Goal: Use online tool/utility: Utilize a website feature to perform a specific function

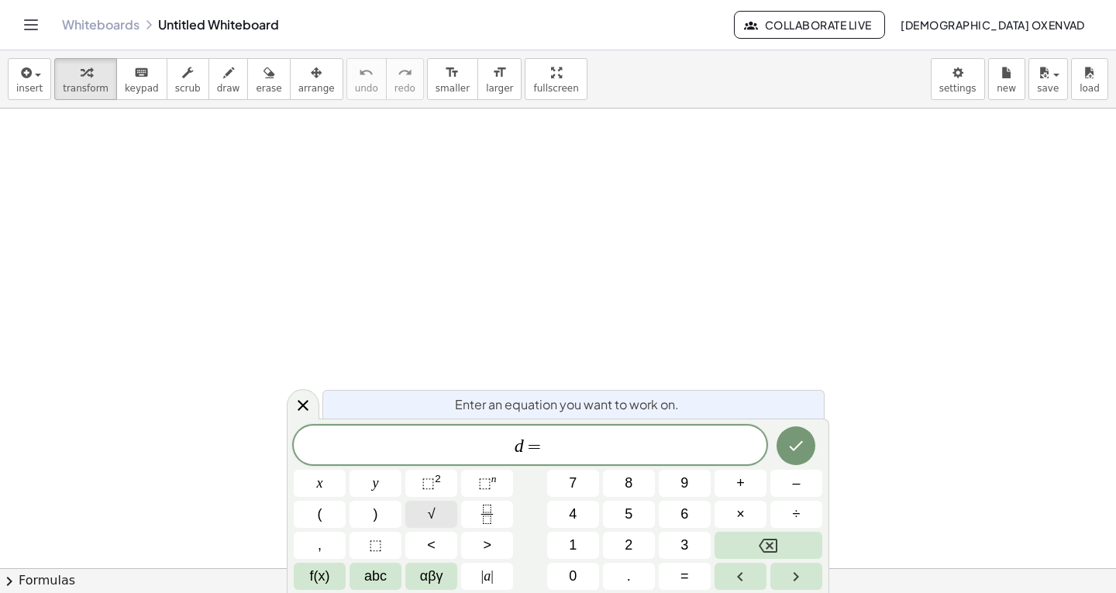
click at [440, 511] on button "√" at bounding box center [431, 514] width 52 height 27
click at [321, 515] on span "(" at bounding box center [320, 514] width 5 height 21
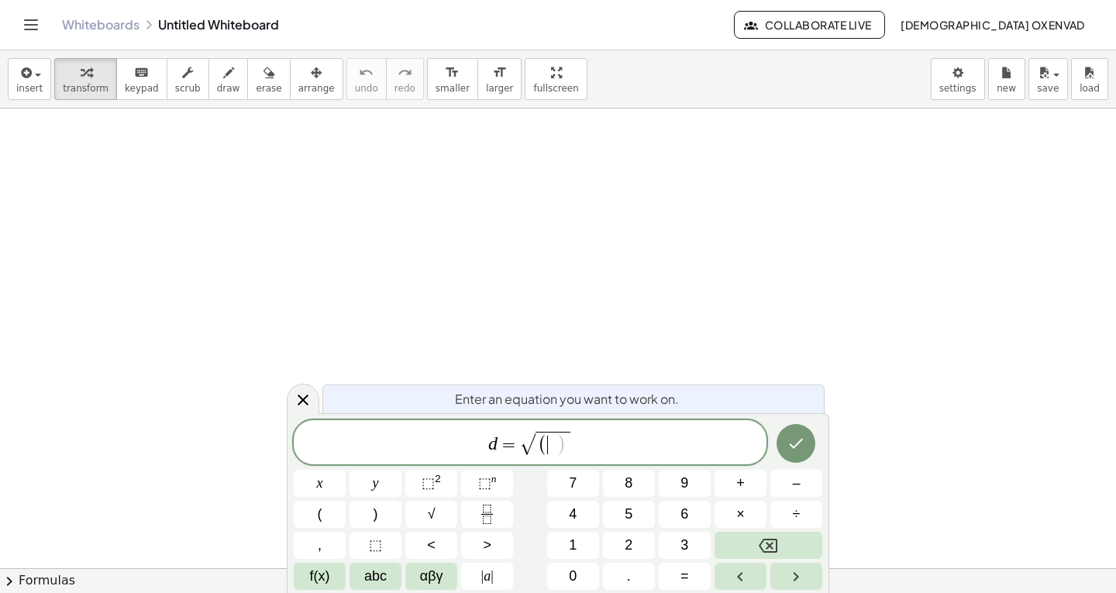
click at [583, 445] on span "d = √ ( ​ )" at bounding box center [530, 443] width 473 height 28
click at [556, 444] on span ")" at bounding box center [561, 444] width 10 height 22
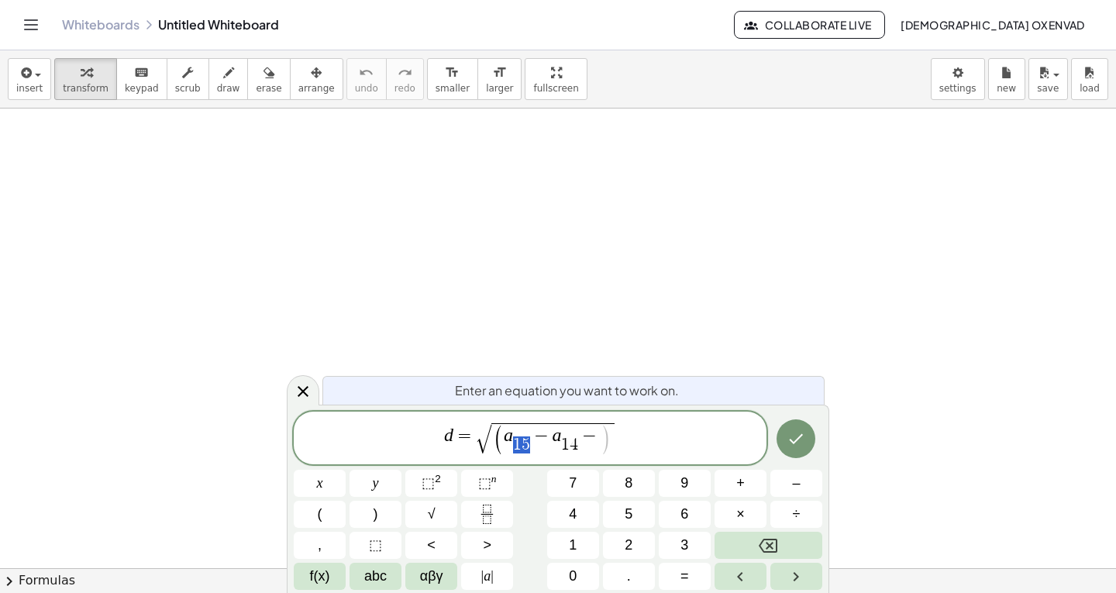
drag, startPoint x: 529, startPoint y: 448, endPoint x: 516, endPoint y: 448, distance: 13.2
drag, startPoint x: 571, startPoint y: 444, endPoint x: 559, endPoint y: 445, distance: 12.4
click at [587, 436] on span "−" at bounding box center [581, 435] width 22 height 19
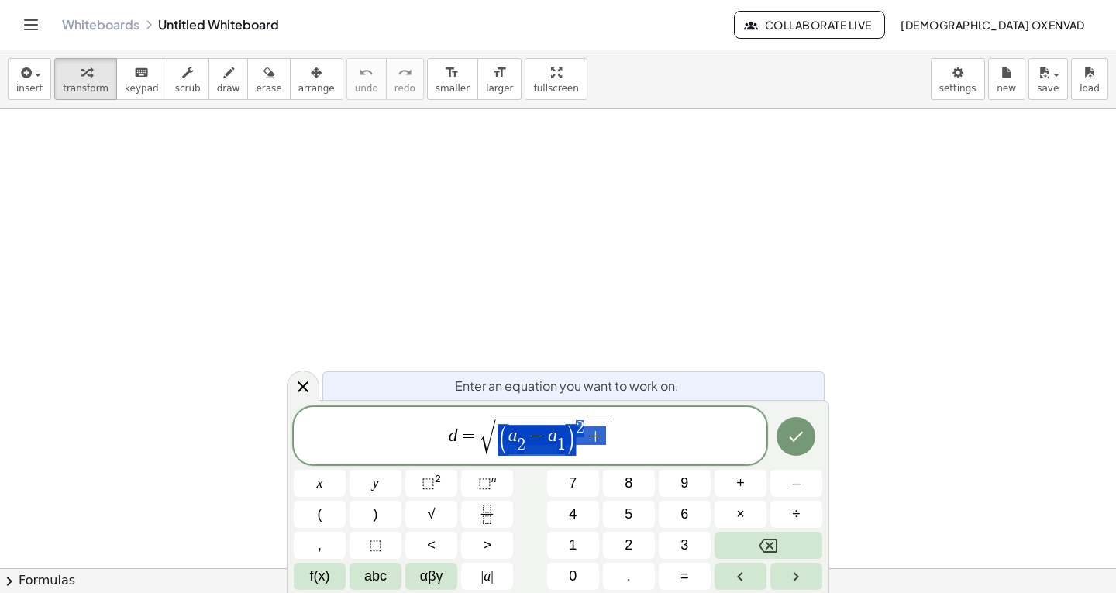
drag, startPoint x: 501, startPoint y: 441, endPoint x: 603, endPoint y: 439, distance: 102.3
click at [606, 439] on span "( a 2 ​ − a 1 ​ ) 2 +" at bounding box center [552, 436] width 115 height 37
click at [567, 435] on var "a" at bounding box center [566, 435] width 9 height 20
click at [611, 436] on span "b ​ 2 ​ − a 1 ​" at bounding box center [591, 439] width 58 height 27
click at [657, 438] on span "+" at bounding box center [650, 435] width 22 height 19
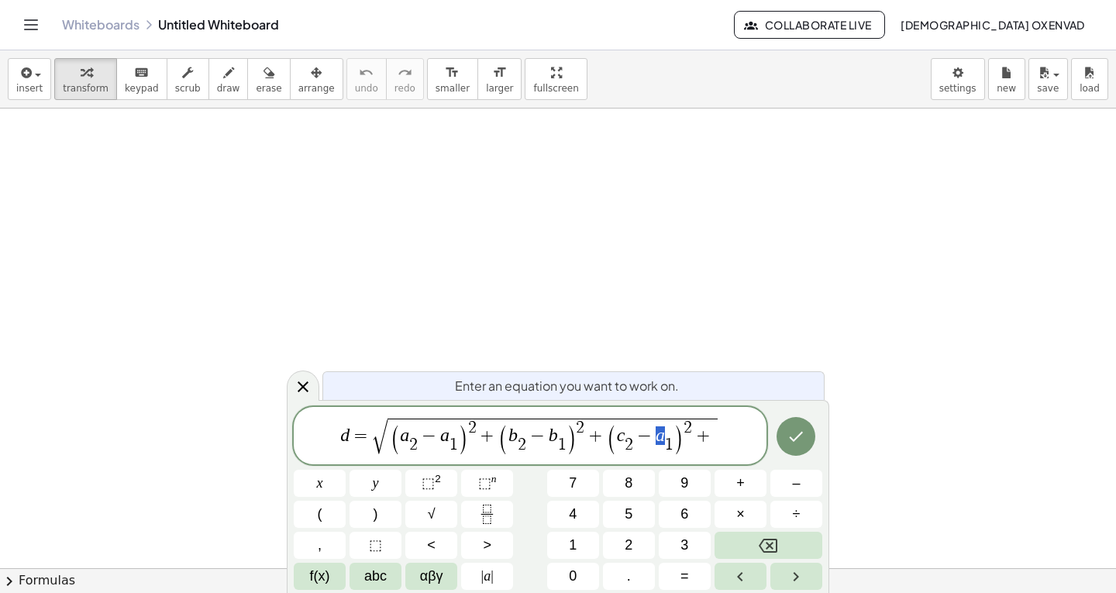
drag, startPoint x: 656, startPoint y: 438, endPoint x: 663, endPoint y: 436, distance: 7.9
click at [709, 433] on span "+" at bounding box center [702, 435] width 22 height 19
drag, startPoint x: 682, startPoint y: 434, endPoint x: 687, endPoint y: 440, distance: 8.2
click at [764, 435] on span "√ ( a 2 ​ − a 1 ​ ) 2 + ( b 2 ​ − b 1 ​ ) 2 + ( c 2 ​ − c 1 ​ ) 2 + ( d 2 ​ − d…" at bounding box center [554, 437] width 455 height 38
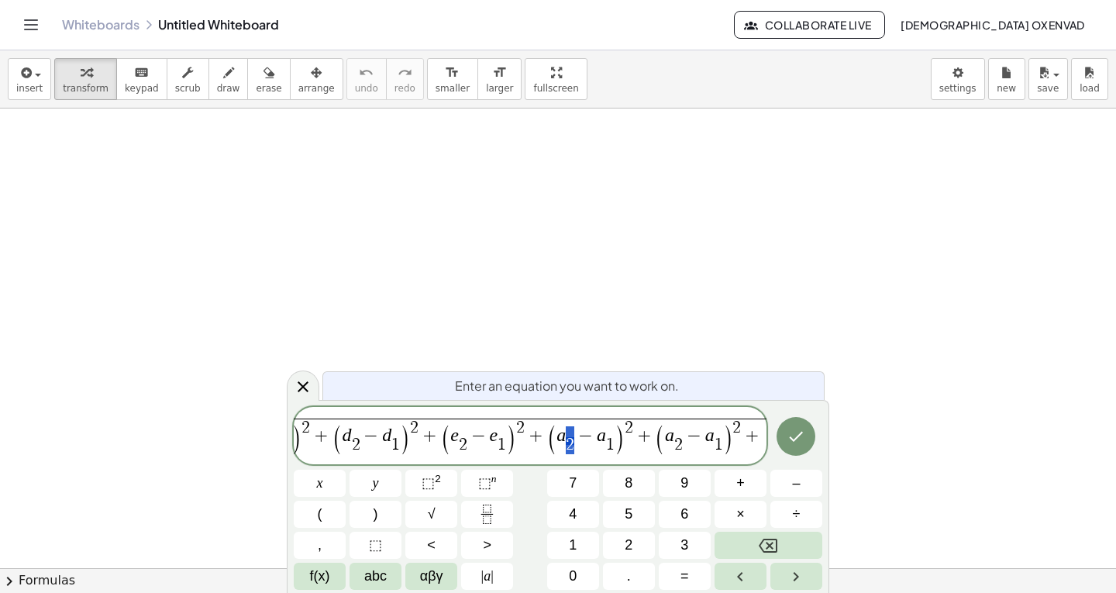
click at [559, 433] on var "a" at bounding box center [560, 435] width 9 height 20
click at [754, 435] on span "+" at bounding box center [755, 435] width 22 height 19
click at [754, 437] on span "+" at bounding box center [753, 435] width 22 height 19
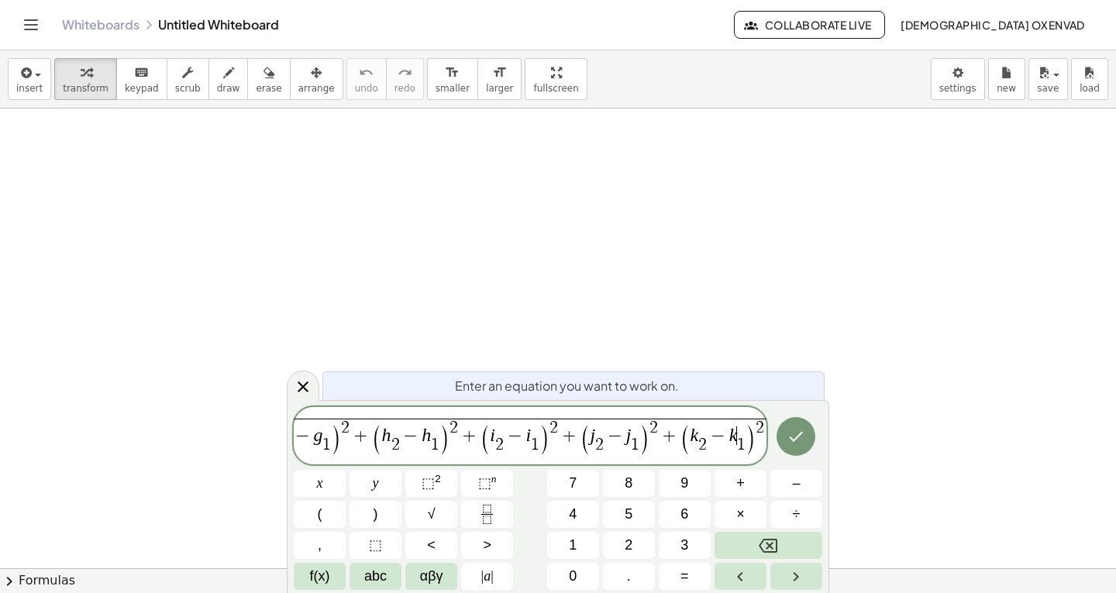
scroll to position [0, 729]
click at [699, 442] on span "2" at bounding box center [703, 444] width 9 height 17
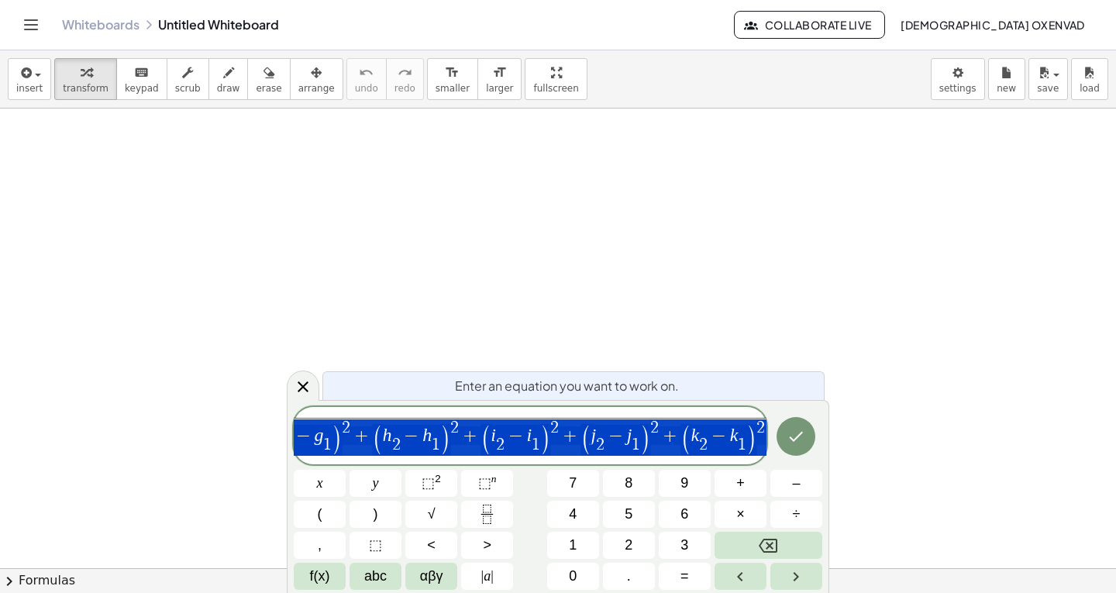
scroll to position [0, 0]
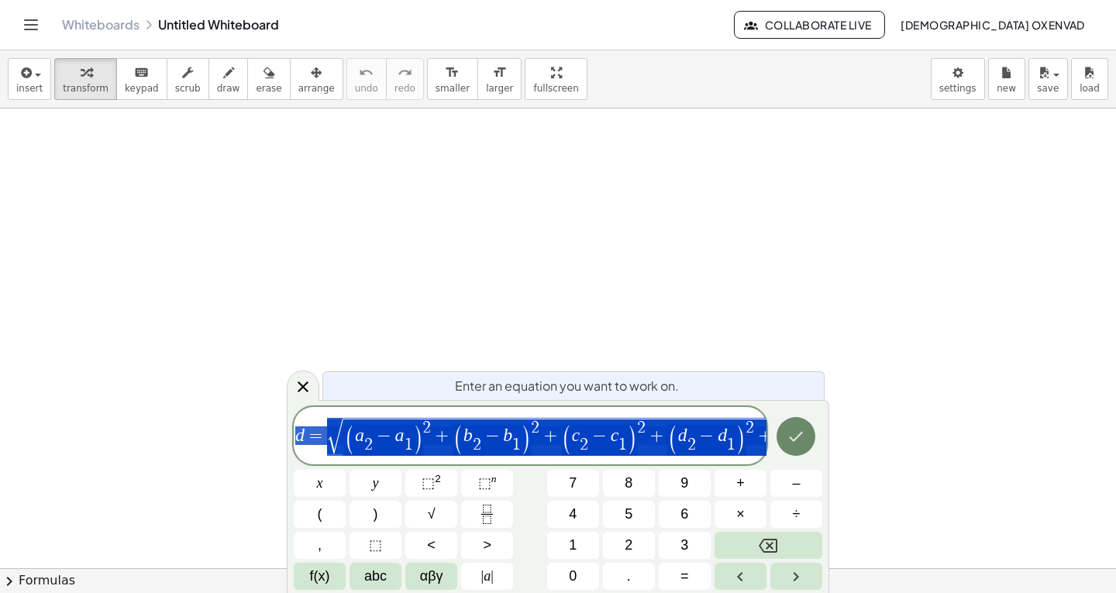
click at [800, 433] on icon "Done" at bounding box center [796, 436] width 19 height 19
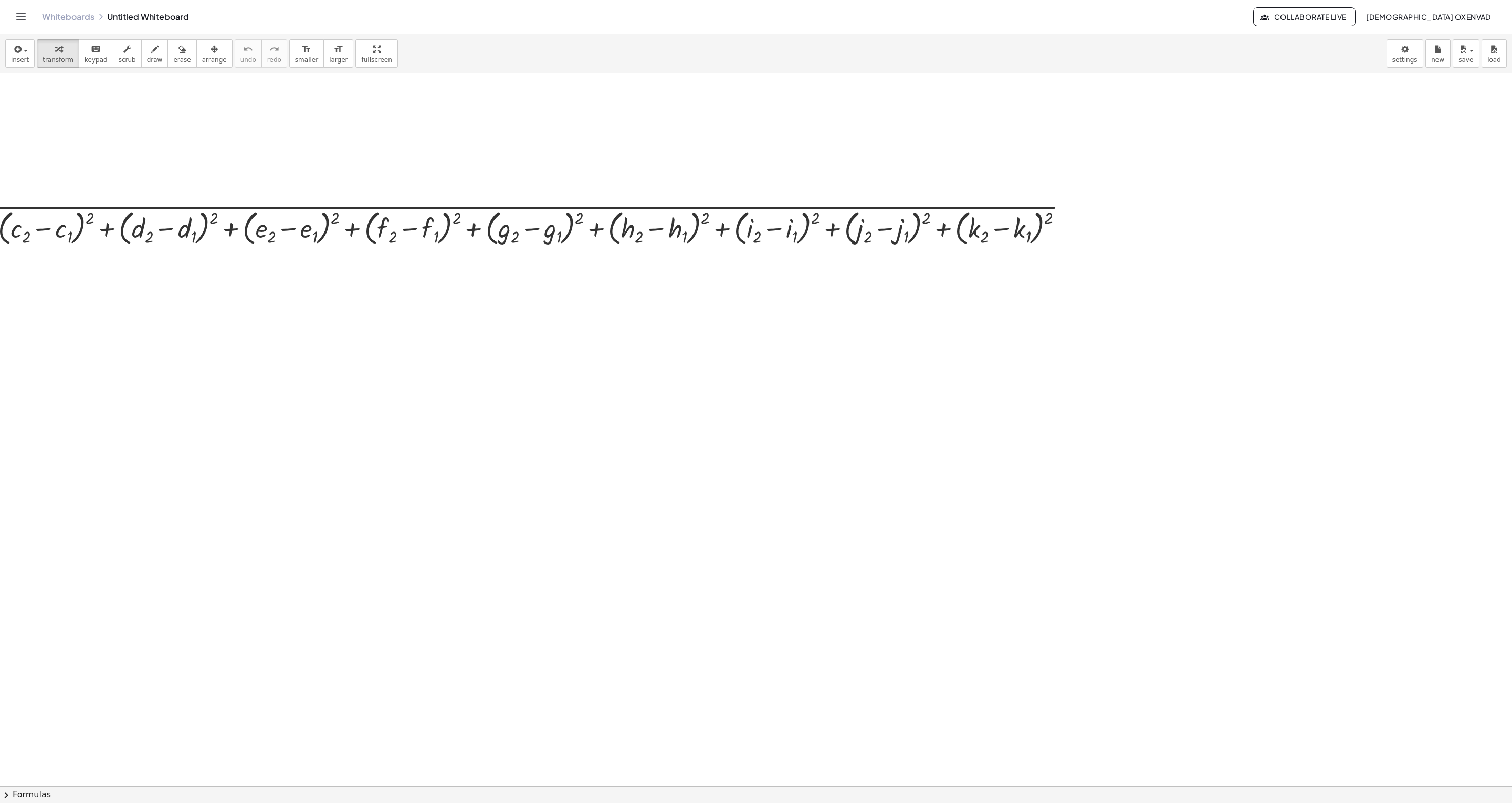
drag, startPoint x: 534, startPoint y: 504, endPoint x: 612, endPoint y: 540, distance: 85.9
drag, startPoint x: 612, startPoint y: 540, endPoint x: 526, endPoint y: 516, distance: 89.3
click at [526, 401] on div at bounding box center [756, 785] width 1512 height 1425
drag, startPoint x: 488, startPoint y: 500, endPoint x: 547, endPoint y: 506, distance: 59.3
click at [580, 401] on div at bounding box center [756, 785] width 1512 height 1425
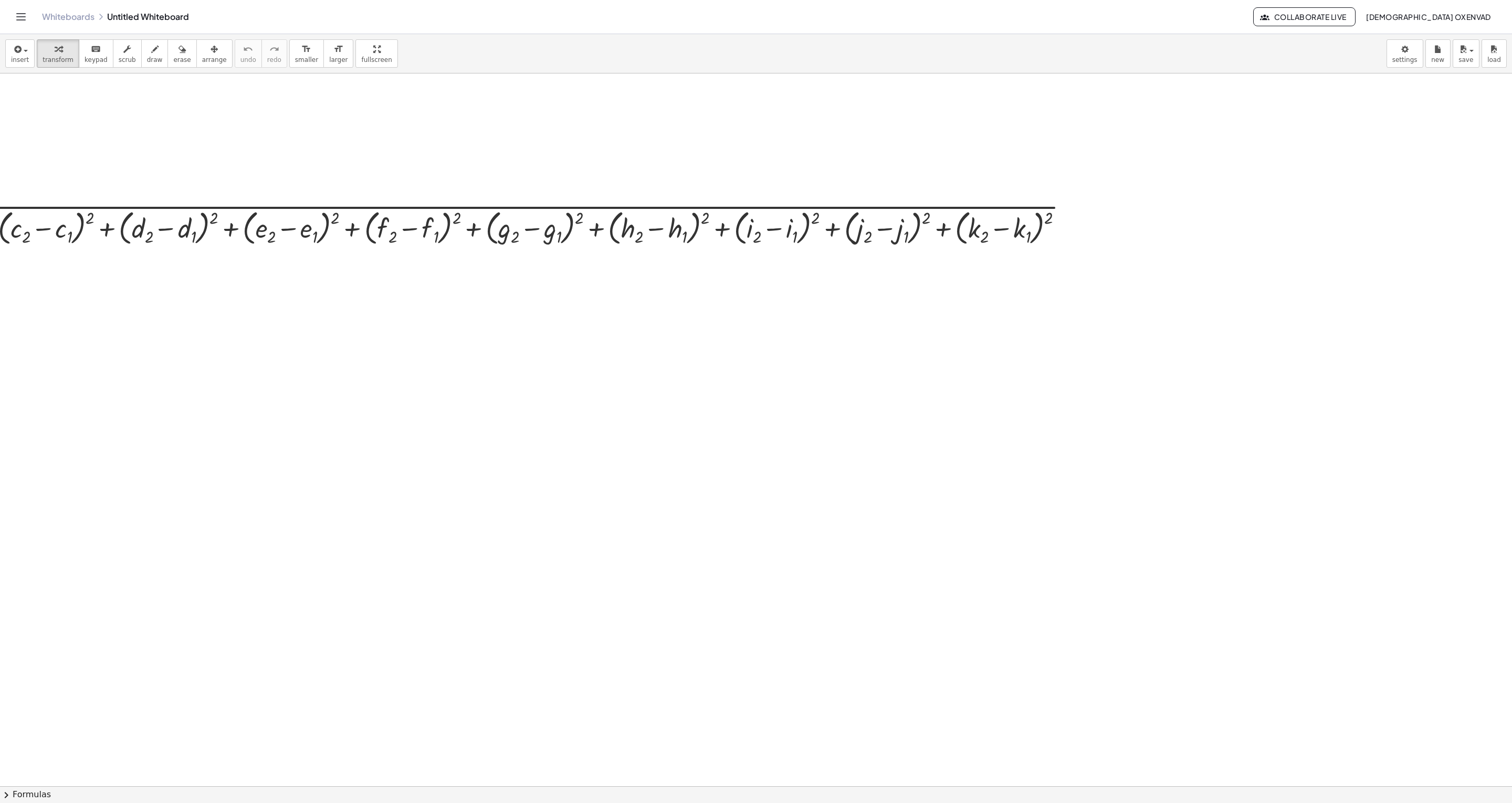
drag, startPoint x: 501, startPoint y: 496, endPoint x: 606, endPoint y: 527, distance: 109.5
drag, startPoint x: 606, startPoint y: 527, endPoint x: 354, endPoint y: 470, distance: 258.4
click at [354, 401] on div at bounding box center [756, 785] width 1512 height 1425
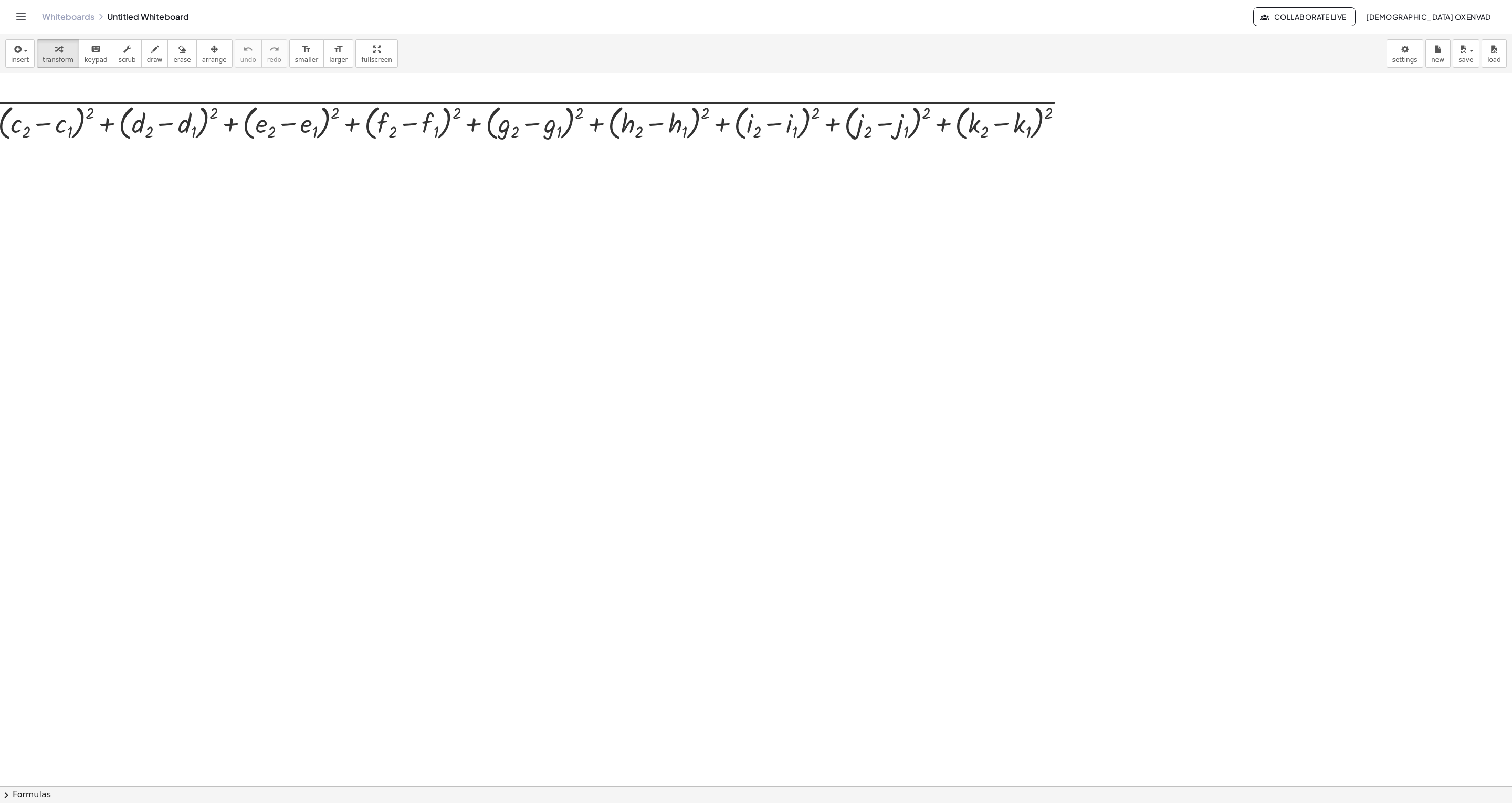
scroll to position [105, 0]
drag, startPoint x: 1067, startPoint y: 115, endPoint x: 1072, endPoint y: 116, distance: 5.1
click at [755, 115] on div at bounding box center [378, 120] width 1398 height 46
click at [755, 95] on div "2 d = 2 √ ( + ( + a 2 − a 1 ) 2 + ( + b 2 − b 1 ) 2 + ( + c 2 − c 1 ) 2 + ( + d…" at bounding box center [374, 120] width 1410 height 51
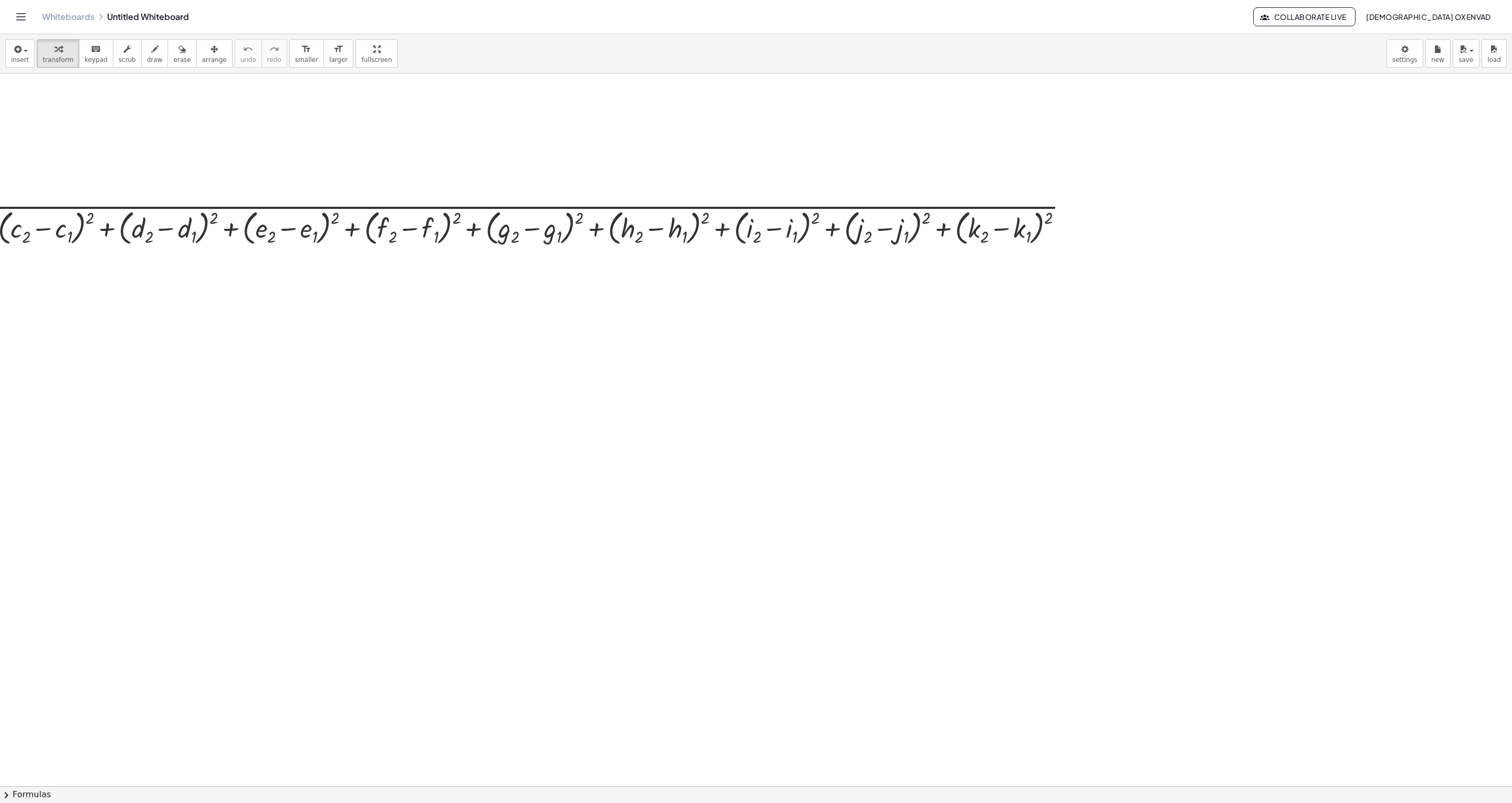
click at [755, 184] on div at bounding box center [756, 785] width 1512 height 1425
drag, startPoint x: 1023, startPoint y: 204, endPoint x: 1047, endPoint y: 217, distance: 27.3
click at [755, 217] on div at bounding box center [378, 225] width 1398 height 46
drag, startPoint x: 7, startPoint y: 197, endPoint x: 41, endPoint y: 207, distance: 35.4
click at [41, 207] on div "d = 2 √ ( + ( + a 2 − a 1 ) 2 + ( + b 2 − b 1 ) 2 + ( + c 2 − c 1 ) 2 + ( + d 2…" at bounding box center [756, 785] width 1512 height 1425
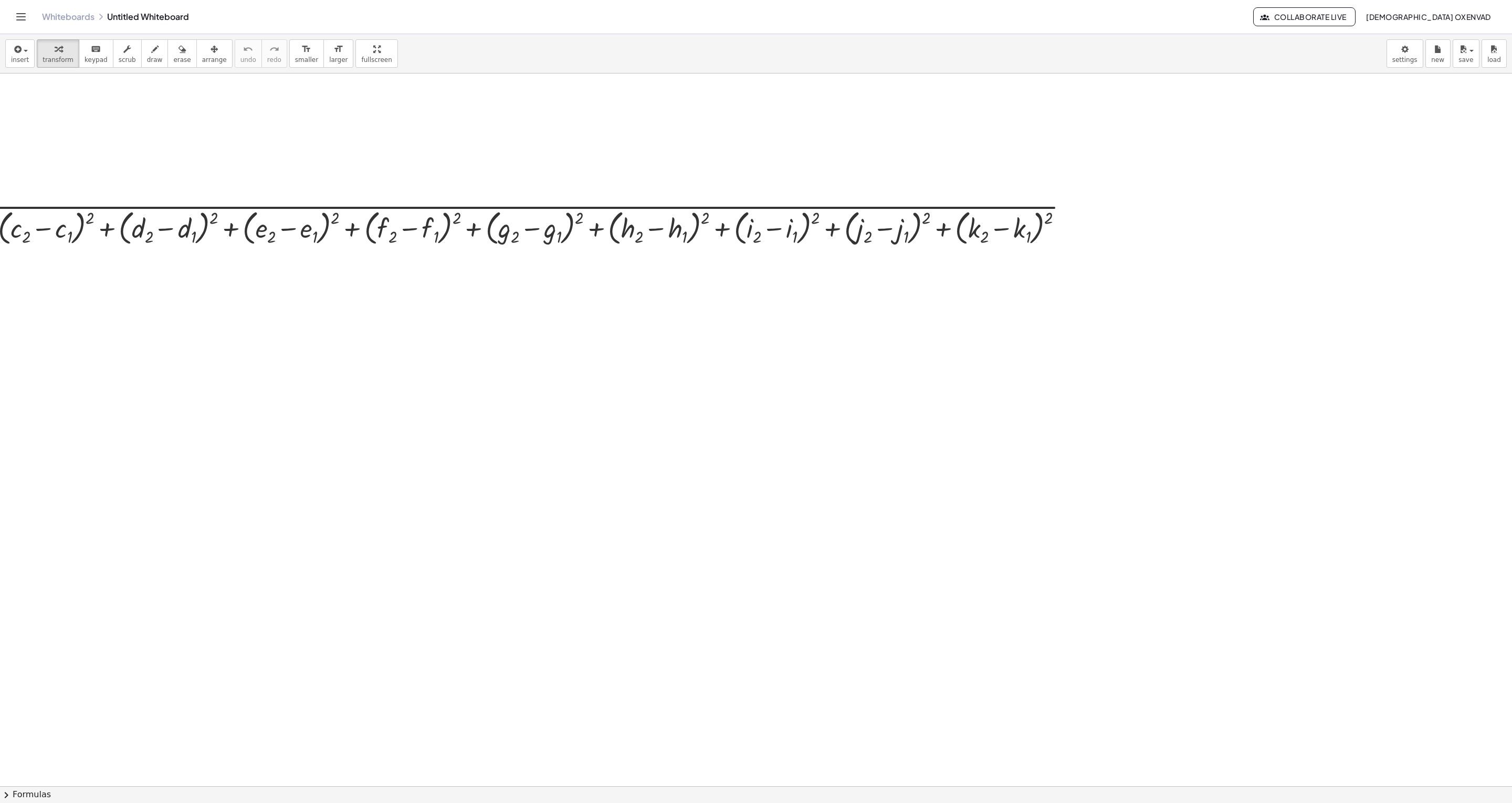
drag, startPoint x: 42, startPoint y: 360, endPoint x: 355, endPoint y: 160, distance: 371.4
click at [352, 159] on div at bounding box center [756, 785] width 1512 height 1425
click at [318, 204] on div at bounding box center [378, 225] width 1398 height 46
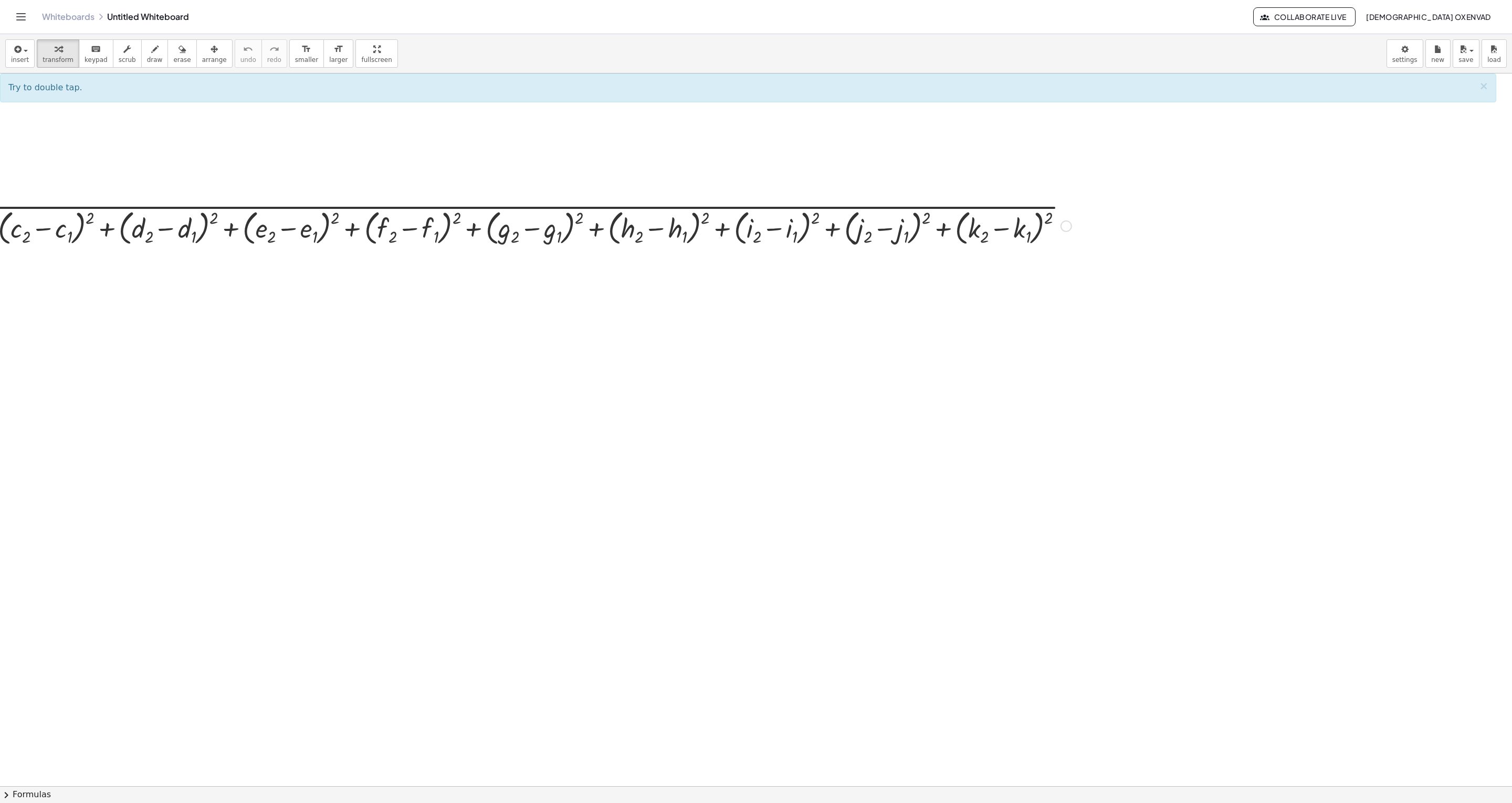
drag, startPoint x: 305, startPoint y: 183, endPoint x: 353, endPoint y: 200, distance: 50.9
drag, startPoint x: 353, startPoint y: 200, endPoint x: 194, endPoint y: 199, distance: 159.0
click at [194, 199] on div at bounding box center [756, 785] width 1512 height 1425
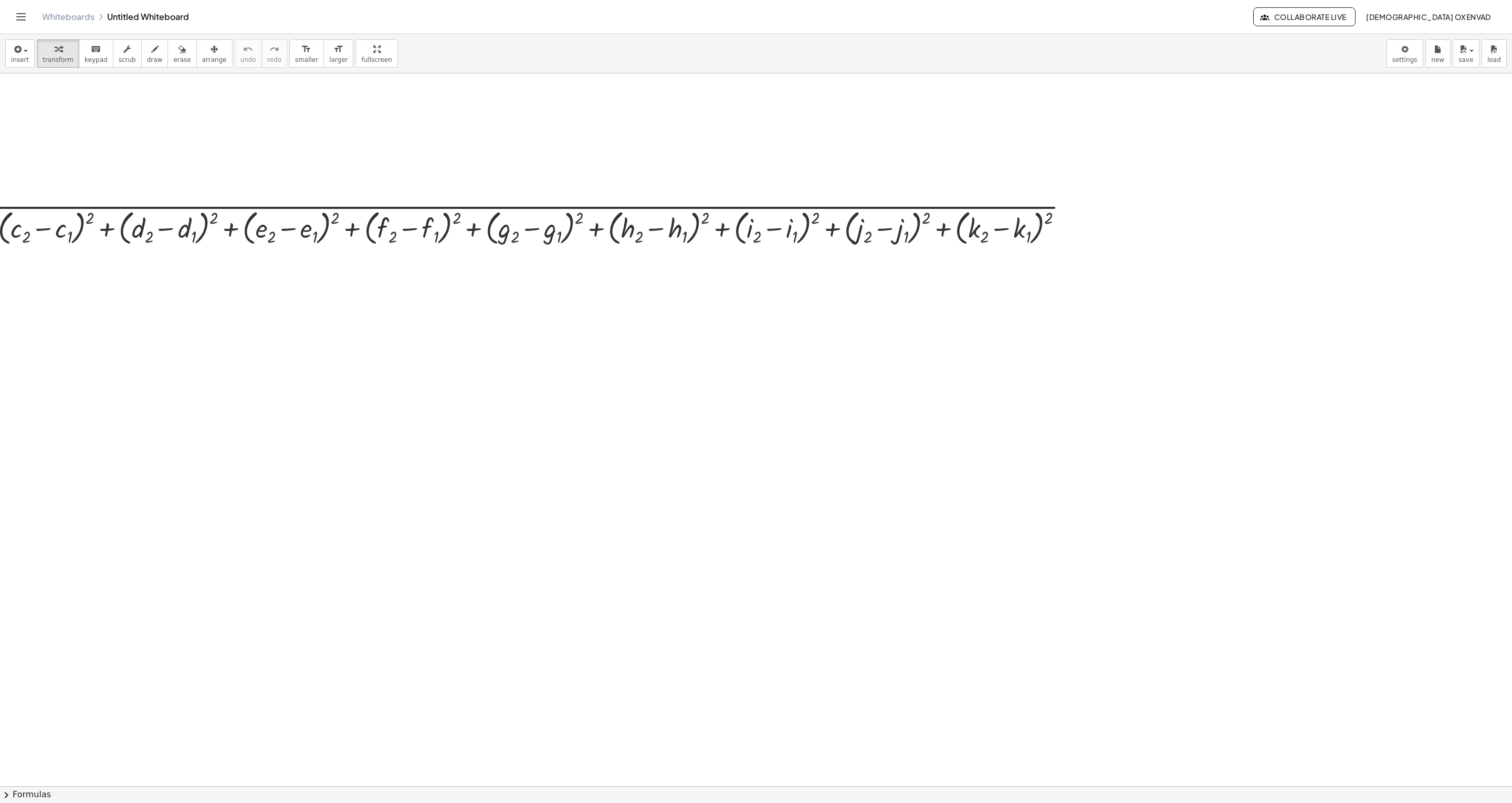
drag, startPoint x: 186, startPoint y: 184, endPoint x: 243, endPoint y: 197, distance: 58.5
click at [243, 197] on div at bounding box center [756, 785] width 1512 height 1425
click at [204, 60] on span "arrange" at bounding box center [214, 60] width 24 height 7
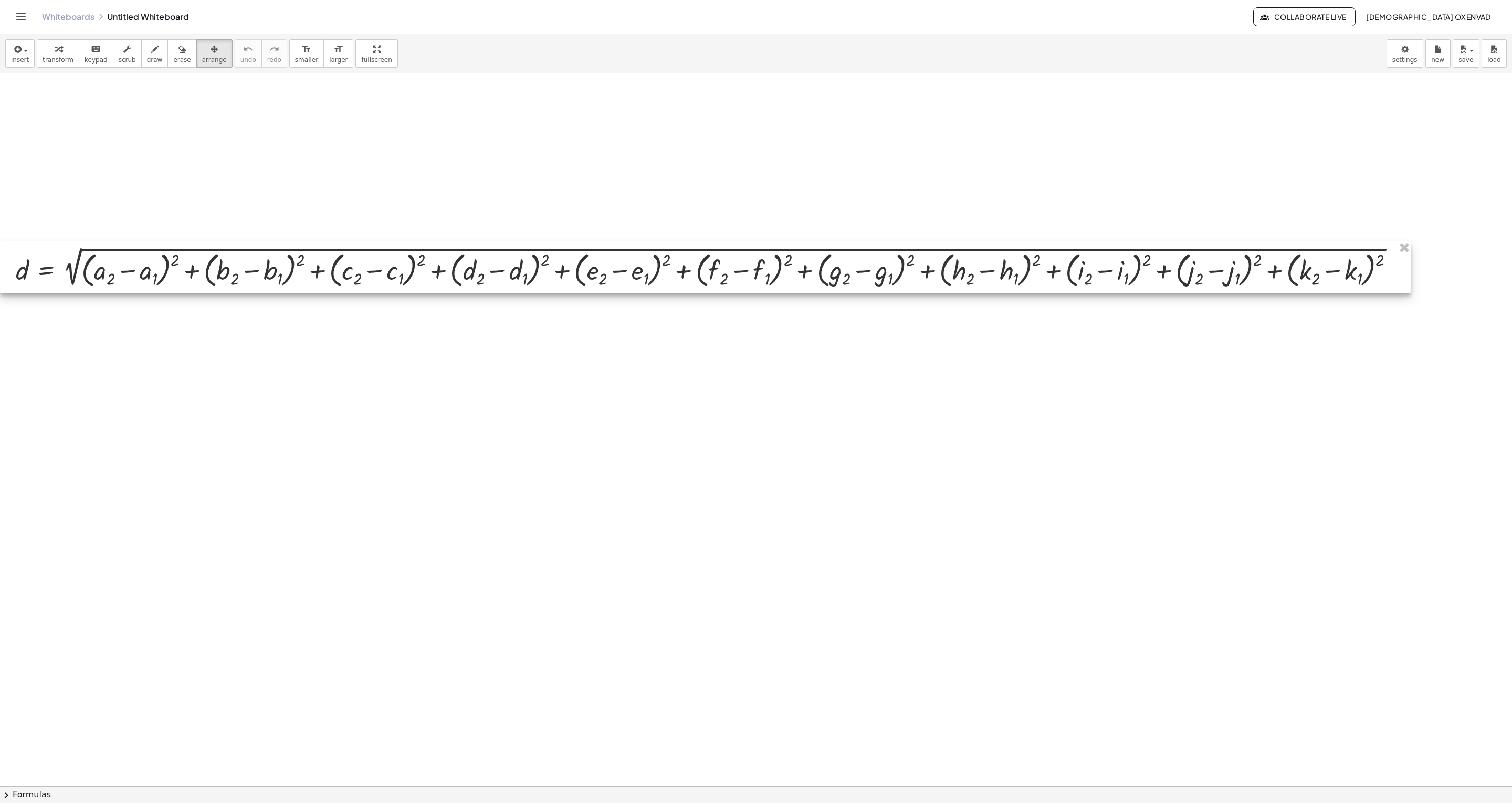
drag, startPoint x: 203, startPoint y: 235, endPoint x: 482, endPoint y: 275, distance: 281.9
click at [482, 275] on div at bounding box center [705, 267] width 1410 height 51
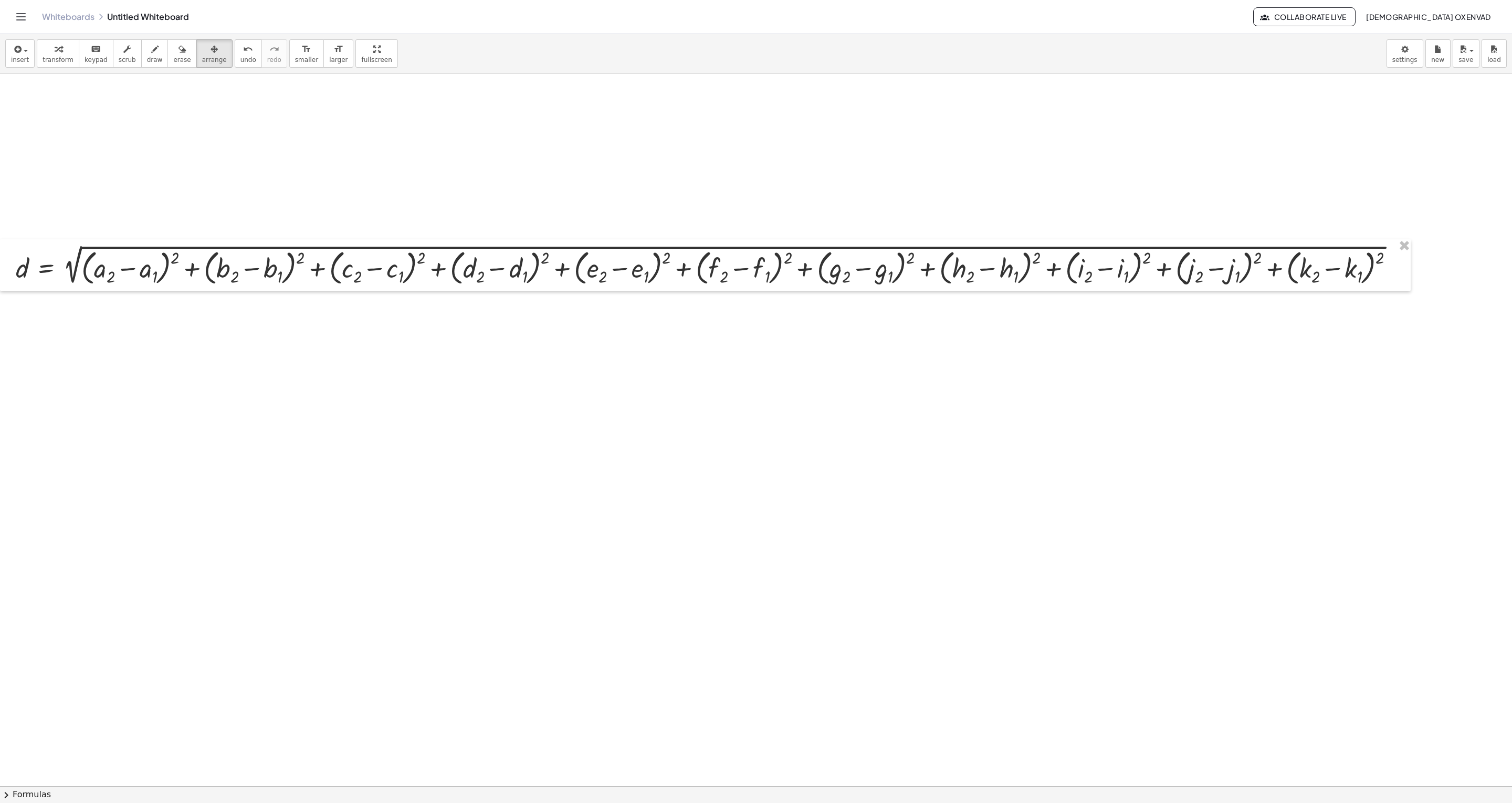
click at [287, 401] on div at bounding box center [756, 785] width 1512 height 1425
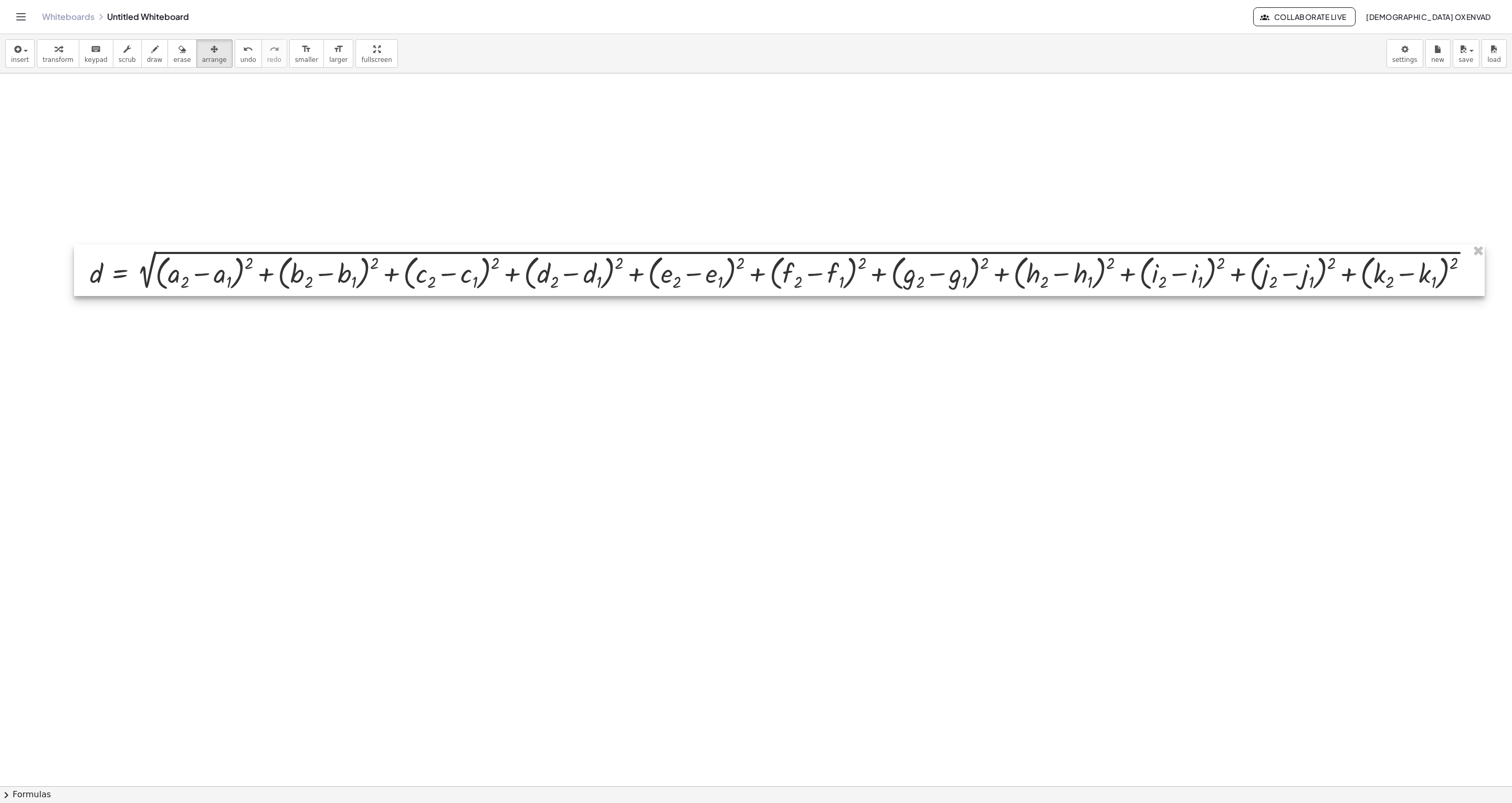
drag, startPoint x: 28, startPoint y: 269, endPoint x: 102, endPoint y: 274, distance: 74.2
click at [102, 274] on div at bounding box center [779, 270] width 1410 height 51
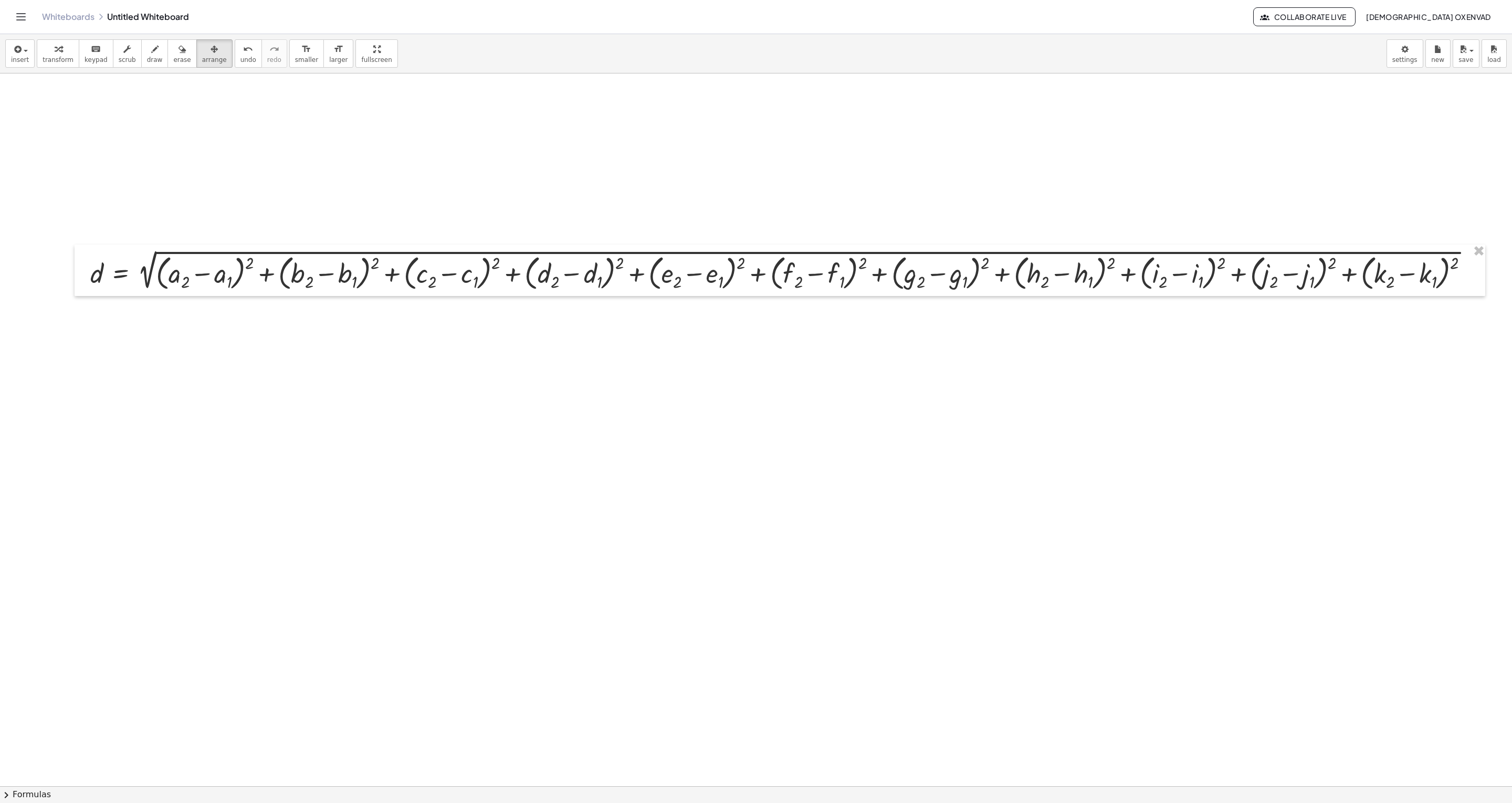
click at [142, 401] on div at bounding box center [756, 785] width 1512 height 1425
click at [56, 53] on icon "button" at bounding box center [58, 49] width 7 height 13
click at [338, 401] on div at bounding box center [756, 785] width 1512 height 1425
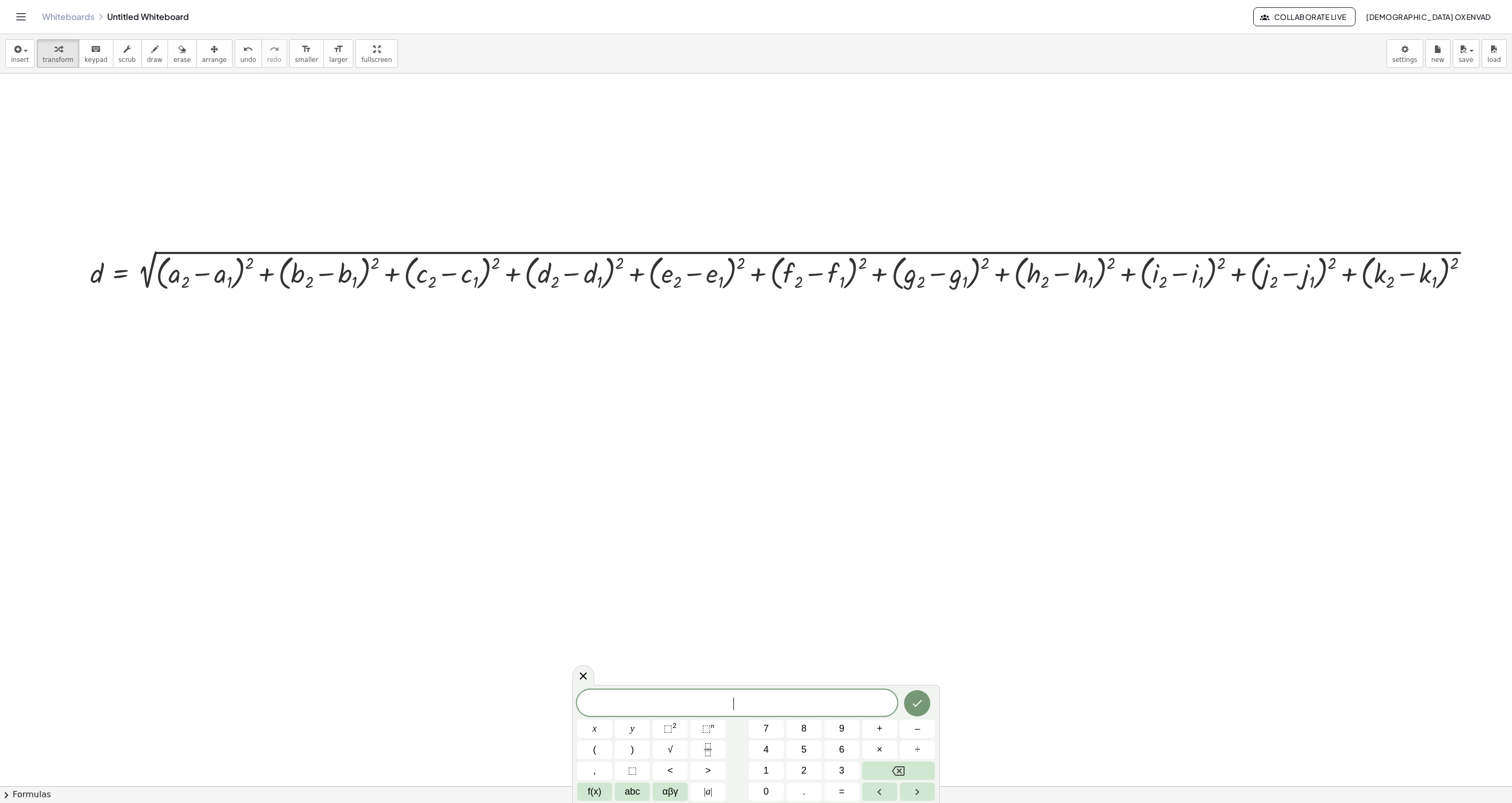
click at [338, 401] on div at bounding box center [756, 785] width 1512 height 1425
click at [750, 401] on div "I D 1 ​ = ( a = 1 , b = 0 ​ )" at bounding box center [737, 699] width 320 height 33
drag, startPoint x: 786, startPoint y: 698, endPoint x: 752, endPoint y: 697, distance: 34.0
click at [752, 401] on span "( a = 0 , b = 0 )" at bounding box center [754, 697] width 72 height 15
click at [755, 401] on span ")" at bounding box center [786, 697] width 7 height 15
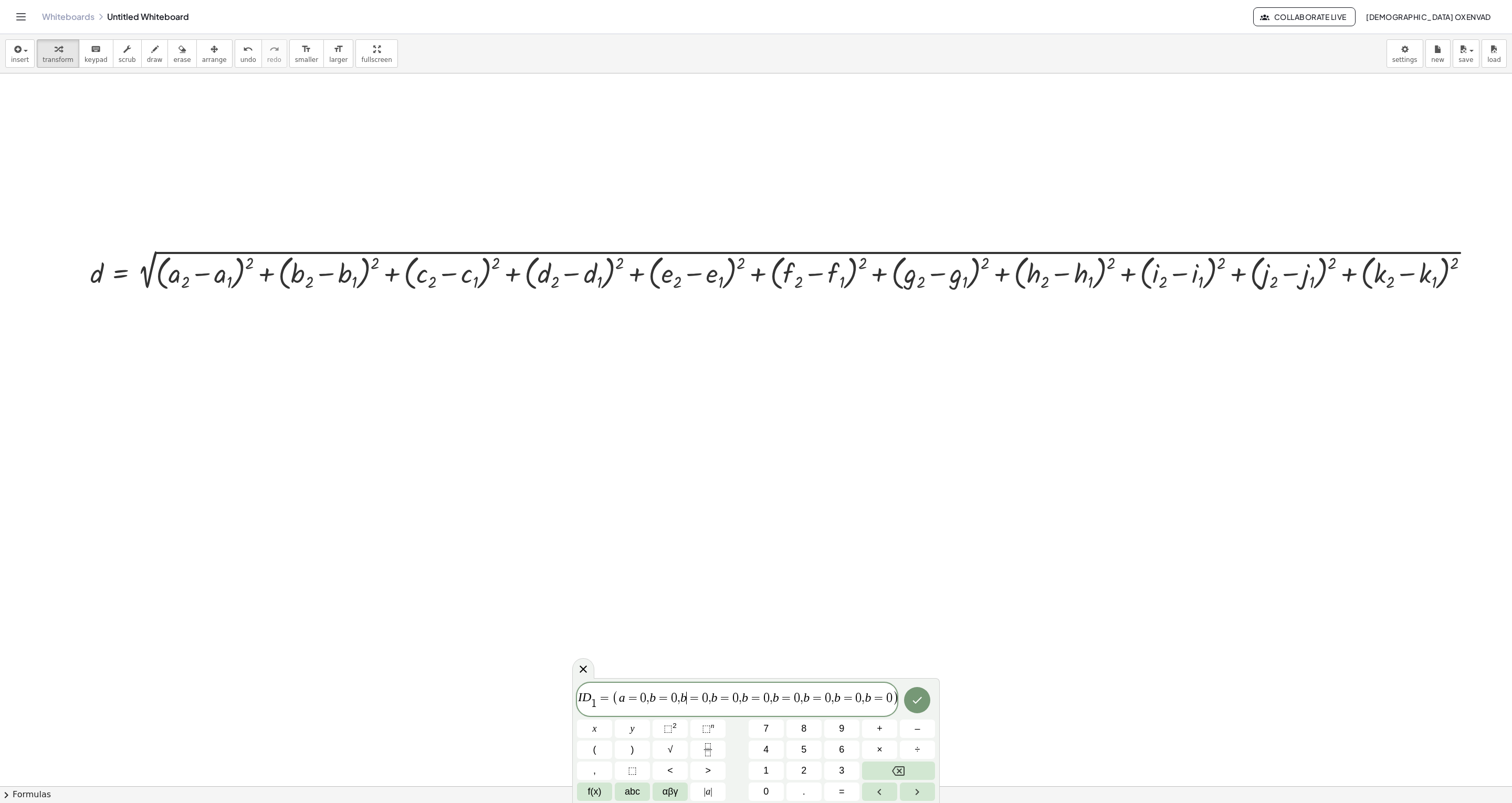
click at [684, 401] on var "b" at bounding box center [683, 697] width 6 height 14
click at [755, 401] on span "a = 0 , b = 0 , c = 0 , d = 0 , e = 0 , f = 0 , g = 0 , h = 0 , i = 0 , b = 0 ,…" at bounding box center [725, 697] width 332 height 13
click at [755, 401] on icon "Done" at bounding box center [917, 699] width 13 height 13
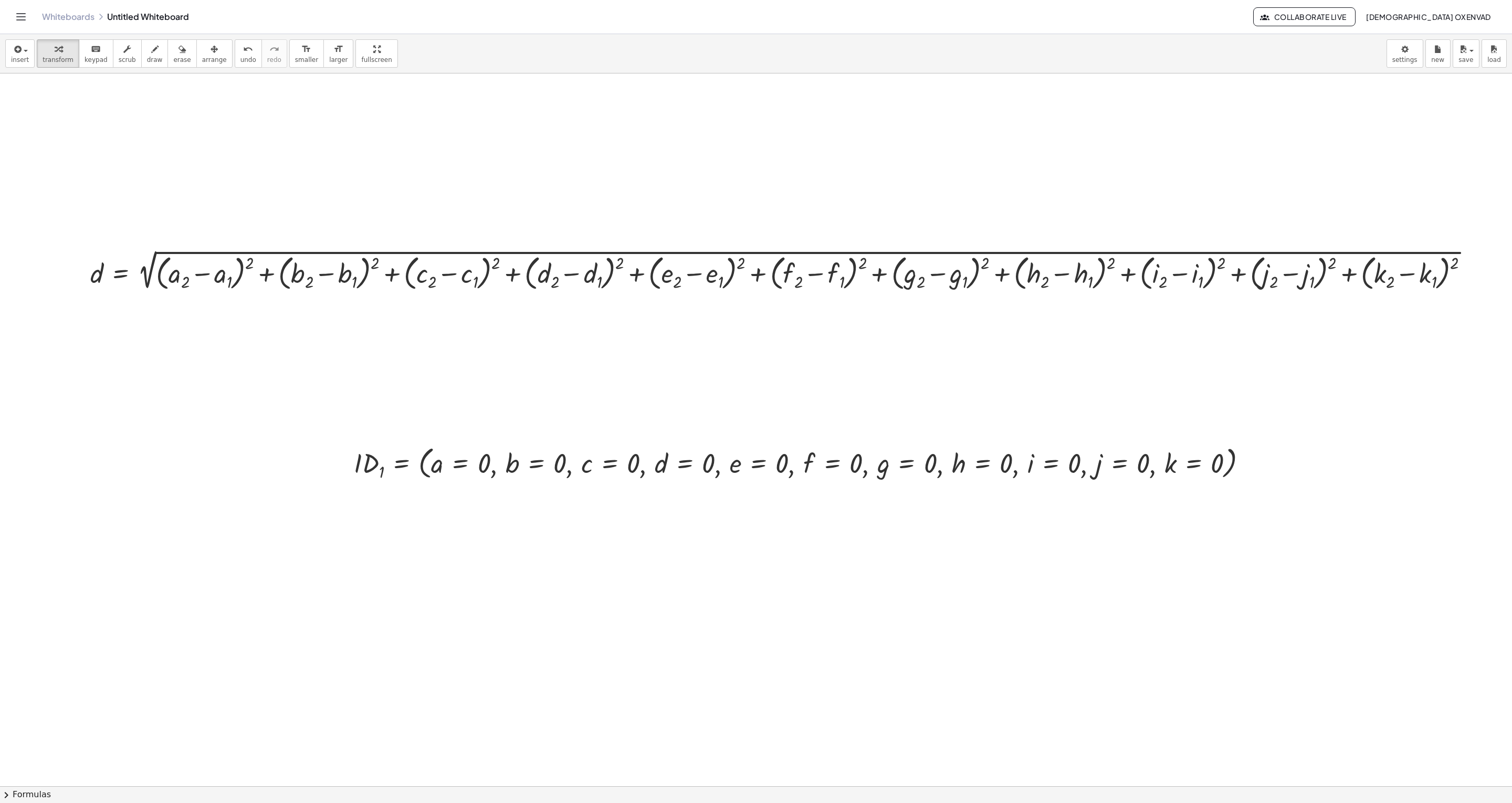
click at [610, 401] on div at bounding box center [756, 785] width 1512 height 1425
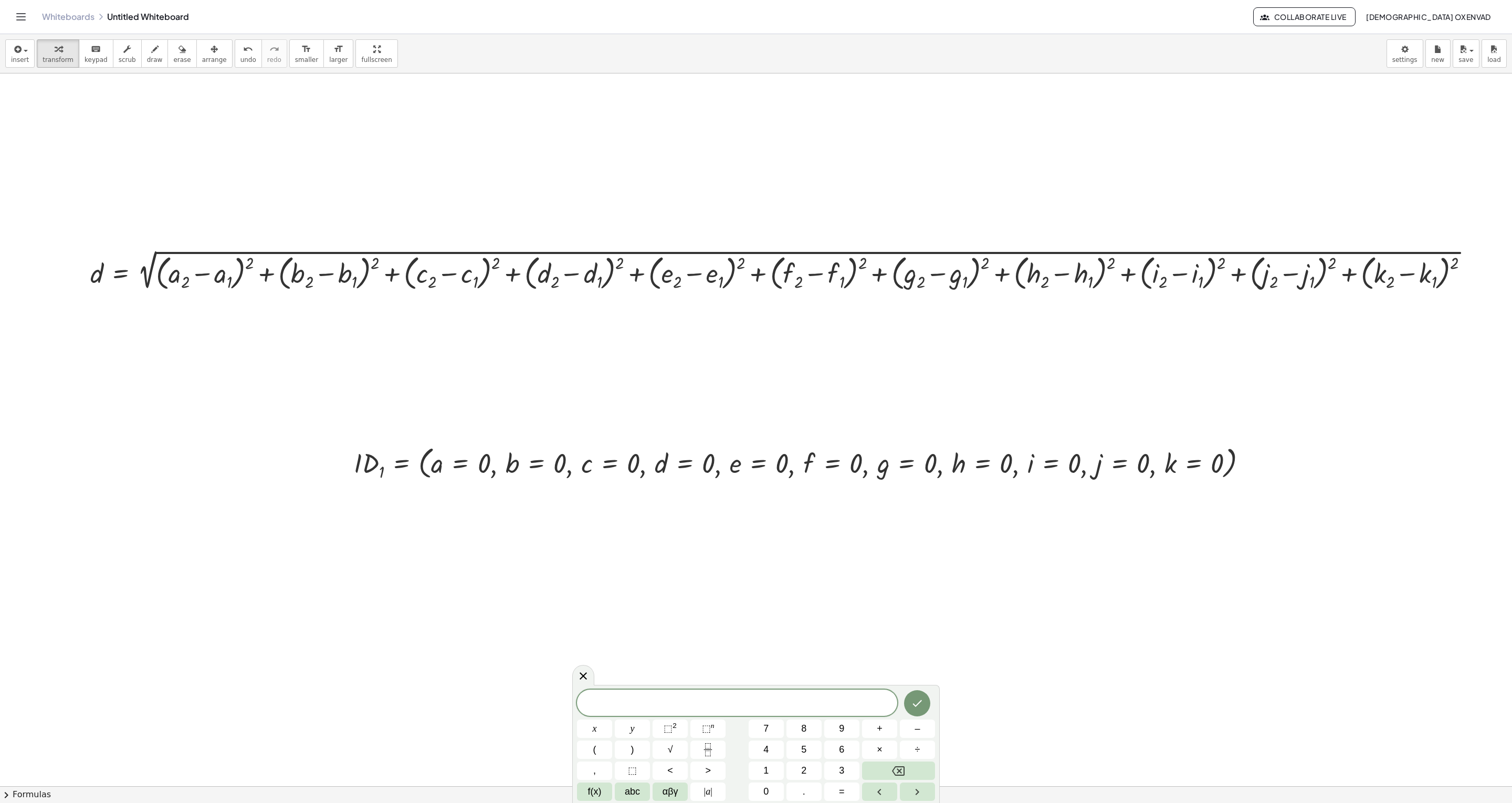
click at [423, 401] on div at bounding box center [756, 785] width 1512 height 1425
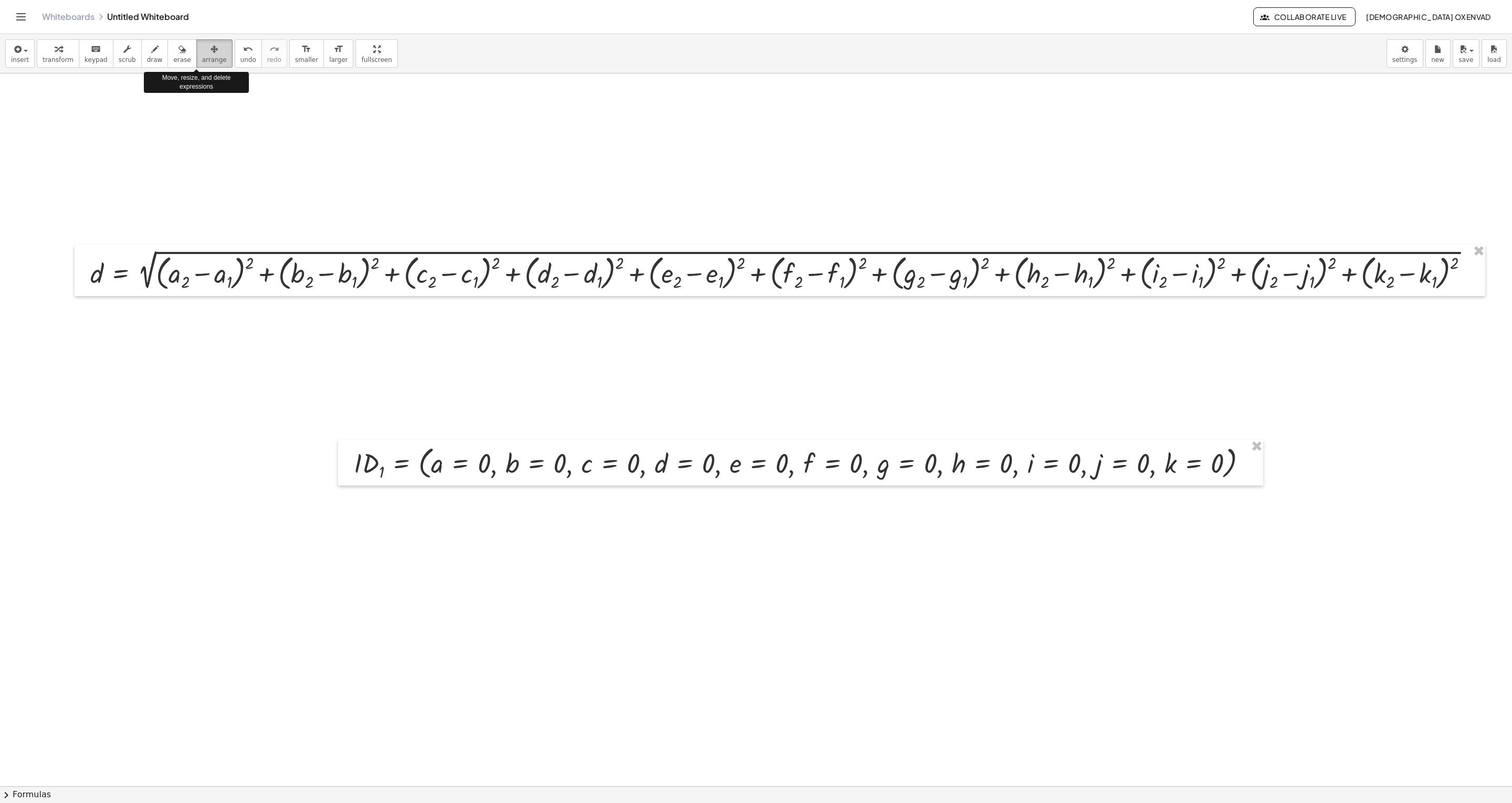
click at [202, 57] on span "arrange" at bounding box center [214, 60] width 24 height 7
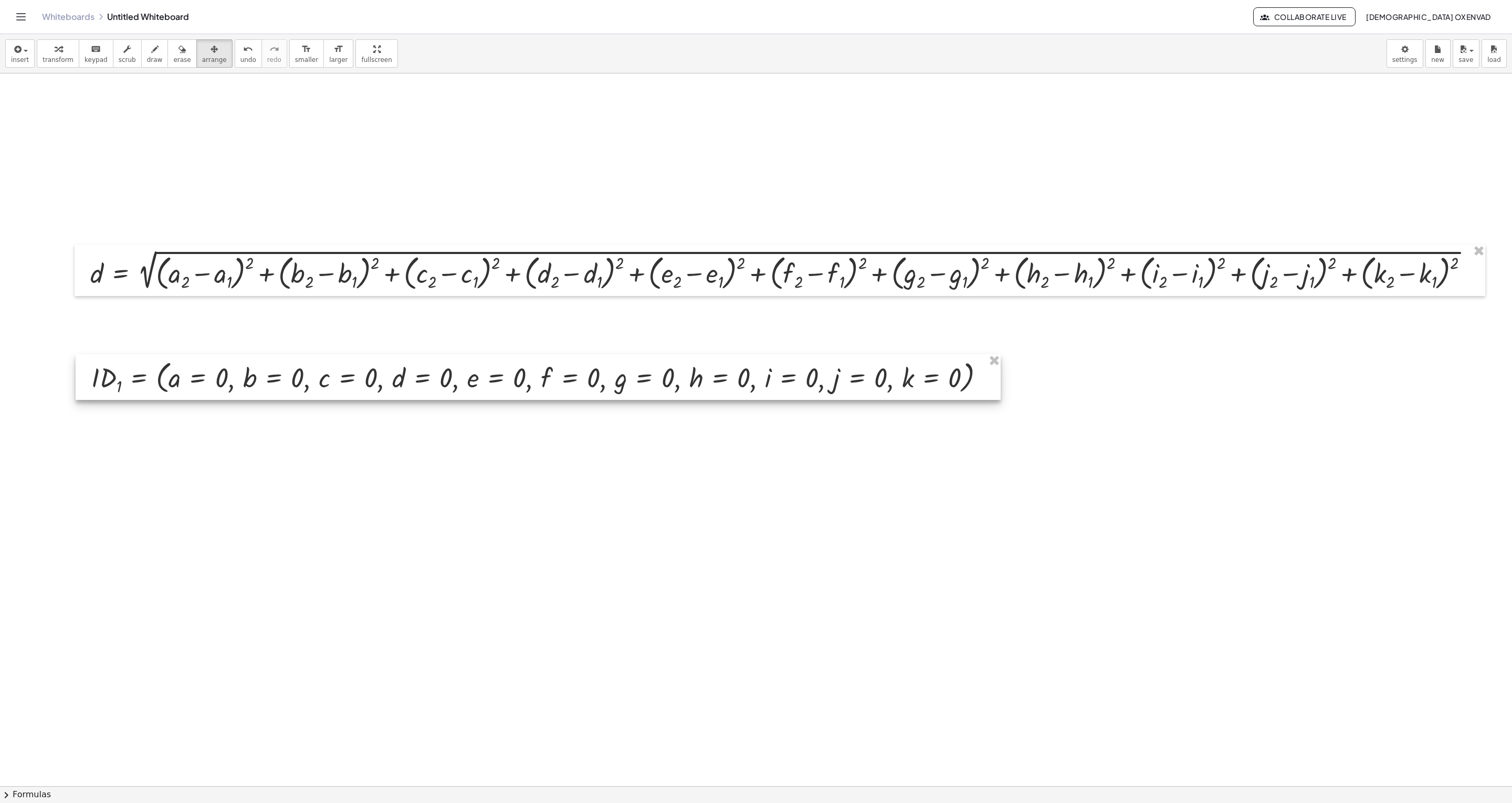
drag, startPoint x: 399, startPoint y: 445, endPoint x: 136, endPoint y: 360, distance: 276.4
click at [136, 360] on div at bounding box center [538, 376] width 925 height 45
click at [228, 401] on div at bounding box center [756, 785] width 1512 height 1425
click at [113, 115] on div at bounding box center [756, 785] width 1512 height 1425
click at [198, 131] on div at bounding box center [756, 785] width 1512 height 1425
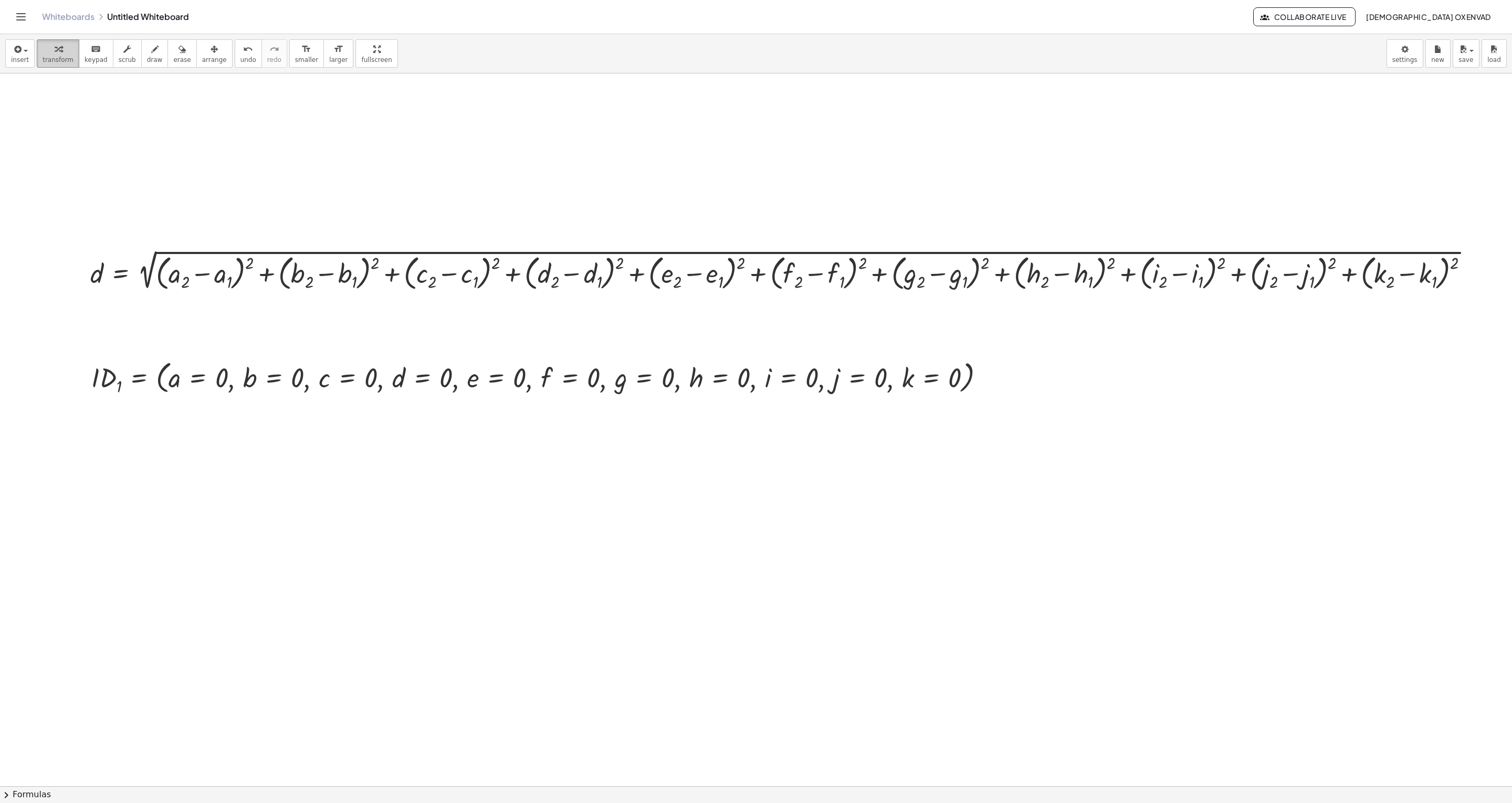
click at [47, 59] on span "transform" at bounding box center [58, 60] width 31 height 7
click at [755, 376] on div at bounding box center [987, 378] width 12 height 12
click at [755, 349] on span "Fix a mistake" at bounding box center [1031, 346] width 43 height 8
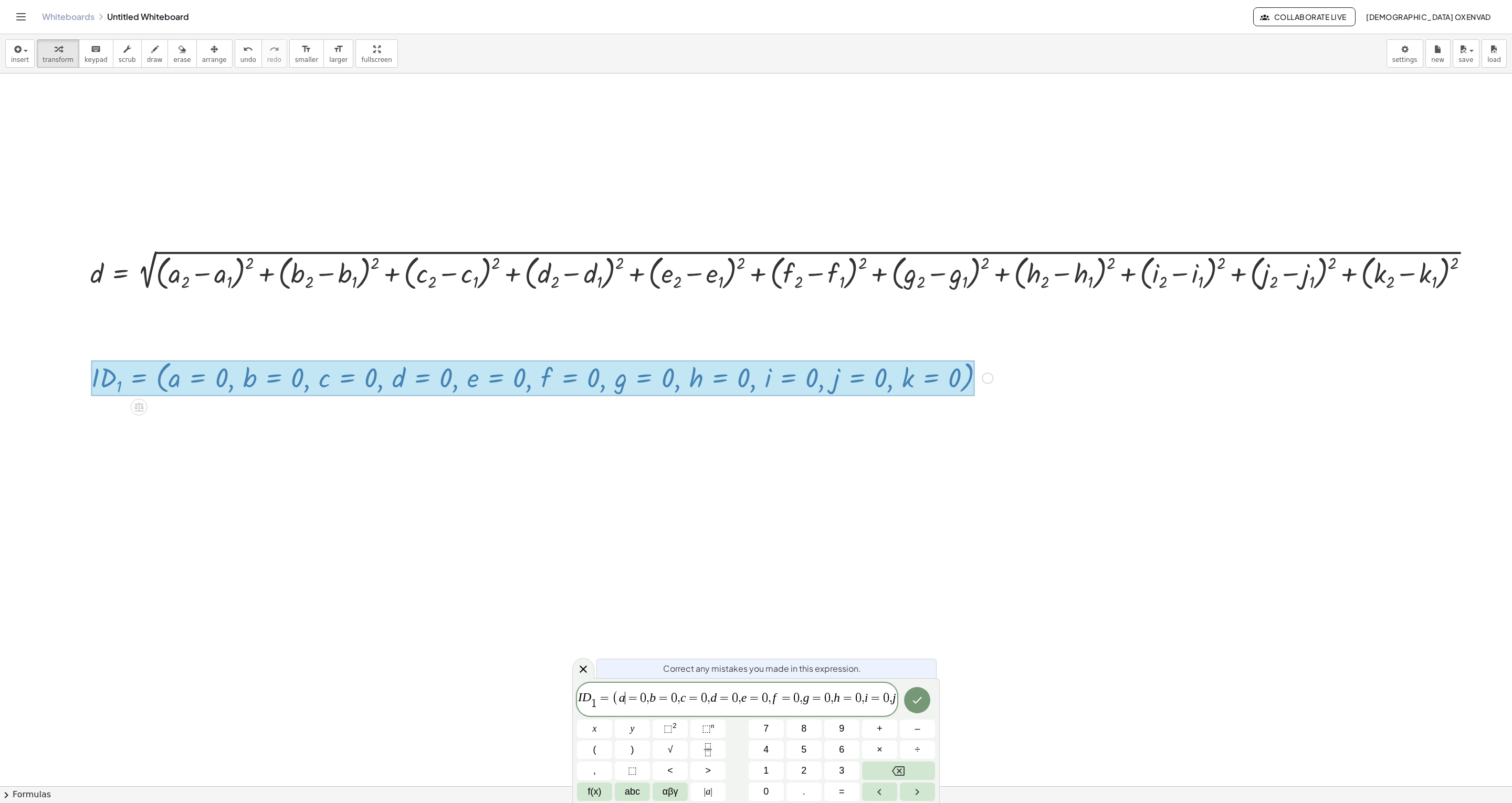
click at [624, 401] on span "a ​ = 0 , b = 0 , c = 0 , d = 0 , e = 0 , f = 0 , g = 0 , h = 0 , i = 0 , j = 0…" at bounding box center [783, 697] width 329 height 13
click at [596, 401] on span "1 ​" at bounding box center [594, 703] width 6 height 12
click at [629, 401] on span "0" at bounding box center [628, 702] width 6 height 12
click at [586, 401] on icon at bounding box center [583, 668] width 13 height 13
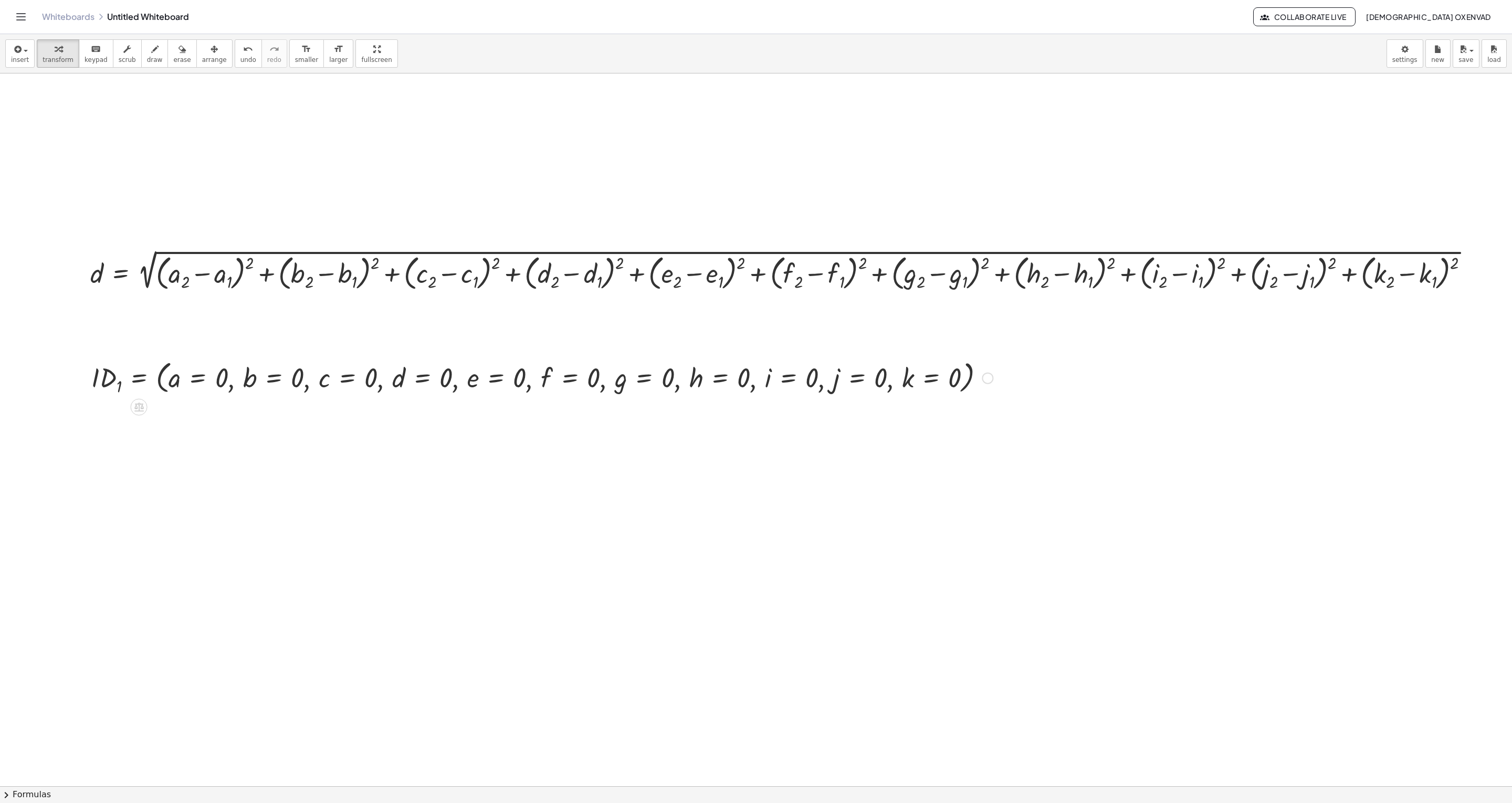
click at [755, 378] on div "Fix a mistake Transform line Copy line as LaTeX Copy derivation as LaTeX Expand…" at bounding box center [987, 378] width 12 height 12
click at [755, 347] on span "Fix a mistake" at bounding box center [1031, 346] width 43 height 8
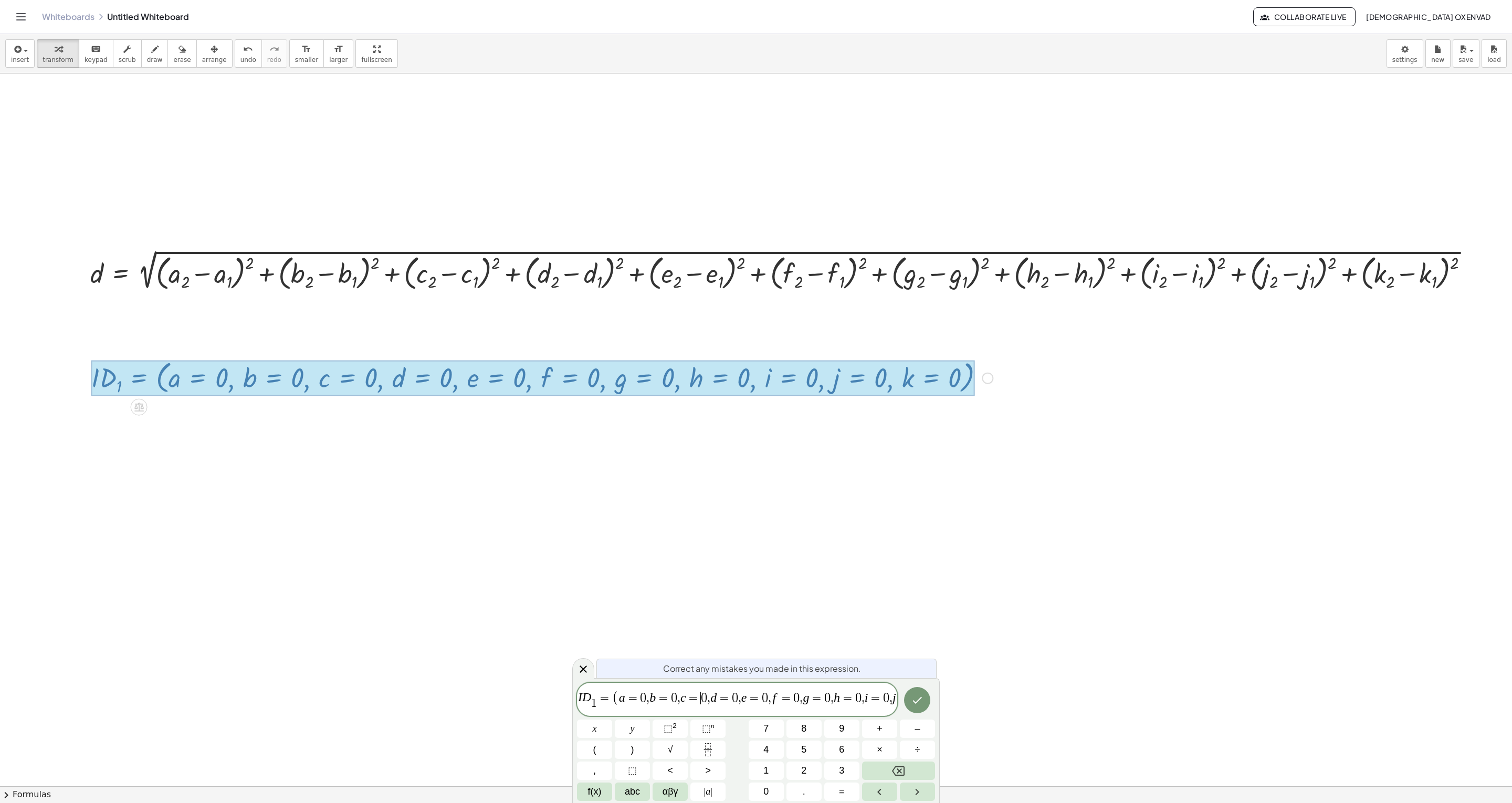
click at [698, 401] on span "I D 1 ​ = ( a = 0 , b = 0 , c = ​ 0 , d = 0 , e = 0 , f = 0 , g = 0 , h = 0 , i…" at bounding box center [737, 699] width 320 height 22
click at [496, 401] on div at bounding box center [756, 785] width 1512 height 1425
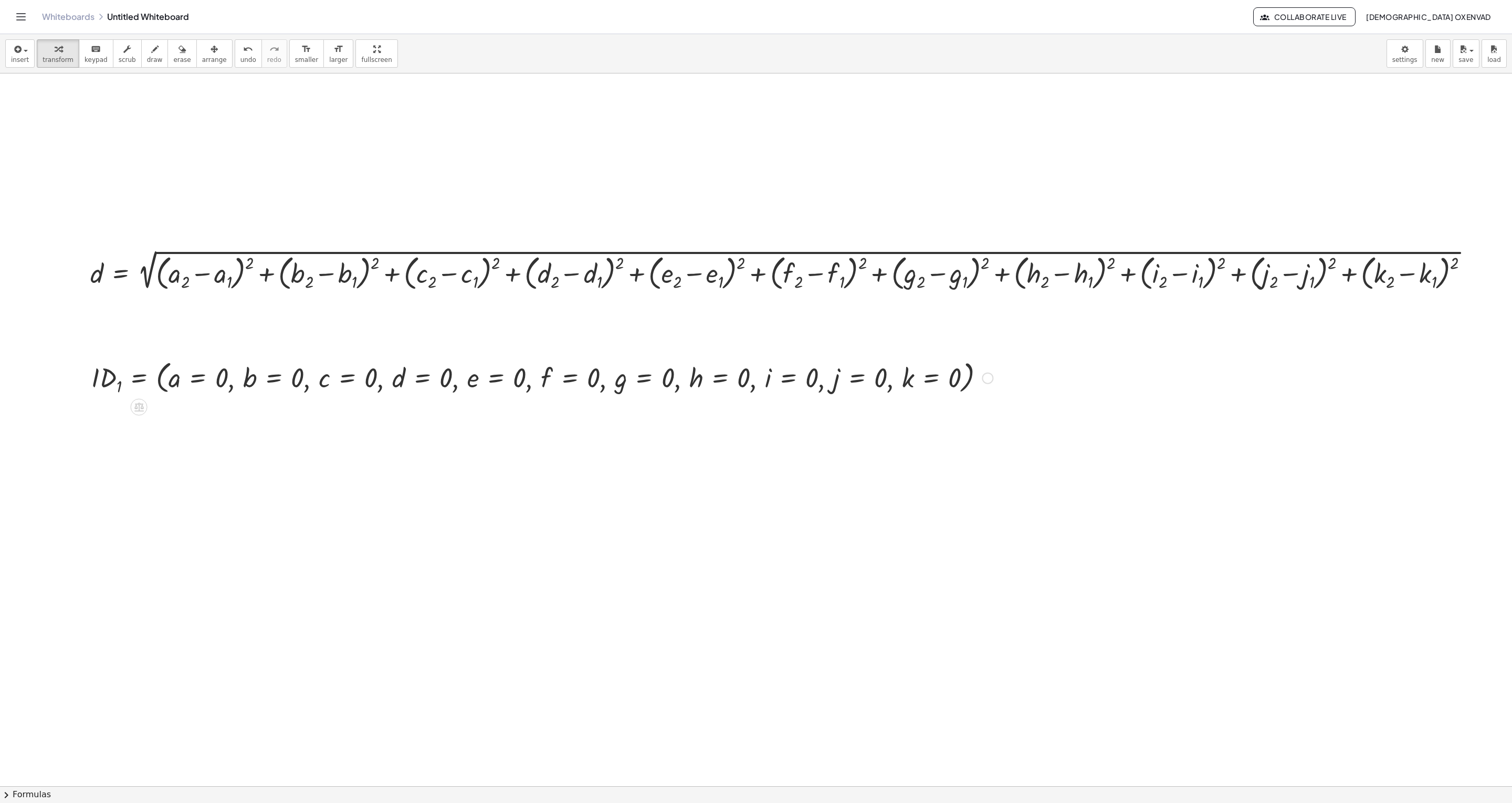
drag, startPoint x: 144, startPoint y: 475, endPoint x: 92, endPoint y: 511, distance: 63.2
click at [92, 401] on div at bounding box center [756, 785] width 1512 height 1425
click at [94, 401] on div at bounding box center [756, 785] width 1512 height 1425
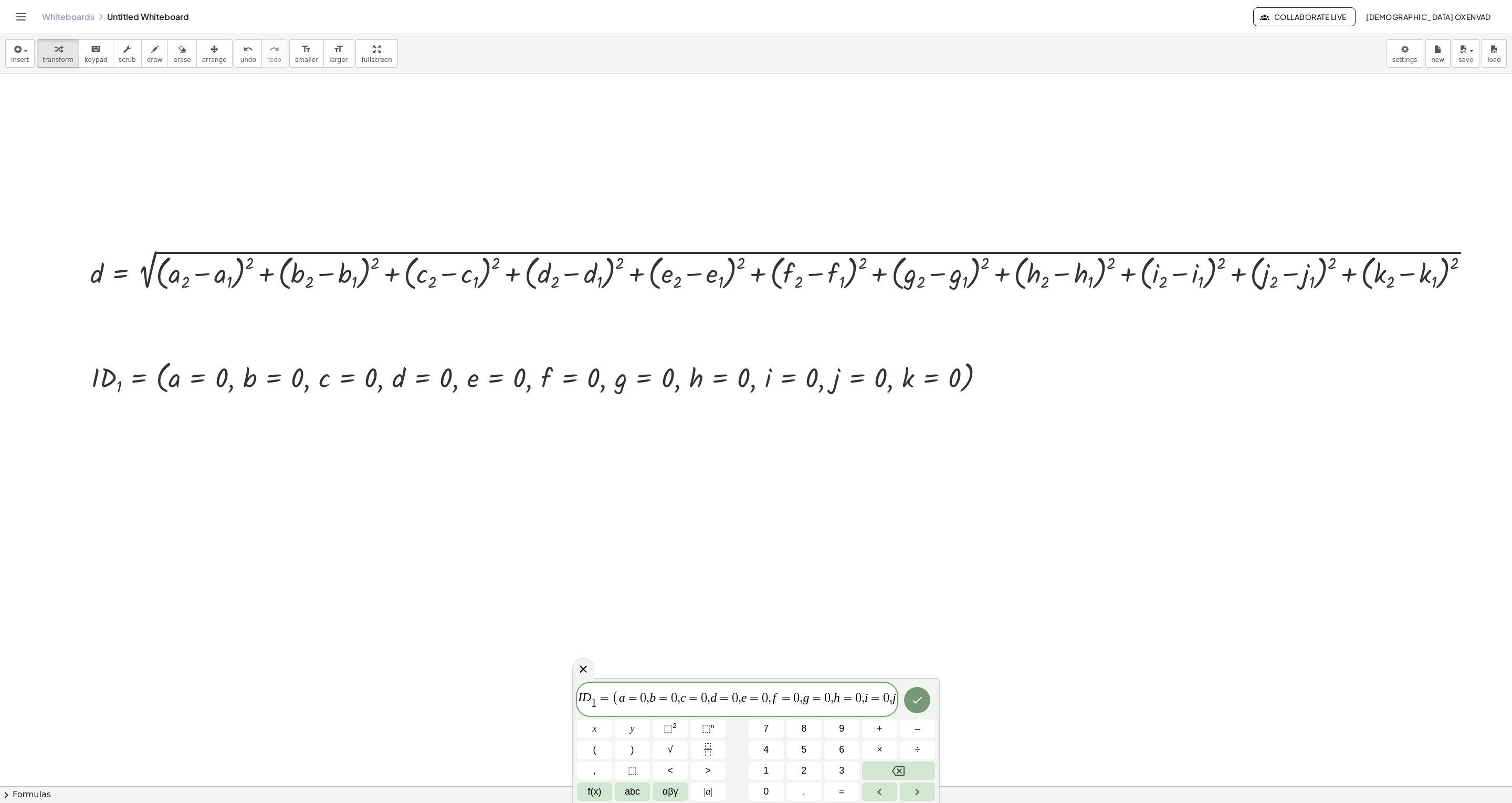
click at [625, 401] on span "a ​ = 0 , b = 0 , c = 0 , d = 0 , e = 0 , f = 0 , g = 0 , h = 0 , i = 0 , j = 0…" at bounding box center [783, 697] width 329 height 13
click at [619, 401] on var "a" at bounding box center [622, 697] width 6 height 14
click at [624, 401] on span "​ a = 0 , b = 0 , c = 0 , d = 0 , e = 0 , f = 0 , g = 0 , h = 0 , i = 0 , j = 0…" at bounding box center [783, 697] width 329 height 13
click at [659, 401] on var "b" at bounding box center [658, 695] width 6 height 14
click at [696, 401] on span "a 1 ​ = 0 , b 1 ​ ​ = 0 , c = 0 , d = 0 , e = 0 , f = 0 , g = 0 , h = 0 , i = 0…" at bounding box center [789, 699] width 340 height 18
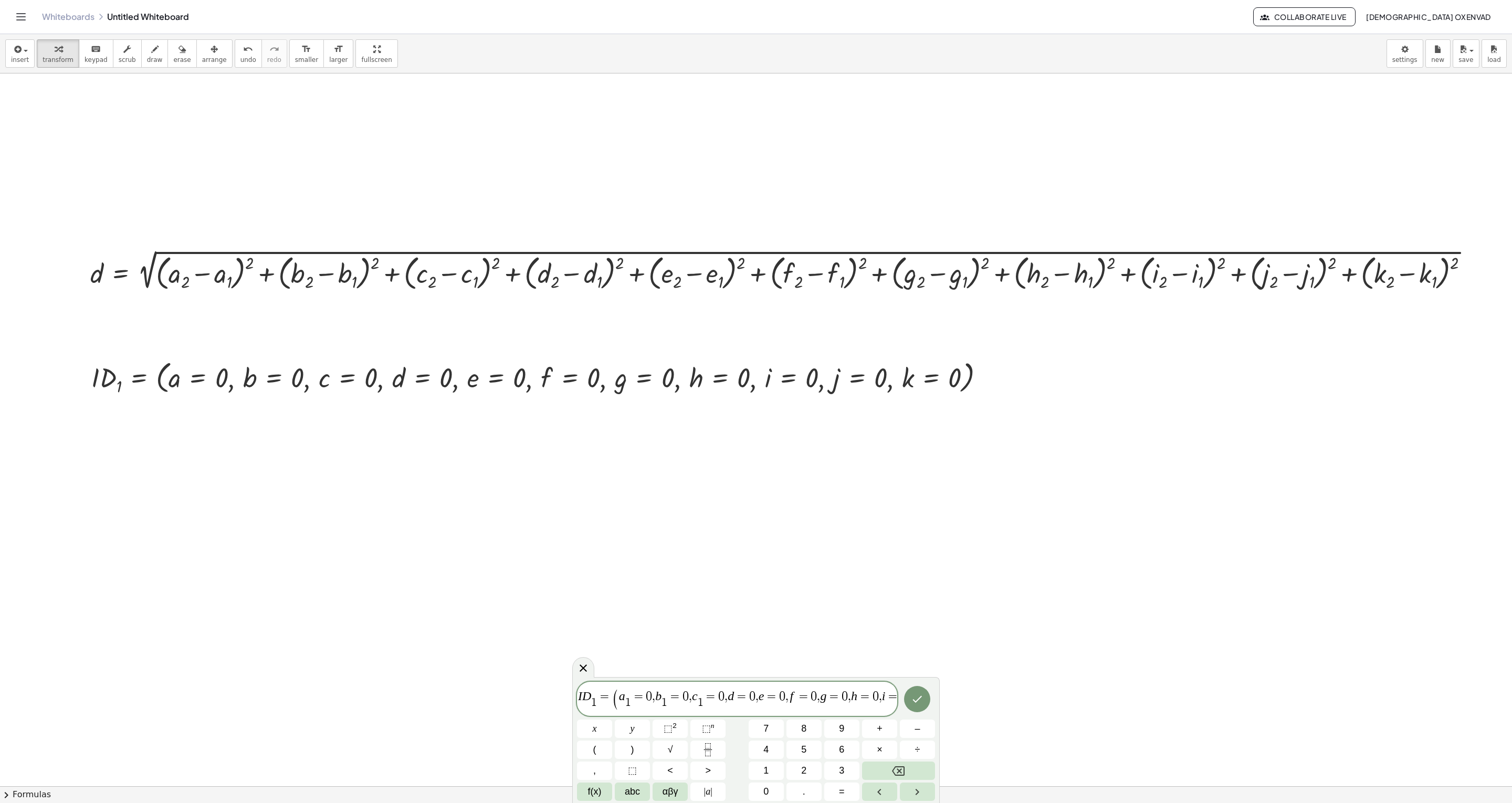
click at [736, 401] on span "=" at bounding box center [741, 696] width 15 height 13
click at [755, 401] on span "=" at bounding box center [777, 696] width 15 height 13
click at [755, 401] on span "a 1 ​ = 0 , b 1 ​ = 0 , c 1 ​ = 0 , d 1 ​ = 0 , e 1 ​ = 0 , f ​ = 0 , g = 0 , h…" at bounding box center [798, 699] width 358 height 18
click at [755, 401] on span "=" at bounding box center [851, 696] width 15 height 13
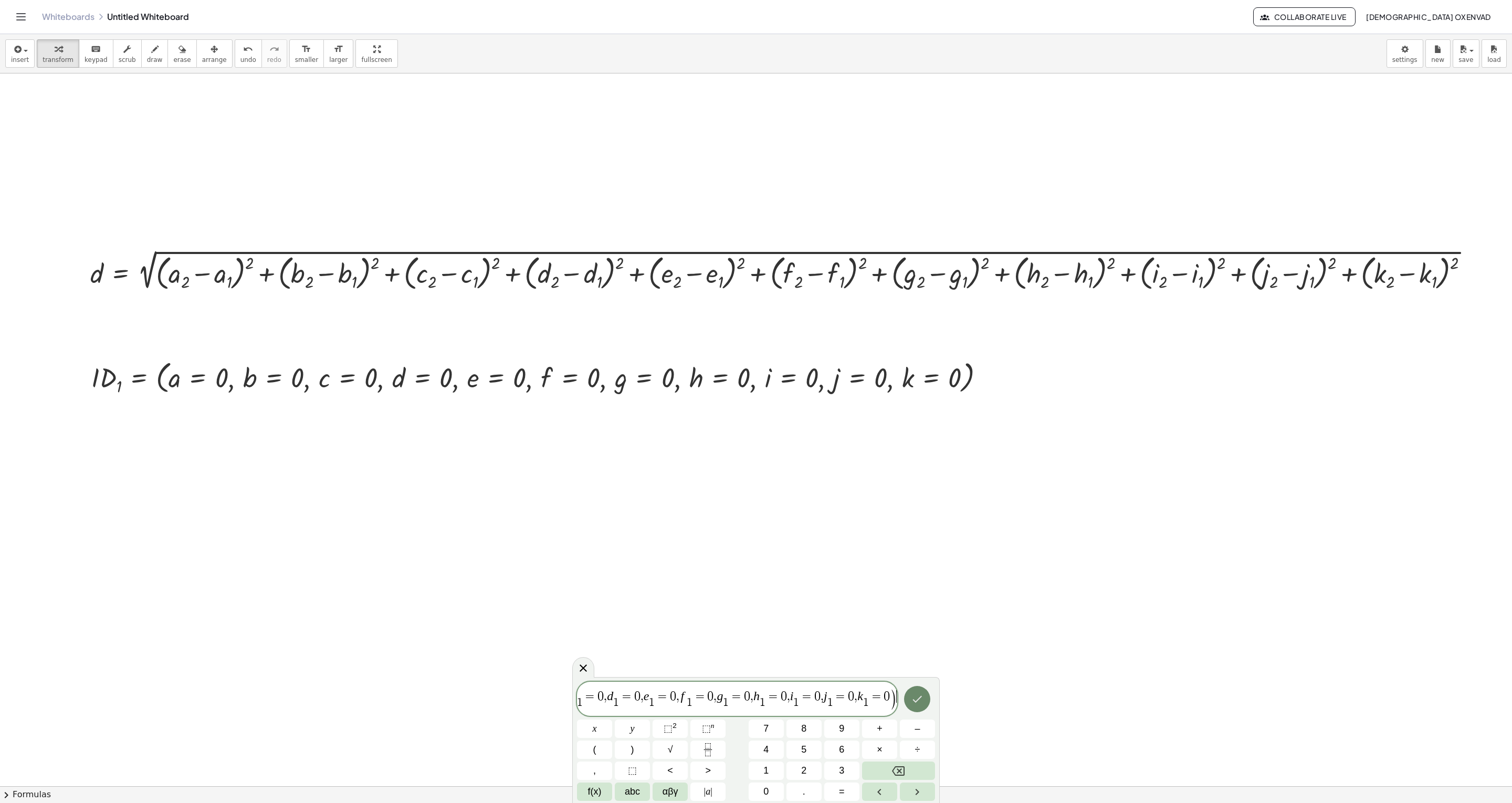
click at [755, 401] on icon "Done" at bounding box center [917, 699] width 13 height 13
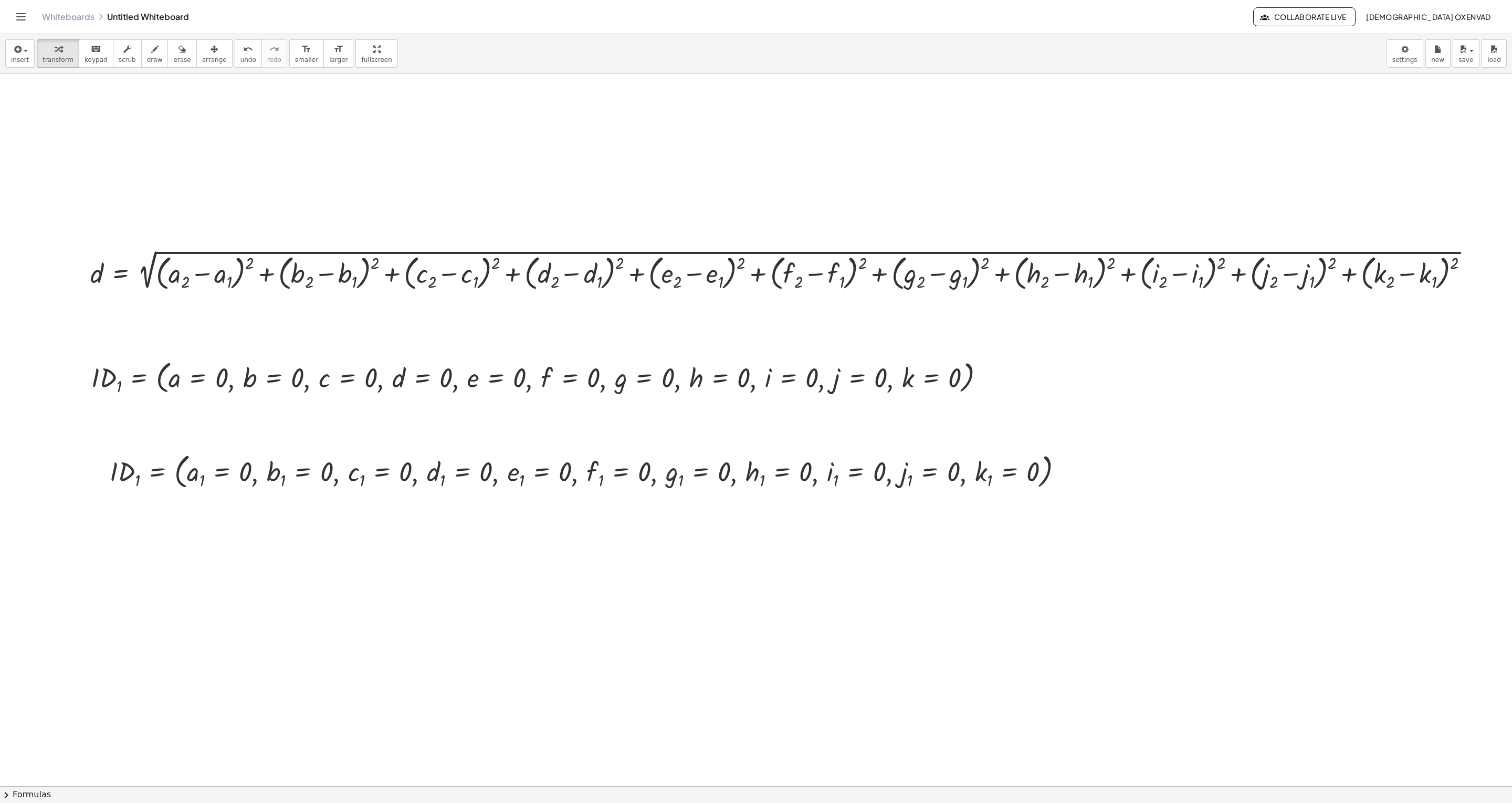
click at [126, 401] on div at bounding box center [756, 785] width 1512 height 1425
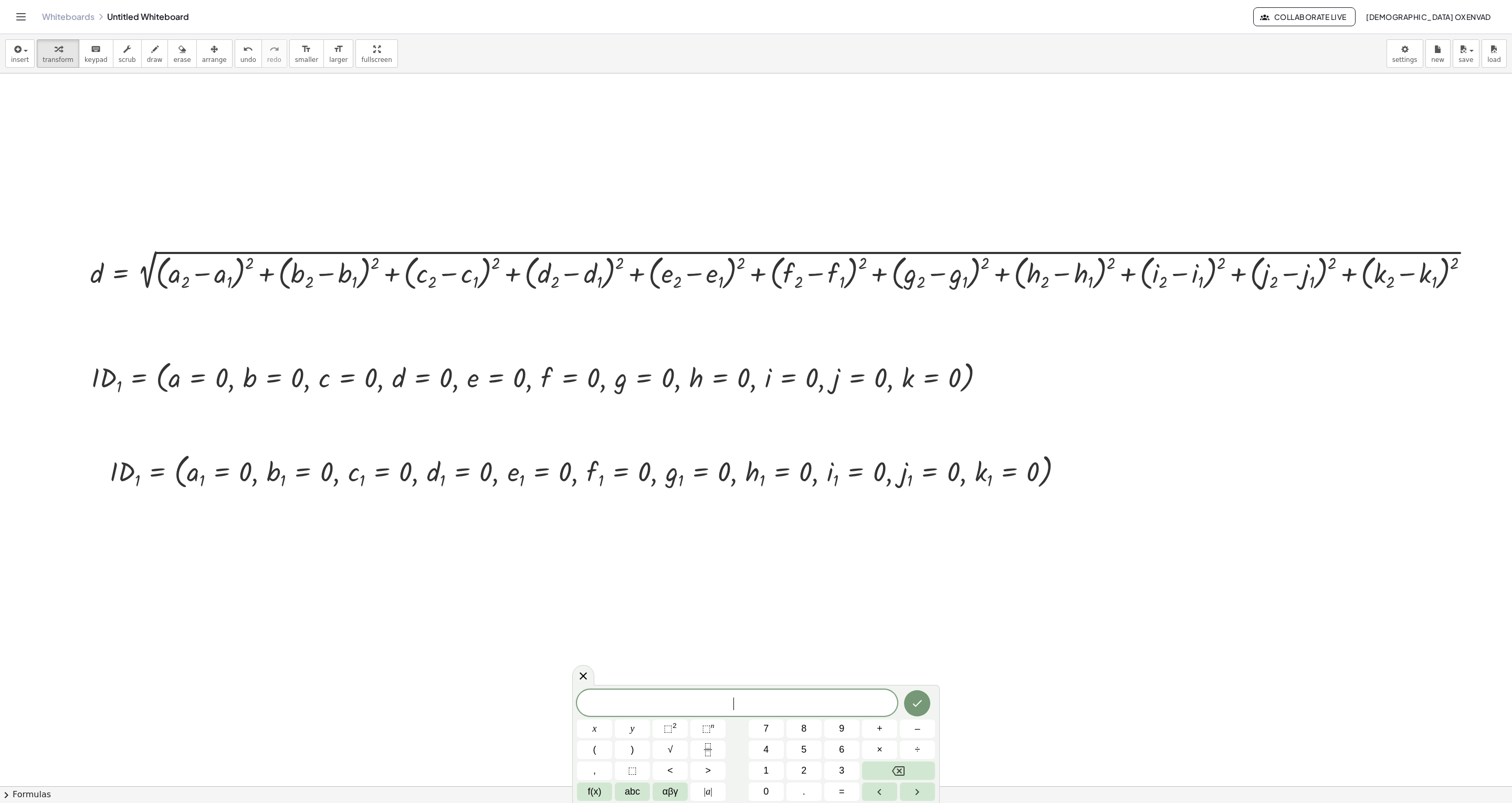
click at [126, 401] on div at bounding box center [756, 785] width 1512 height 1425
click at [624, 401] on span "a = 0 , b = 0 , c = 0 , d = 0 , e = 0 , f = 0 , g = 0 , h = 0 , i = 0 , j = 0 ,…" at bounding box center [783, 697] width 329 height 13
click at [596, 401] on span "1" at bounding box center [594, 702] width 6 height 12
click at [661, 401] on span "a 2 ​ = 0 , b ​ = 0 , c = 0 , d = 0 , e = 0 , f = 0 , g = 0 , h = 0 , i = 0 , j…" at bounding box center [786, 699] width 335 height 18
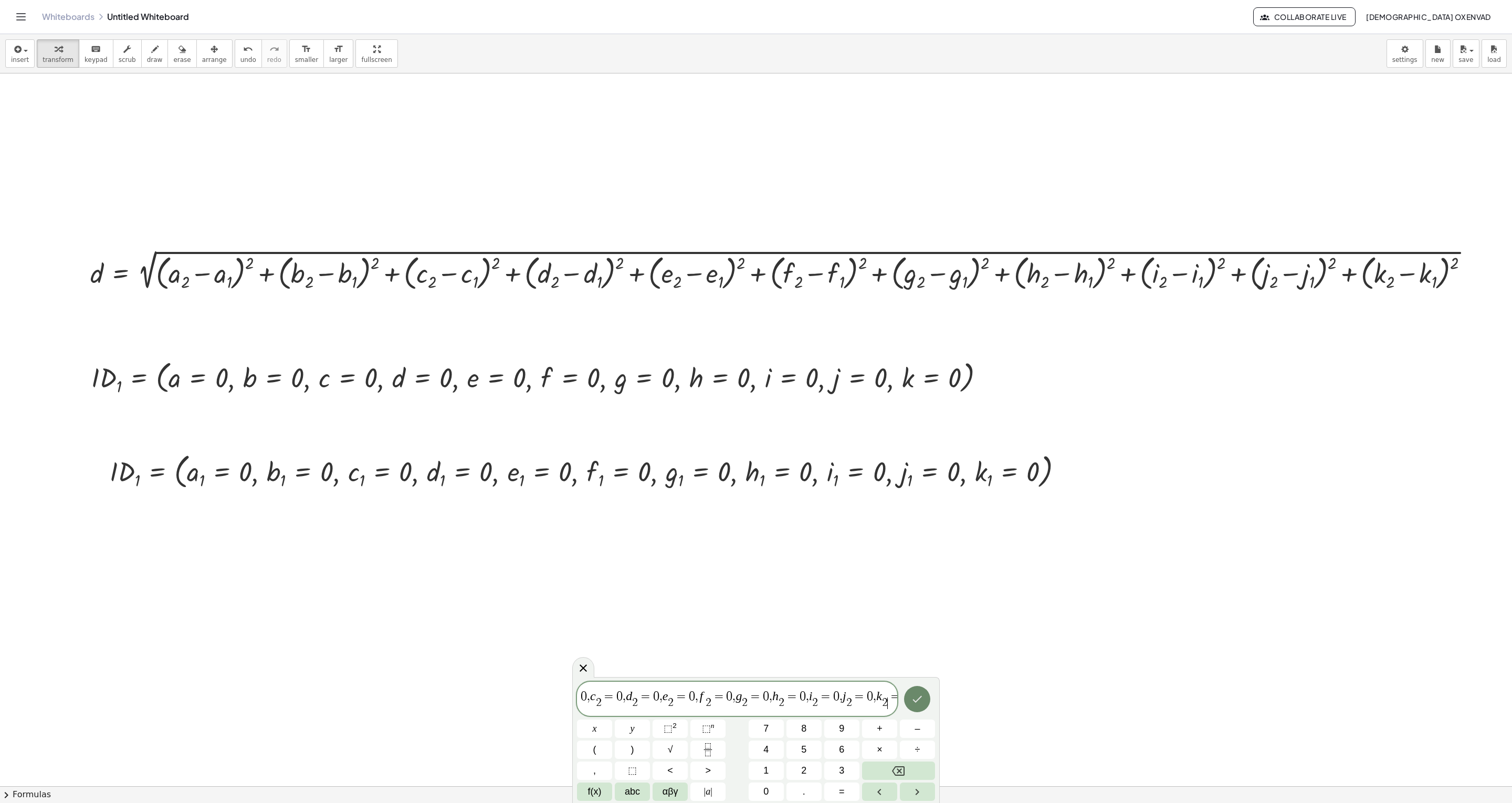
click at [755, 401] on icon "Done" at bounding box center [918, 699] width 9 height 7
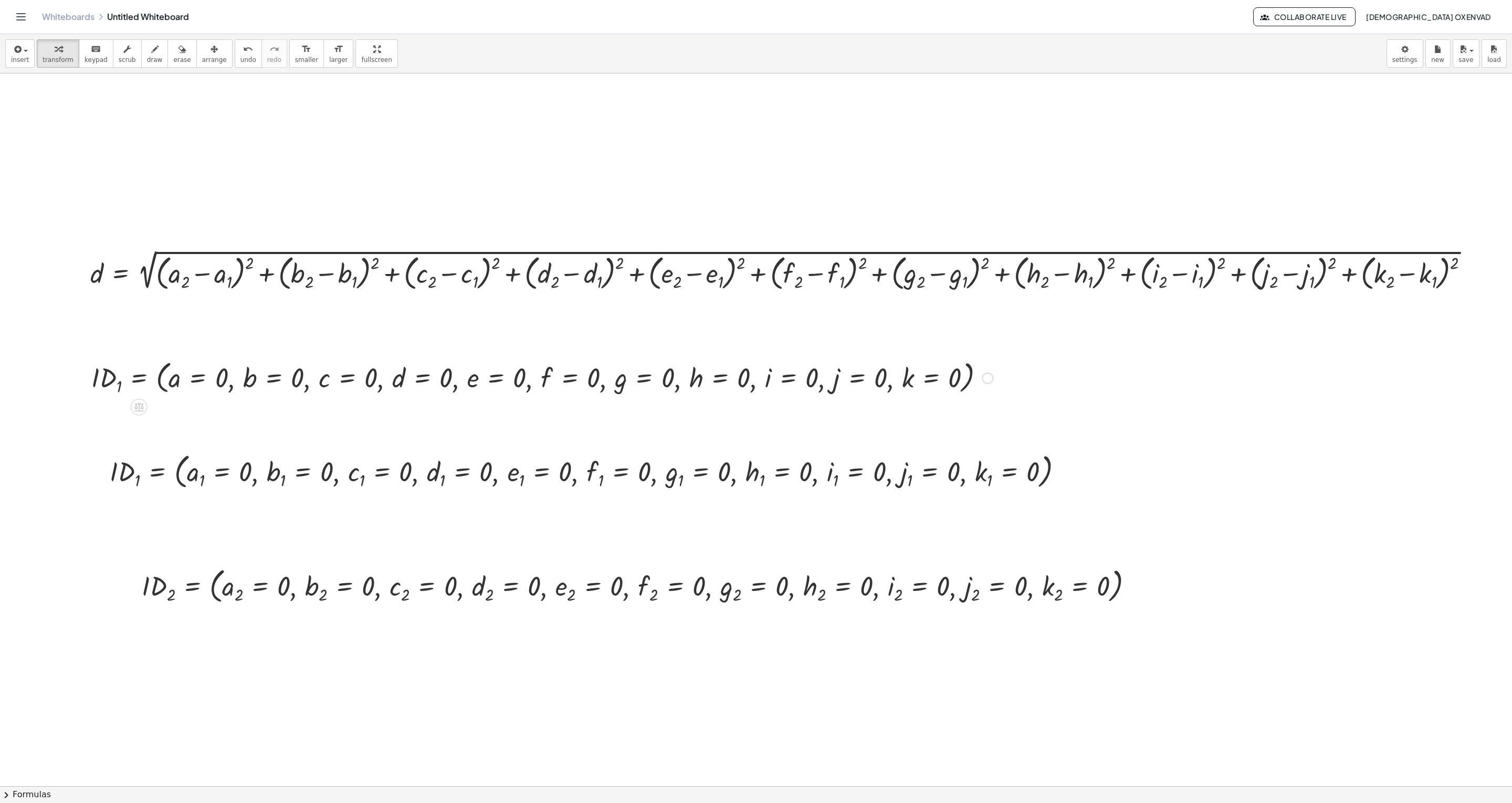
click at [755, 383] on div "Fix a mistake Transform line Copy line as LaTeX Copy derivation as LaTeX Expand…" at bounding box center [987, 378] width 12 height 12
click at [755, 348] on span "Fix a mistake" at bounding box center [1031, 346] width 43 height 8
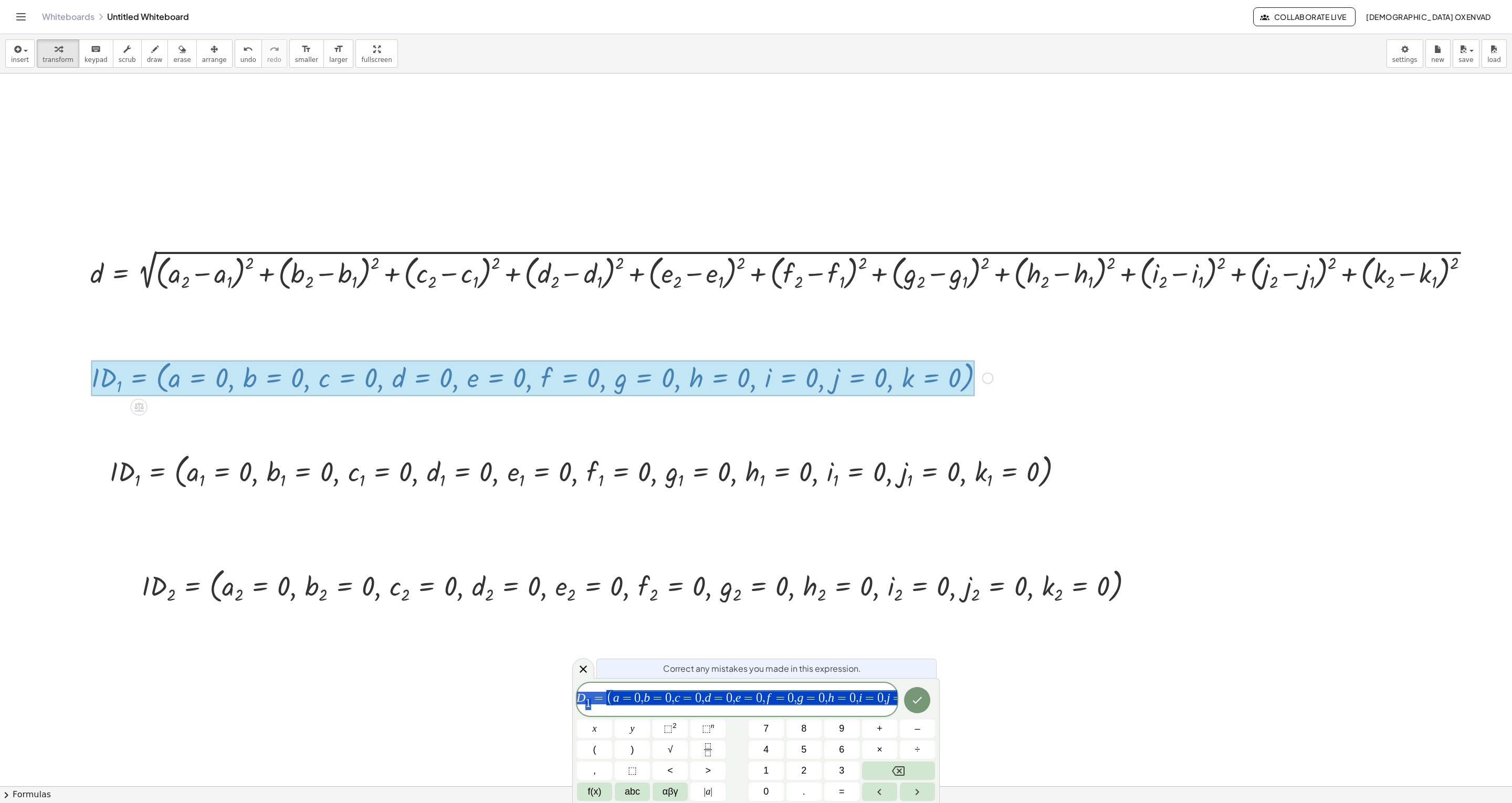
scroll to position [0, 0]
drag, startPoint x: 612, startPoint y: 703, endPoint x: 493, endPoint y: 686, distance: 120.2
click at [493, 401] on body "Graspable Math Activities Whiteboards Classes Account v1.28.3 | Privacy policy …" at bounding box center [756, 402] width 1512 height 803
drag, startPoint x: 600, startPoint y: 697, endPoint x: 576, endPoint y: 697, distance: 24.0
click at [576, 401] on div "Correct any mistakes you made in this expression. **** I D 1 ​ = ( a = 0 , b = …" at bounding box center [756, 740] width 367 height 125
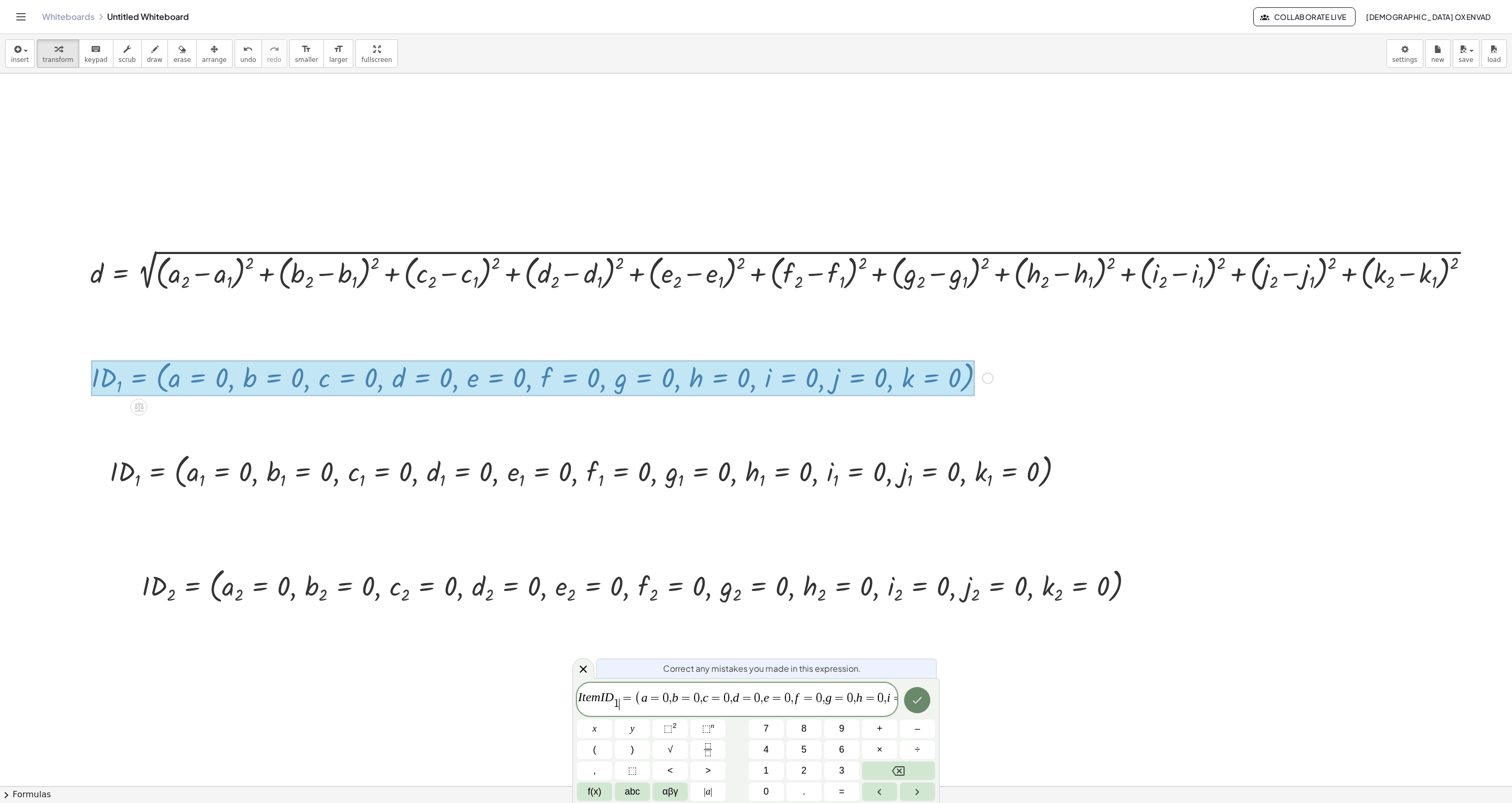
click at [755, 401] on icon "Done" at bounding box center [917, 699] width 13 height 13
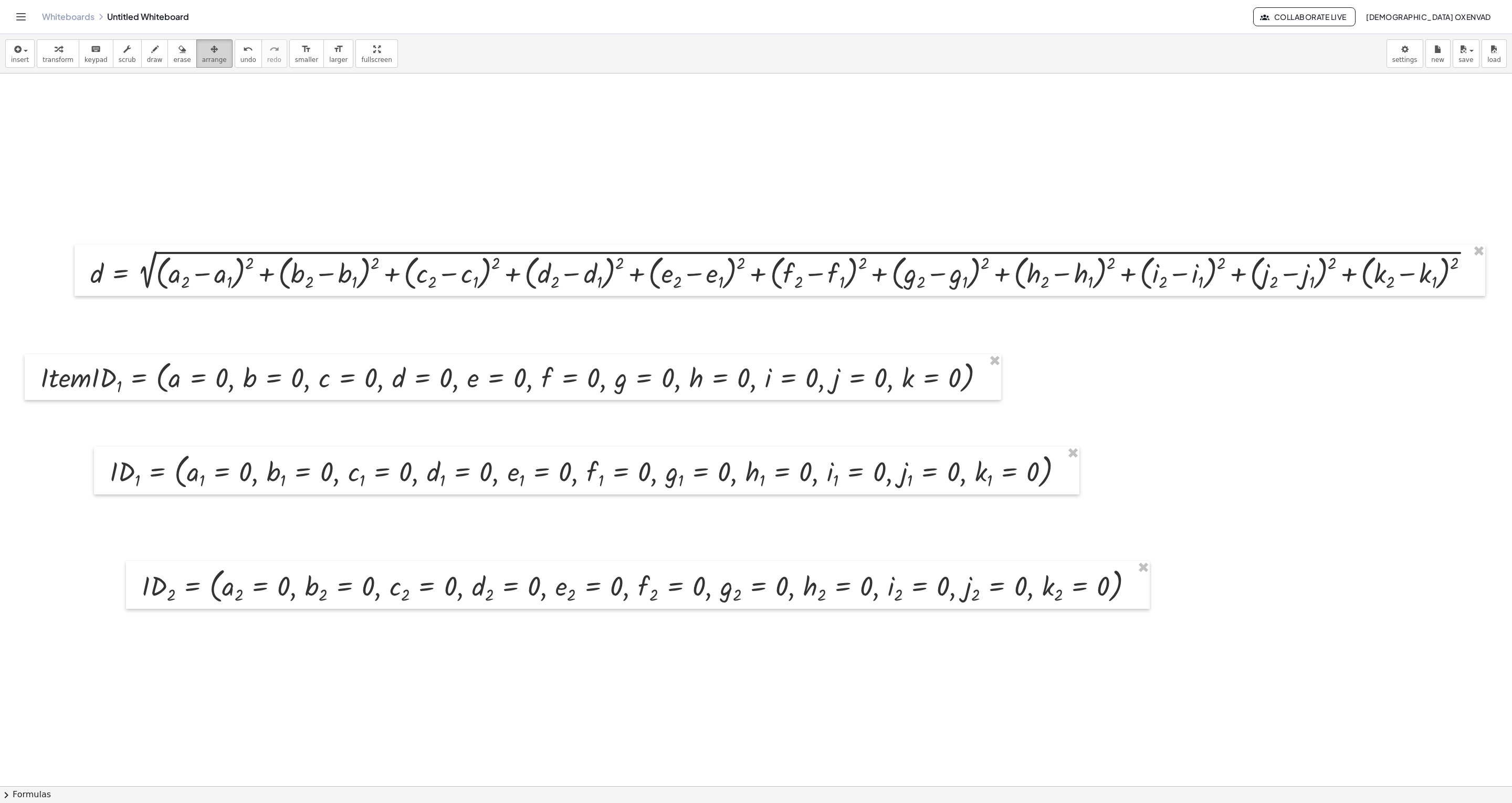
click at [211, 51] on icon "button" at bounding box center [214, 49] width 7 height 13
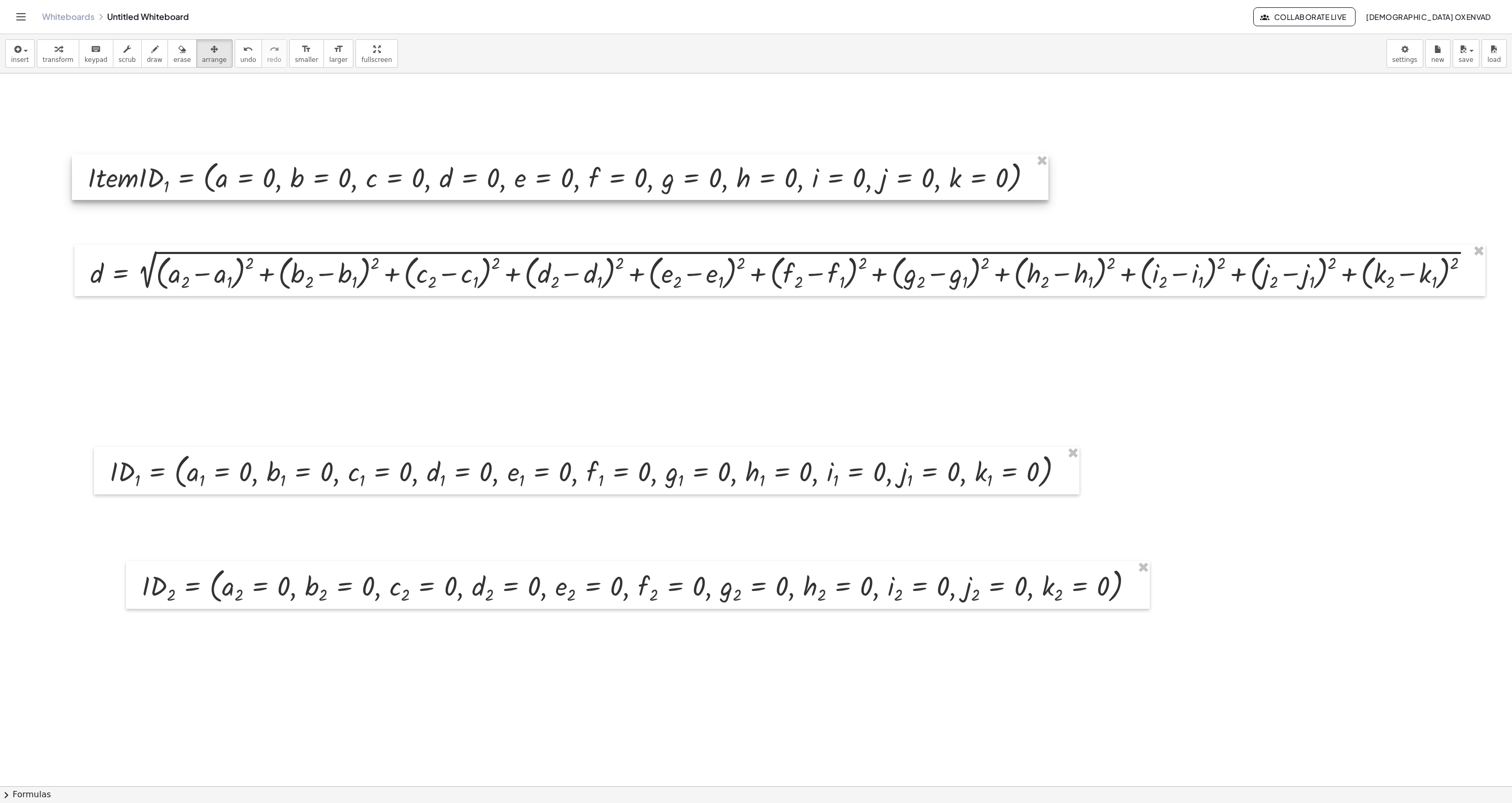
drag, startPoint x: 105, startPoint y: 394, endPoint x: 152, endPoint y: 194, distance: 205.4
click at [152, 194] on div at bounding box center [560, 177] width 976 height 45
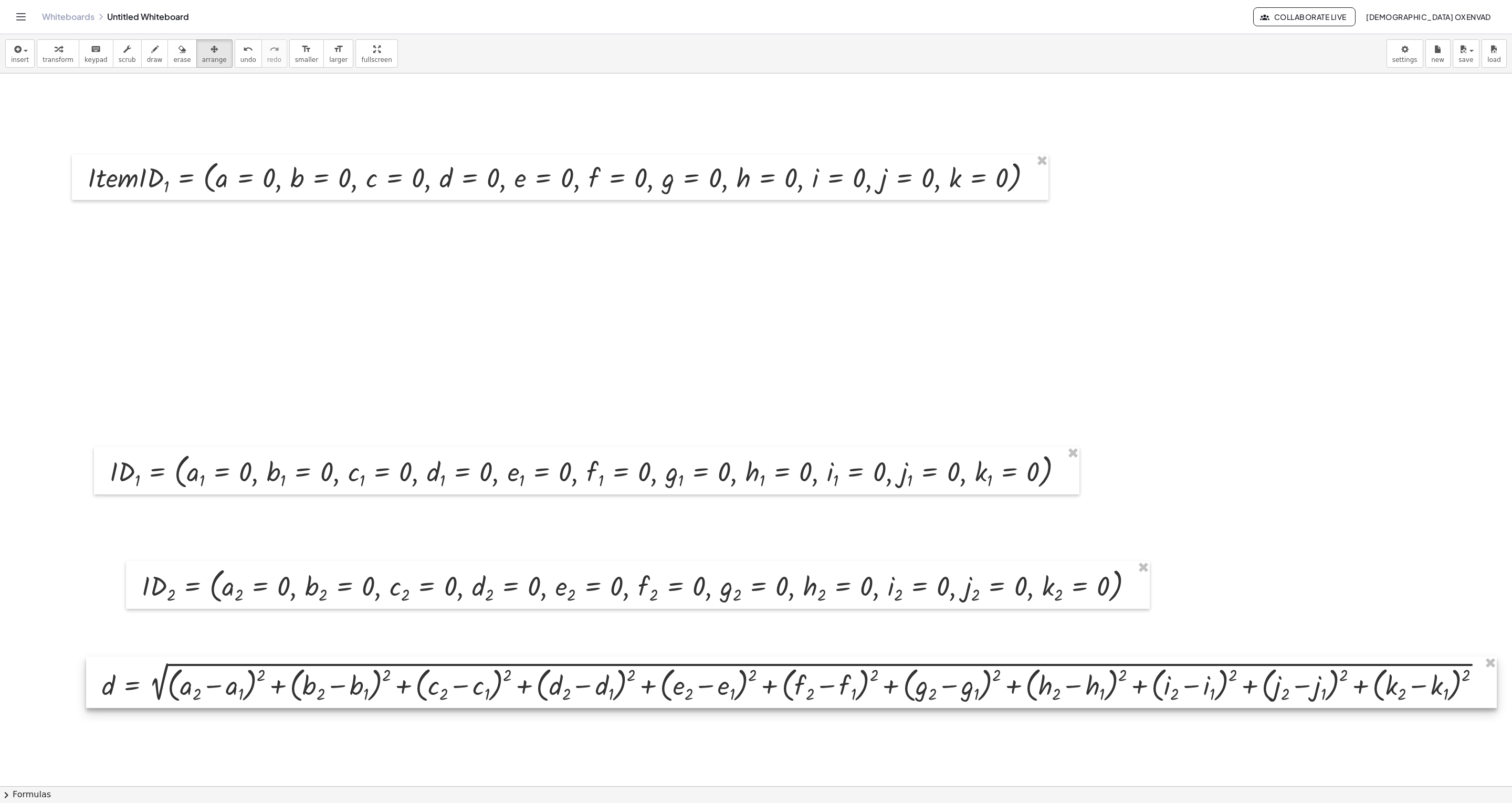
drag, startPoint x: 146, startPoint y: 284, endPoint x: 157, endPoint y: 696, distance: 412.1
click at [157, 401] on div at bounding box center [791, 682] width 1410 height 51
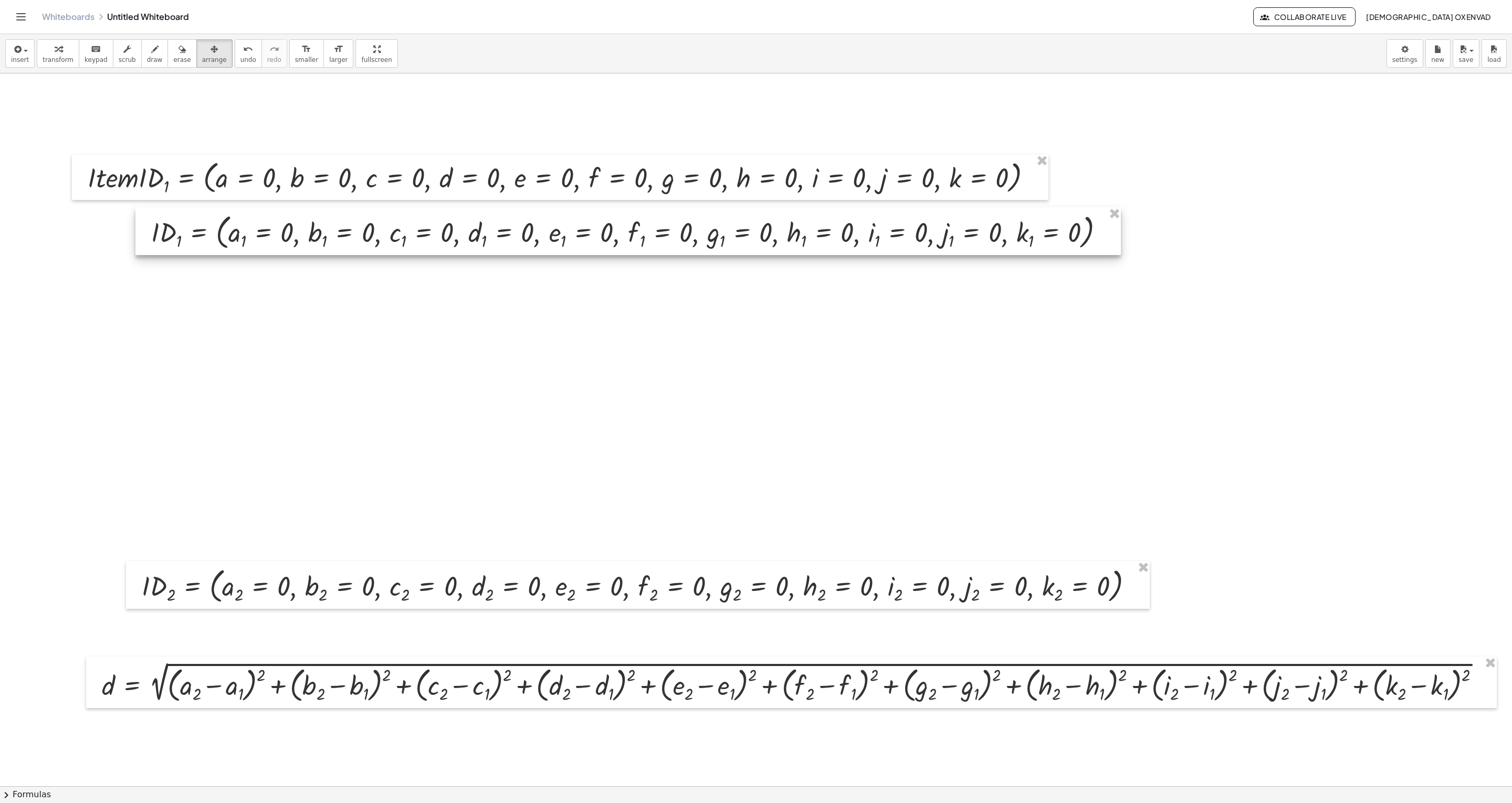
drag, startPoint x: 166, startPoint y: 467, endPoint x: 207, endPoint y: 230, distance: 240.5
click at [207, 230] on div at bounding box center [628, 231] width 986 height 48
click at [219, 341] on div at bounding box center [756, 785] width 1512 height 1425
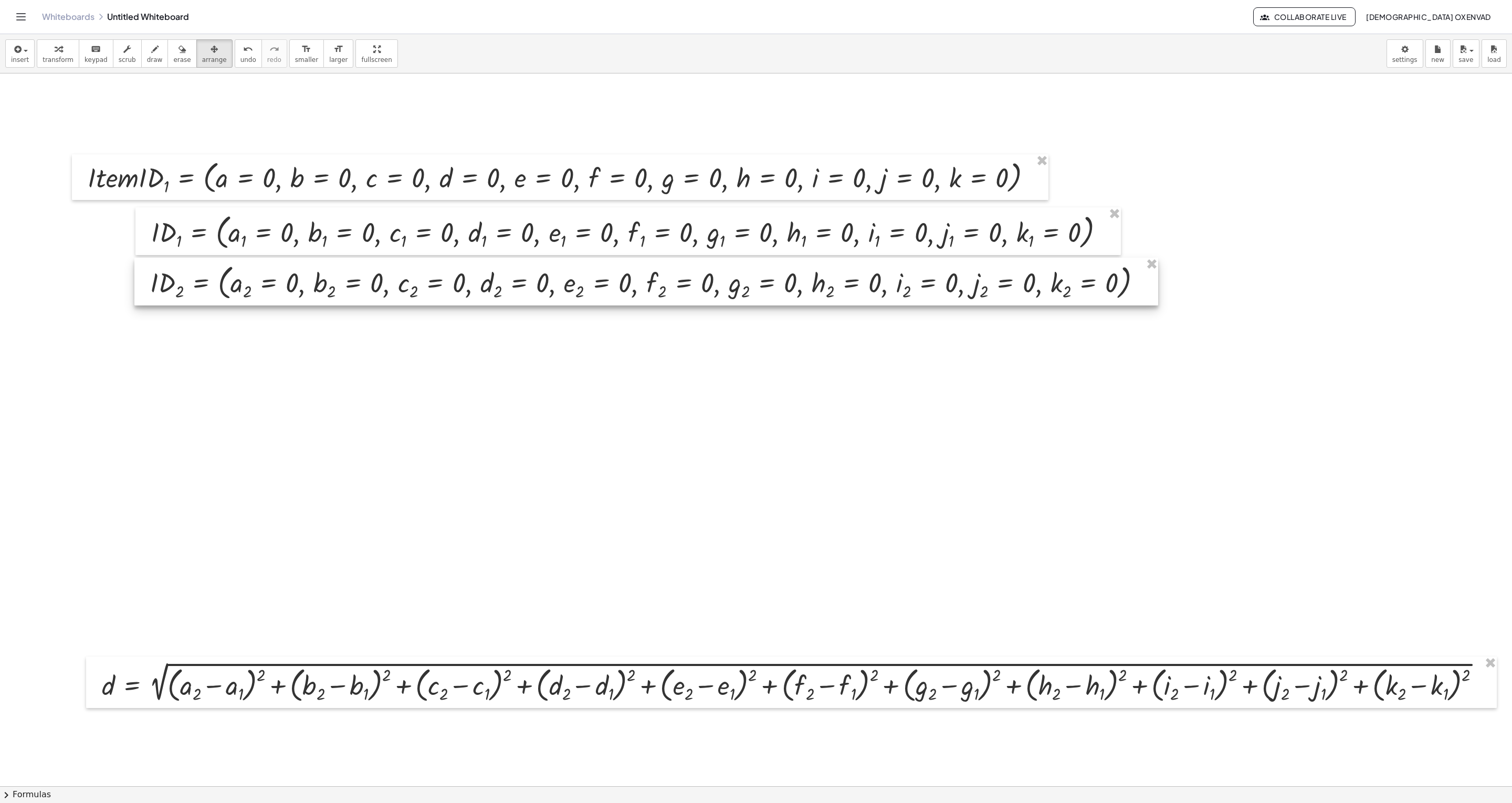
drag, startPoint x: 232, startPoint y: 600, endPoint x: 240, endPoint y: 297, distance: 303.1
click at [240, 297] on div at bounding box center [646, 281] width 1024 height 48
click at [259, 401] on div at bounding box center [756, 785] width 1512 height 1425
click at [62, 52] on div "button" at bounding box center [58, 49] width 31 height 13
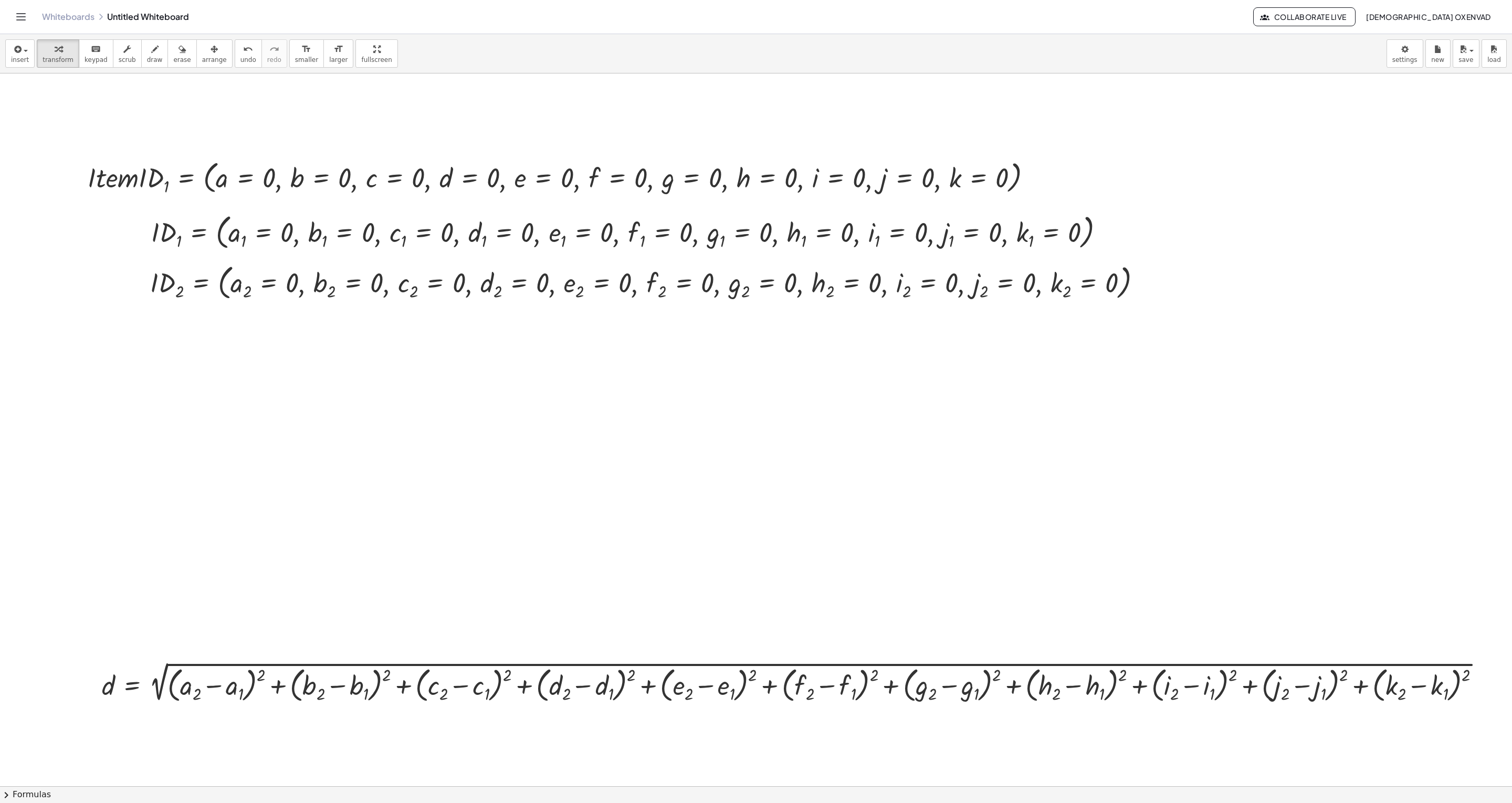
click at [374, 381] on div at bounding box center [756, 785] width 1512 height 1425
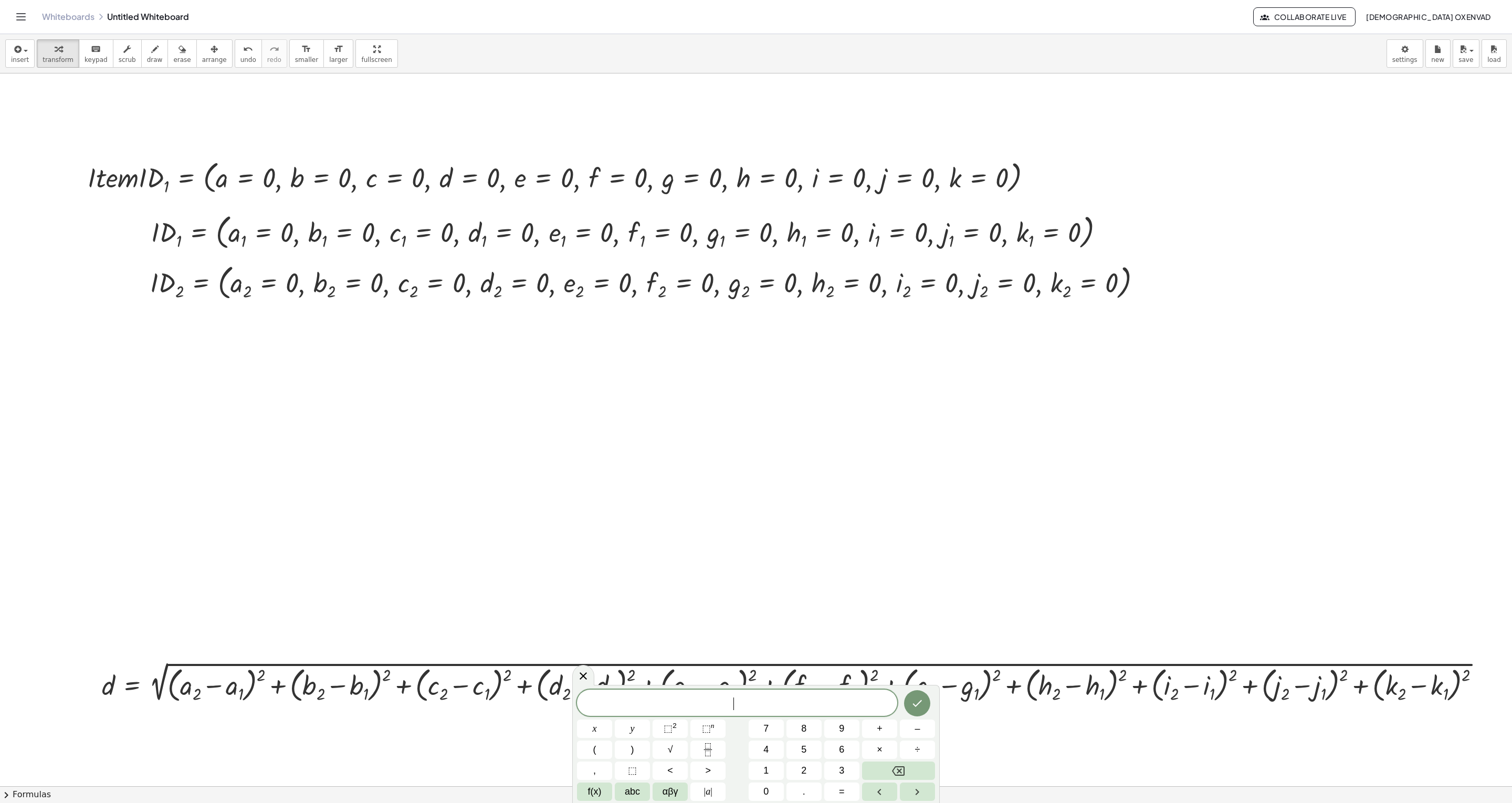
click at [374, 381] on div at bounding box center [756, 785] width 1512 height 1425
click at [554, 401] on div at bounding box center [756, 785] width 1512 height 1425
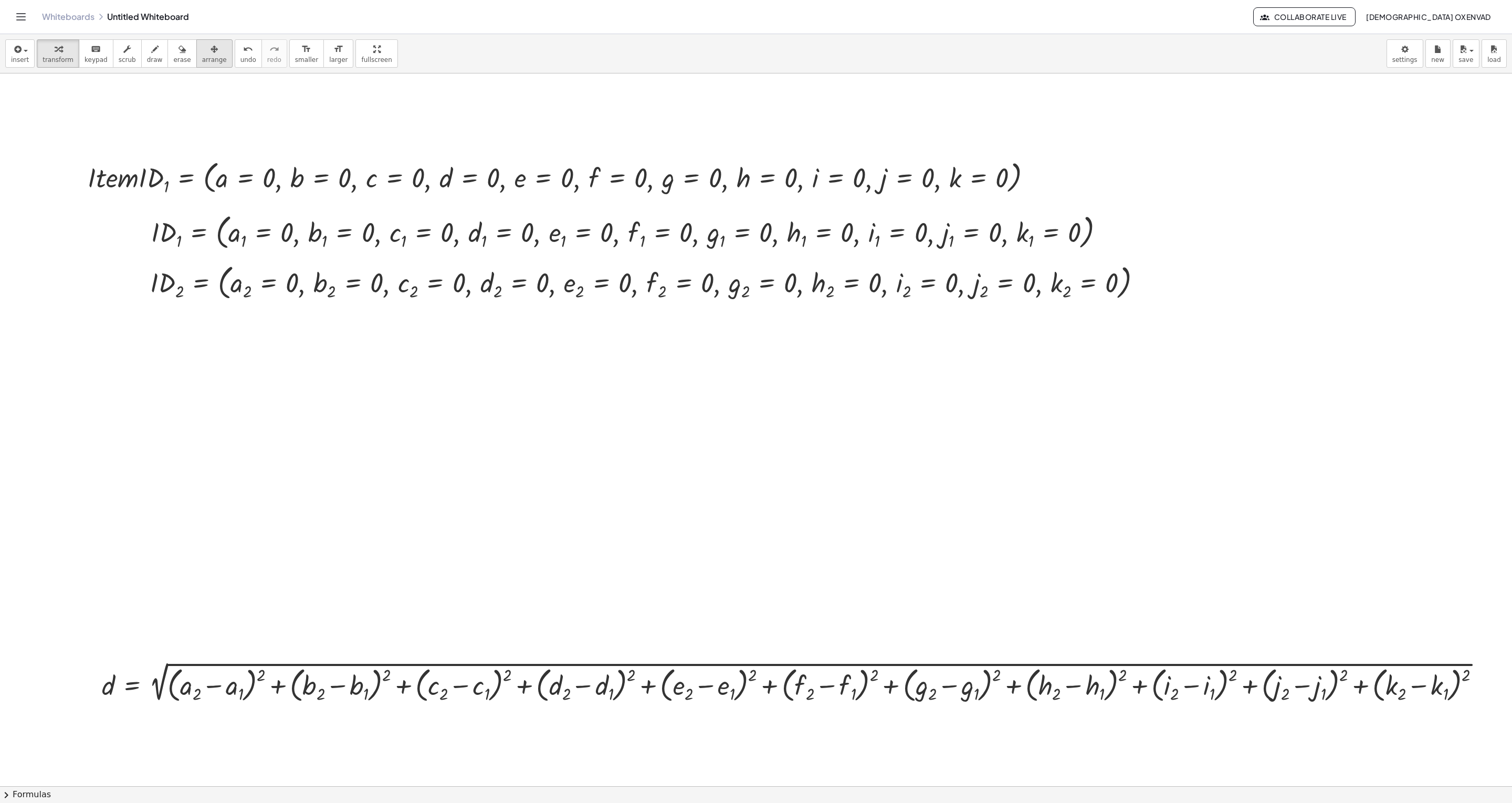
click at [205, 62] on span "arrange" at bounding box center [214, 60] width 24 height 7
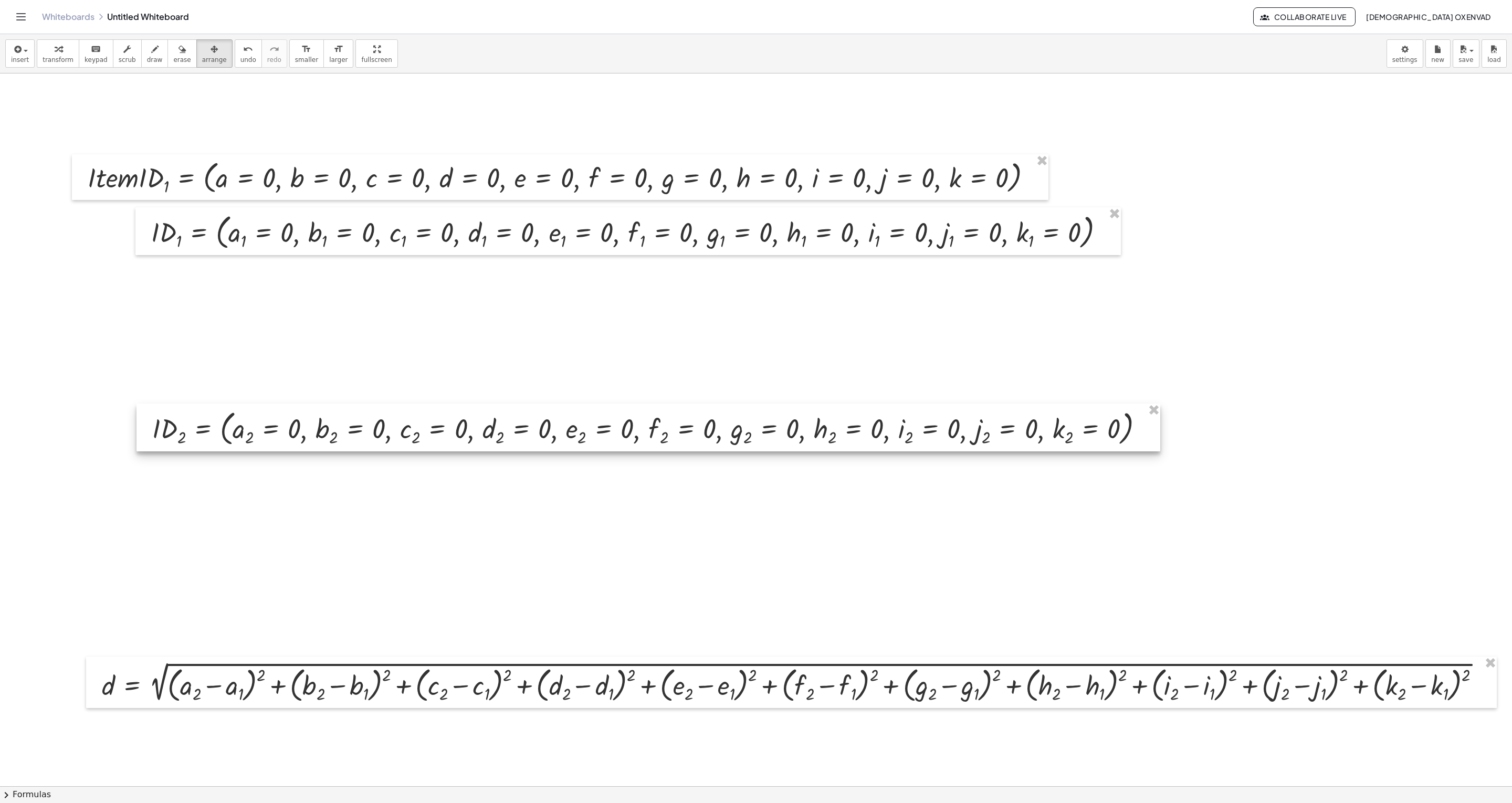
drag, startPoint x: 260, startPoint y: 286, endPoint x: 262, endPoint y: 432, distance: 146.0
click at [262, 401] on div at bounding box center [648, 427] width 1024 height 48
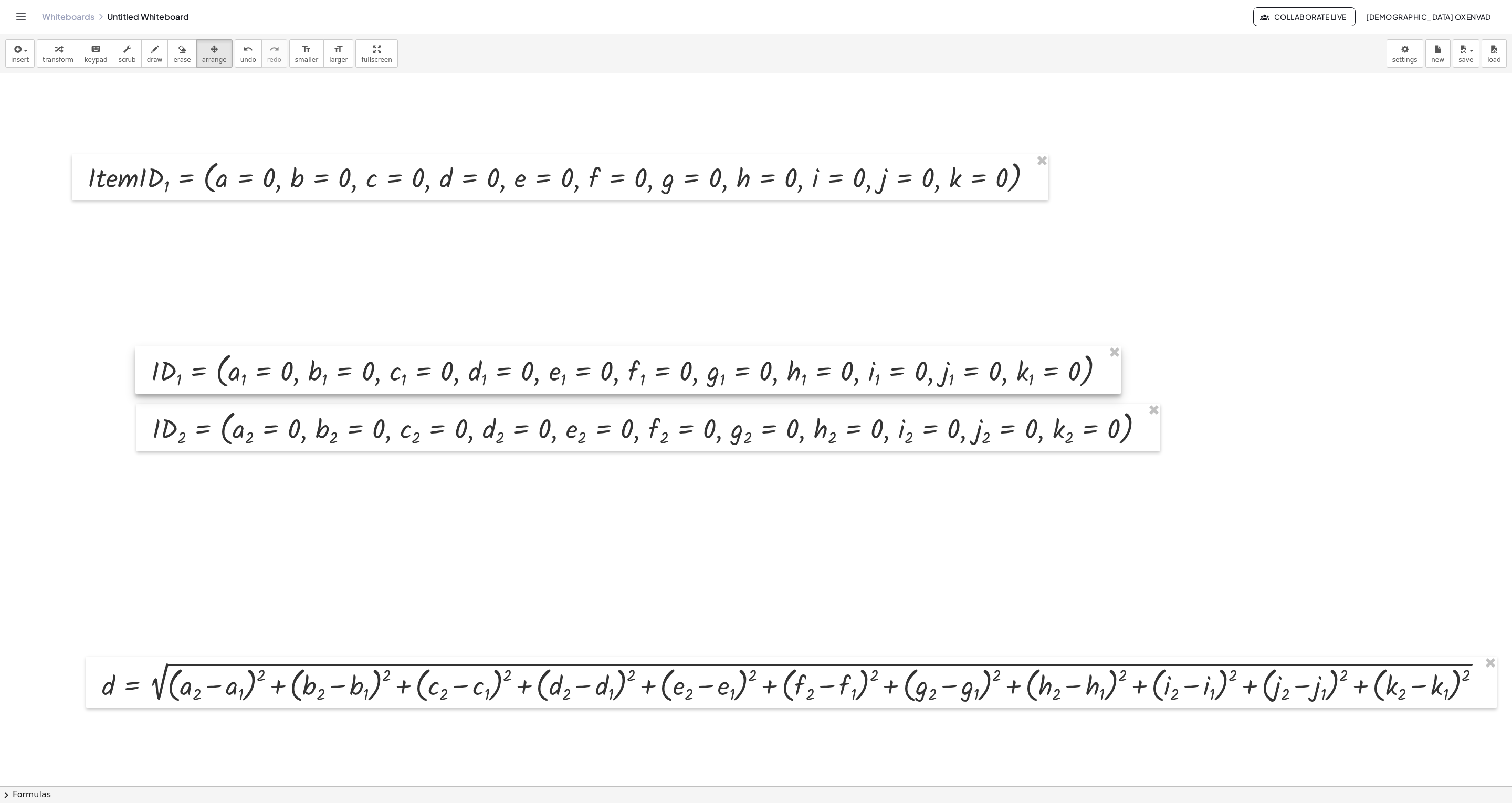
drag, startPoint x: 272, startPoint y: 250, endPoint x: 272, endPoint y: 374, distance: 124.0
click at [272, 374] on div at bounding box center [628, 370] width 986 height 48
click at [261, 278] on div at bounding box center [756, 785] width 1512 height 1425
click at [230, 273] on div at bounding box center [756, 785] width 1512 height 1425
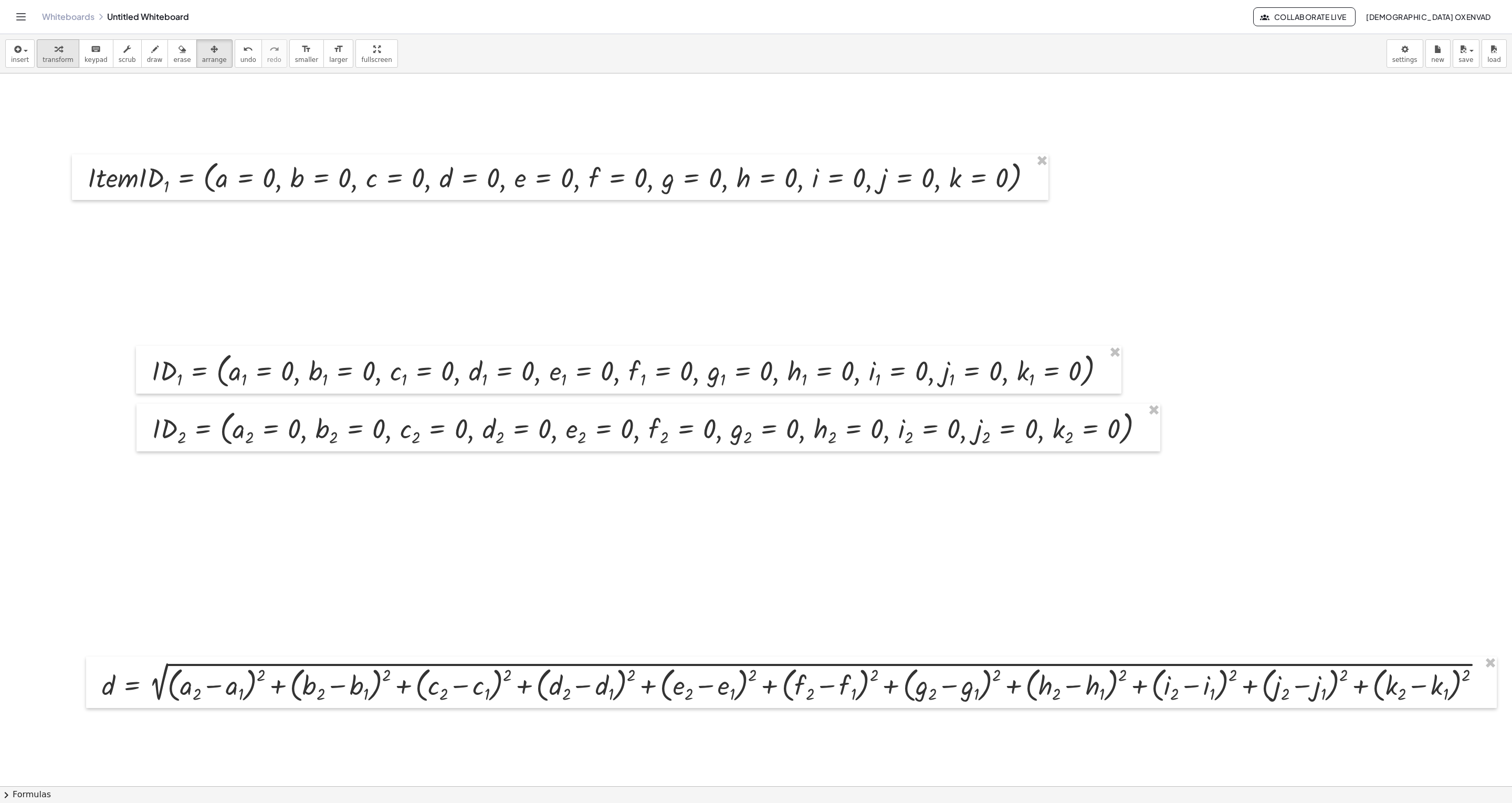
click at [65, 55] on button "transform" at bounding box center [58, 53] width 43 height 28
click at [755, 366] on div at bounding box center [1108, 370] width 12 height 12
click at [755, 339] on span "Fix a mistake" at bounding box center [1152, 339] width 43 height 8
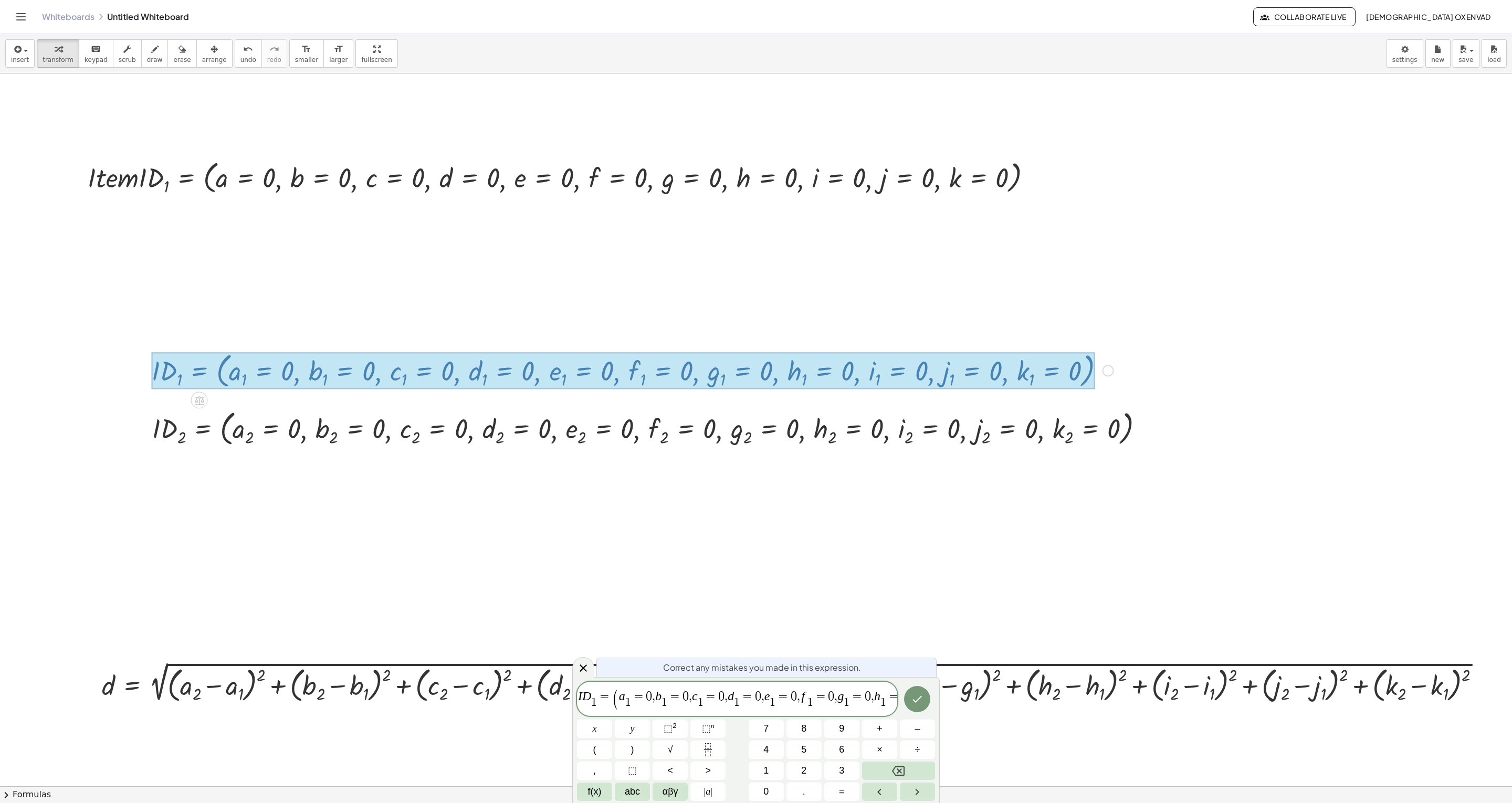
click at [755, 401] on div "I D 1 ​ = ( a 1 ​ = 0 , b 1 ​ = 0 , c 1 ​ = 0 , d 1 ​ = 0 , e 1 ​ = 0 , f 1 ​ =…" at bounding box center [737, 699] width 320 height 34
click at [585, 401] on div at bounding box center [583, 667] width 22 height 20
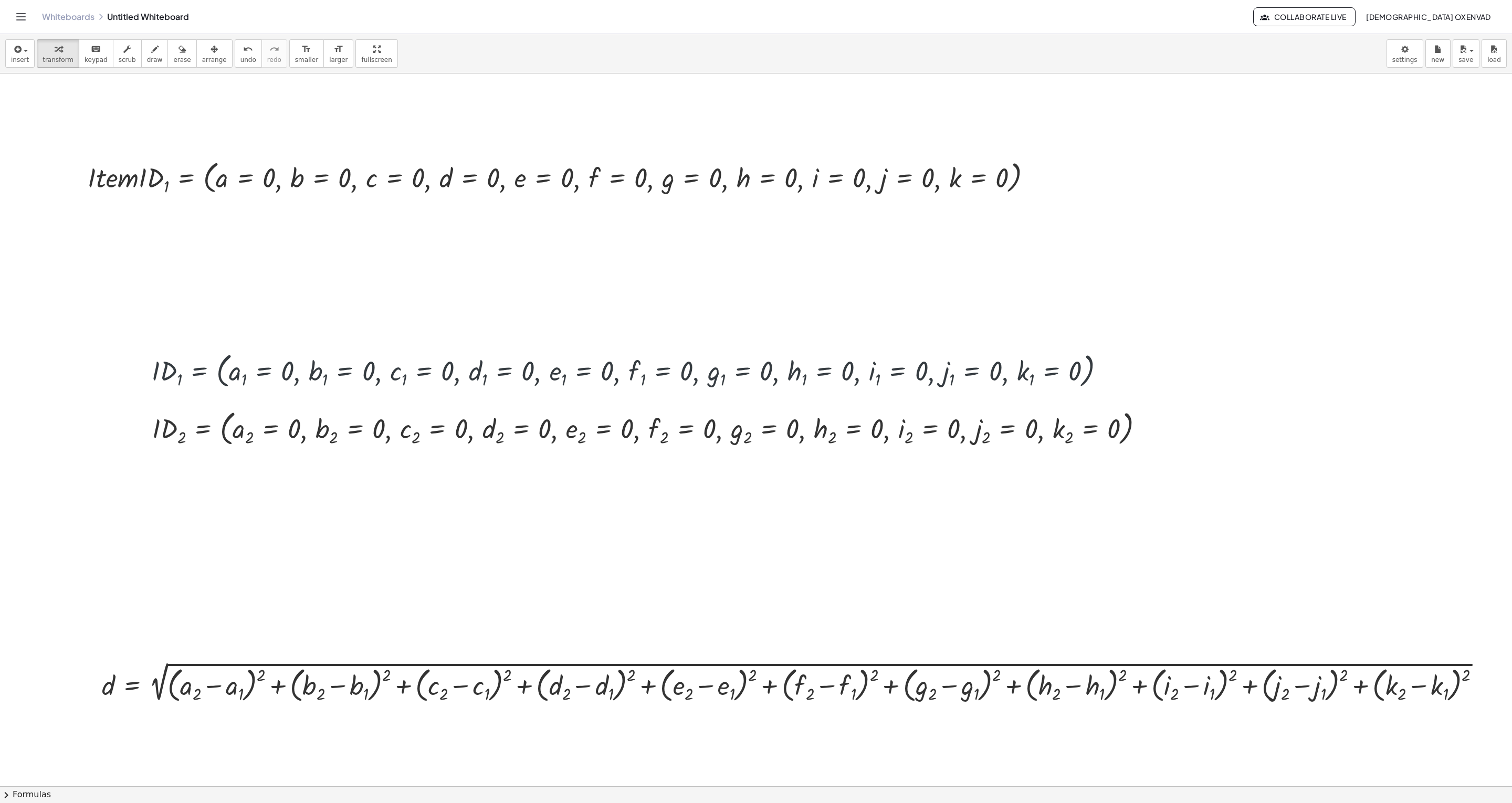
click at [272, 267] on div at bounding box center [756, 785] width 1512 height 1425
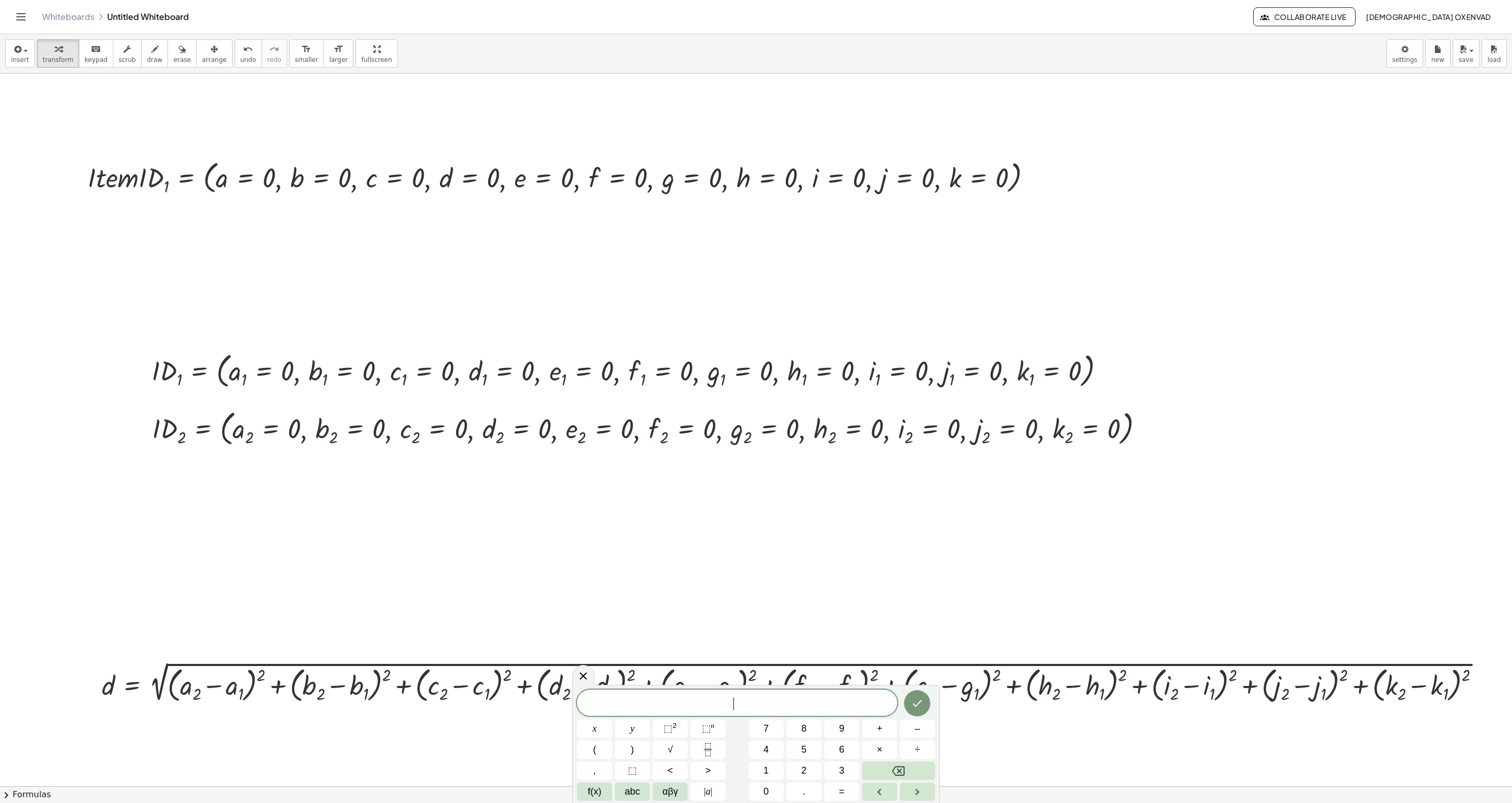
click at [272, 267] on div at bounding box center [756, 785] width 1512 height 1425
drag, startPoint x: 595, startPoint y: 705, endPoint x: 574, endPoint y: 711, distance: 21.8
drag, startPoint x: 610, startPoint y: 698, endPoint x: 574, endPoint y: 699, distance: 36.0
click at [574, 401] on div "****** r e c i p e = ( a 1 ​ = 0 , b 1 ​ = 0 , c 1 ​ = 0 , d 1 ​ = 0 , e 1 ​ = …" at bounding box center [756, 740] width 367 height 126
click at [755, 401] on icon "Done" at bounding box center [917, 699] width 13 height 13
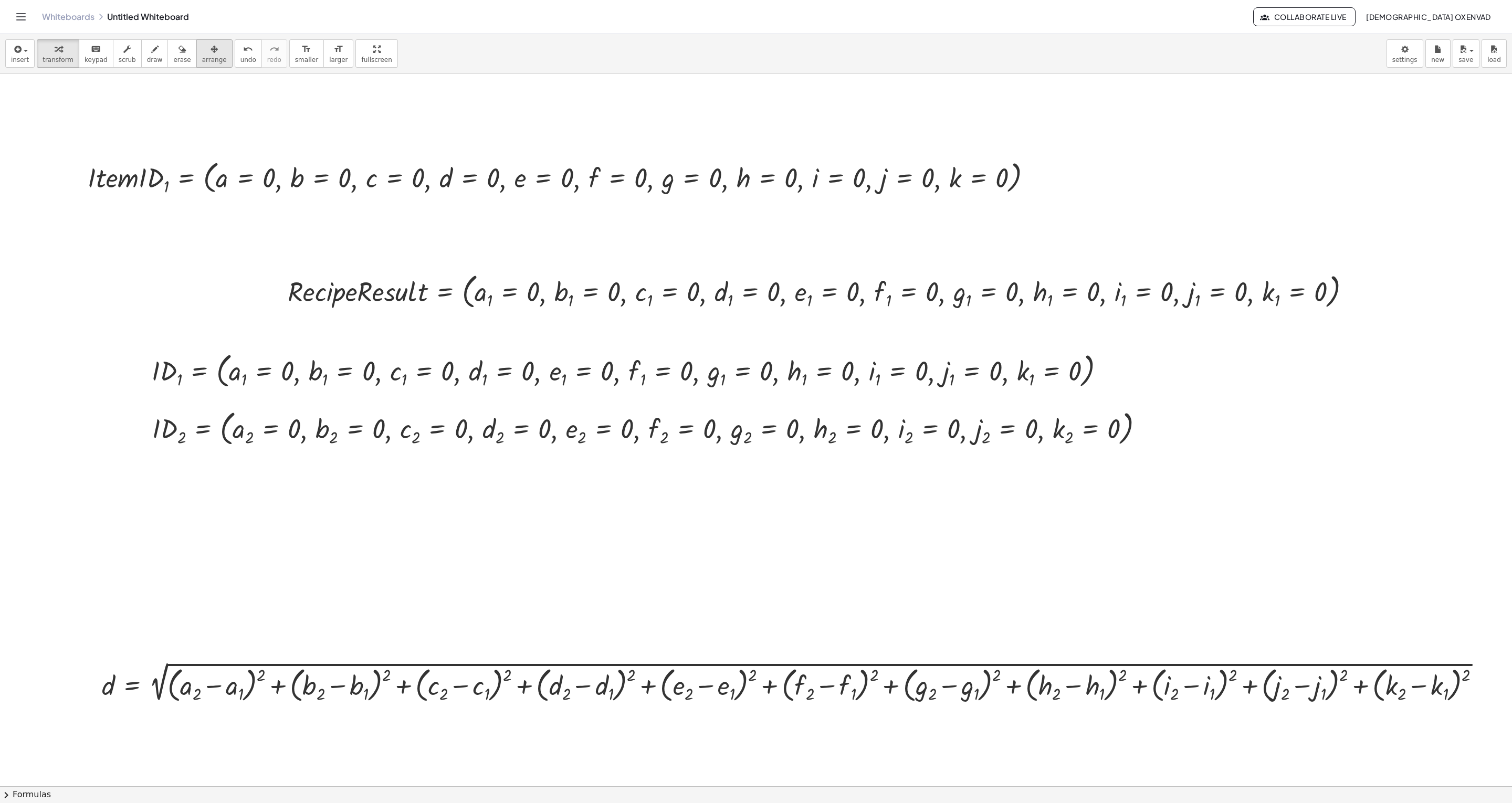
click at [211, 54] on icon "button" at bounding box center [214, 49] width 7 height 13
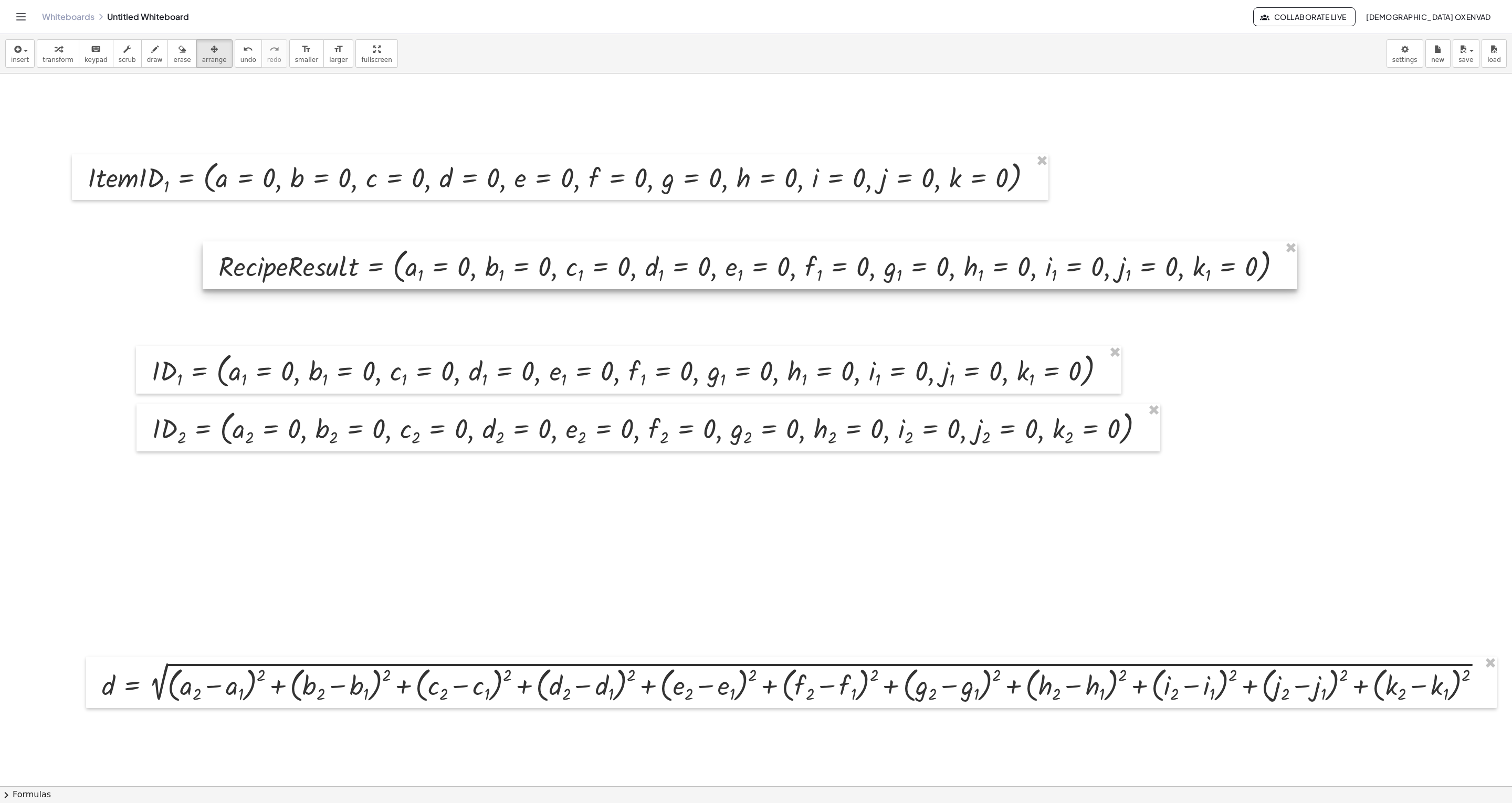
drag, startPoint x: 467, startPoint y: 303, endPoint x: 398, endPoint y: 278, distance: 73.4
click at [398, 278] on div at bounding box center [750, 265] width 1095 height 48
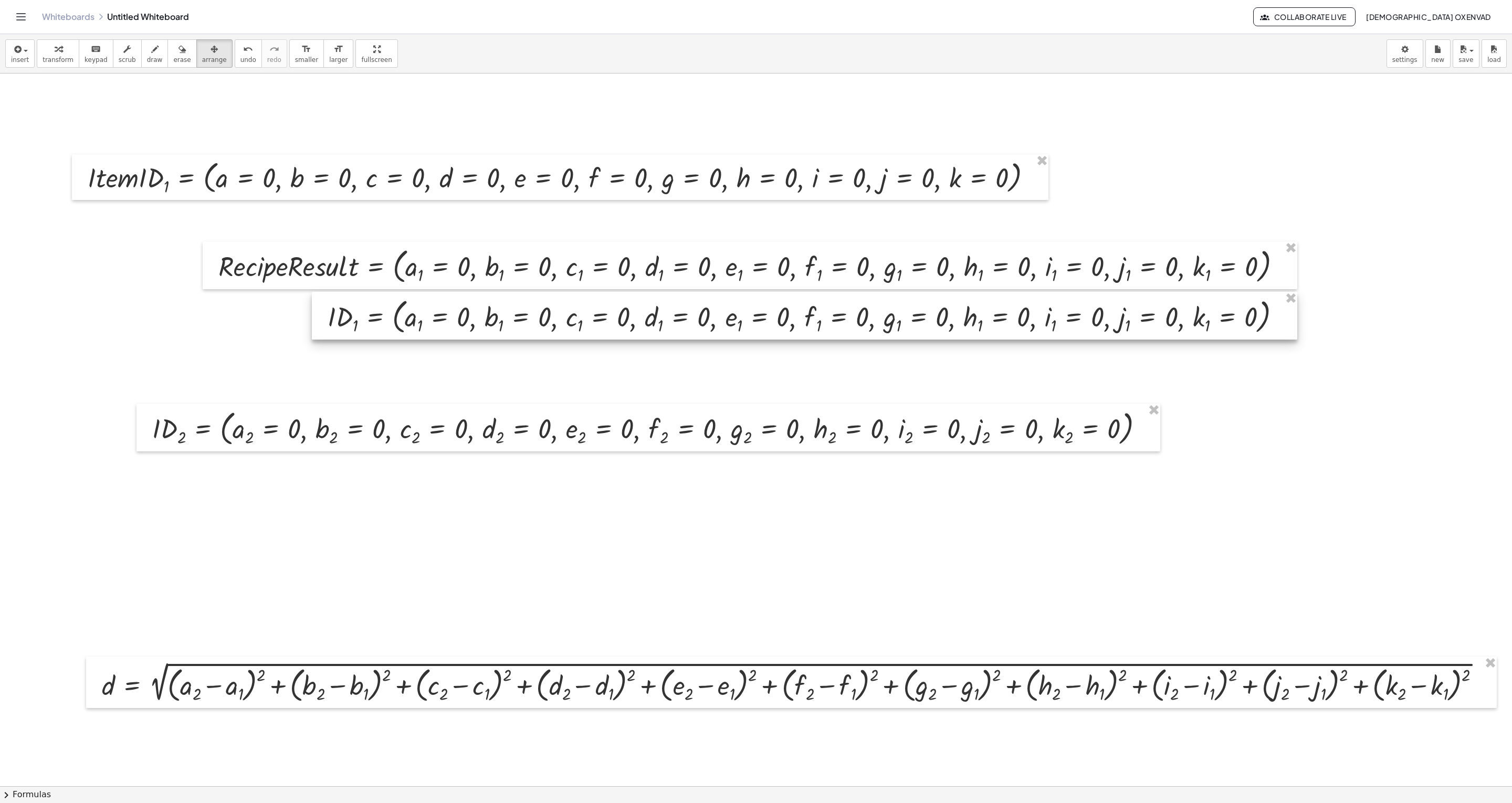
drag, startPoint x: 391, startPoint y: 361, endPoint x: 566, endPoint y: 307, distance: 183.1
click at [566, 307] on div at bounding box center [804, 316] width 986 height 48
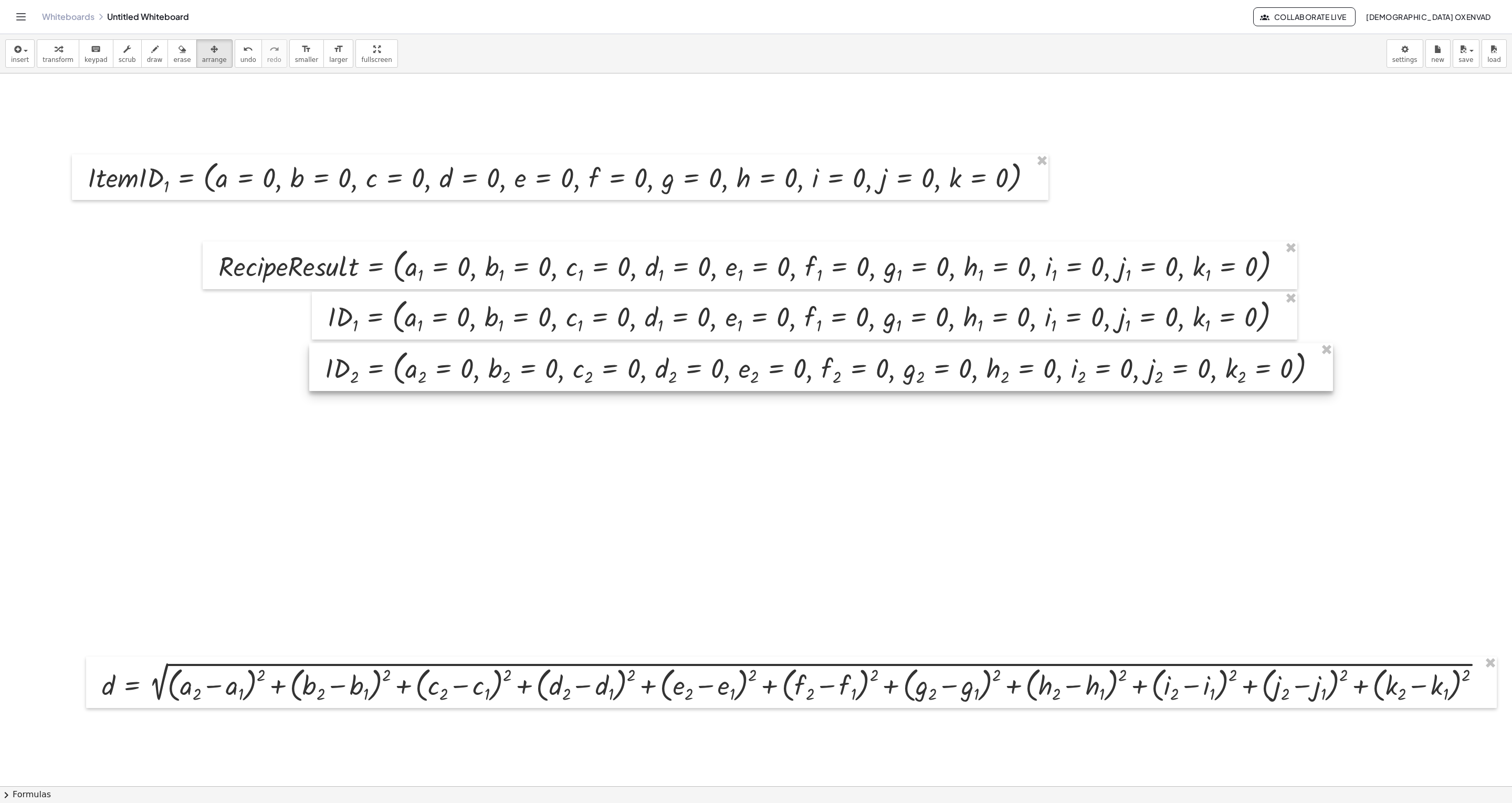
drag, startPoint x: 533, startPoint y: 441, endPoint x: 705, endPoint y: 381, distance: 182.2
click at [705, 381] on div at bounding box center [820, 367] width 1024 height 48
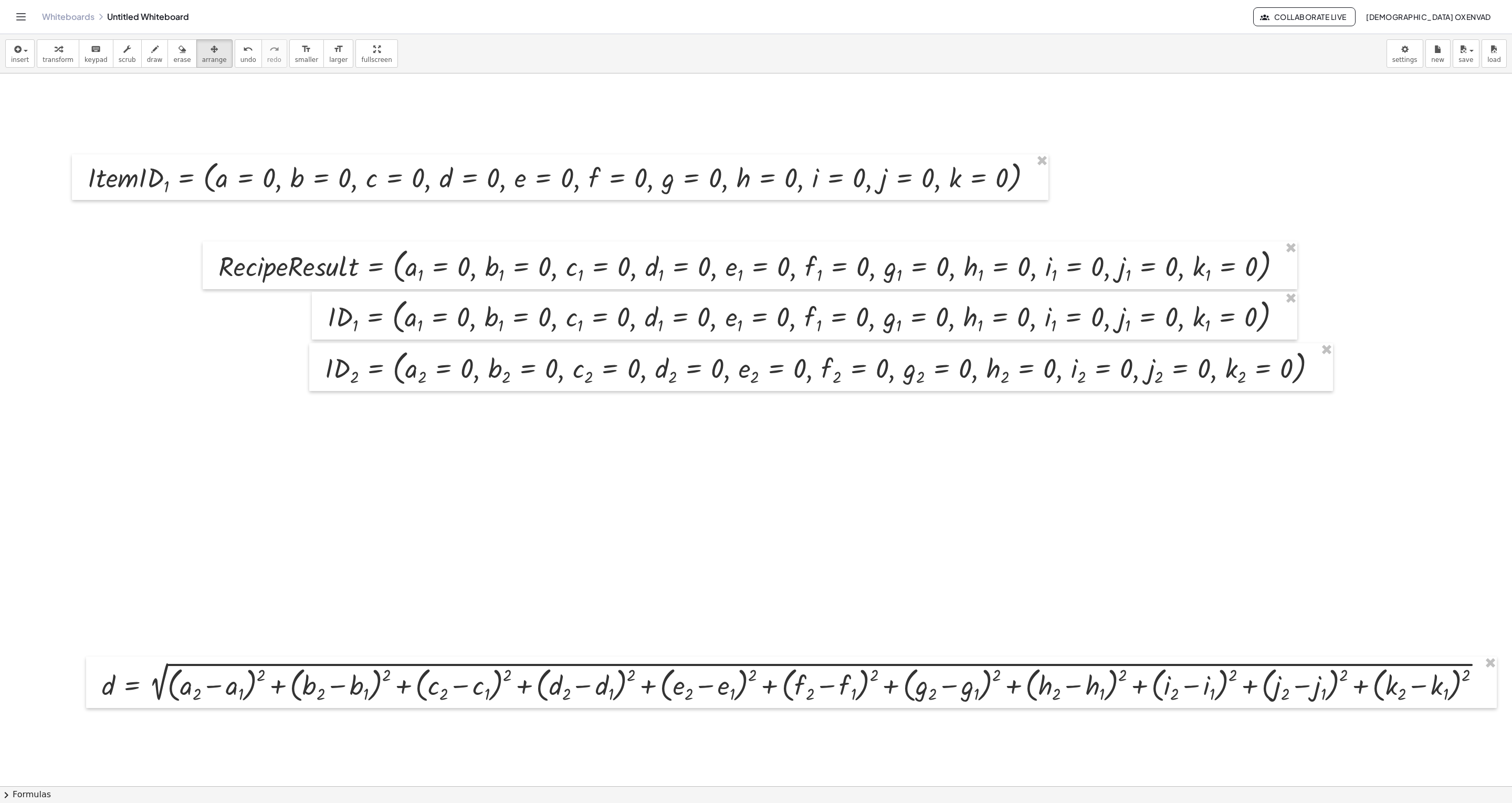
click at [695, 401] on div at bounding box center [756, 785] width 1512 height 1425
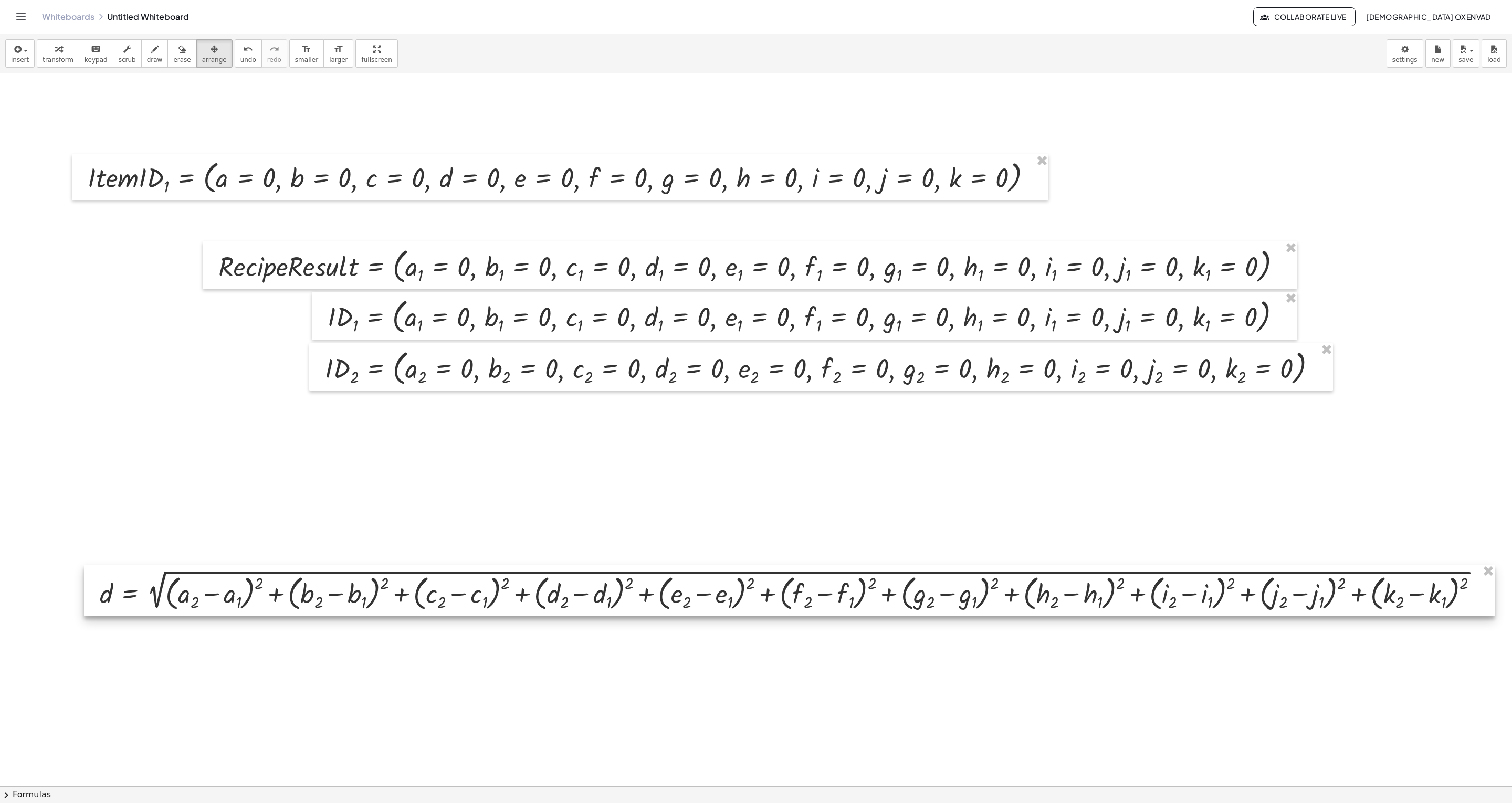
drag, startPoint x: 406, startPoint y: 692, endPoint x: 404, endPoint y: 600, distance: 92.0
click at [404, 401] on div at bounding box center [789, 590] width 1410 height 51
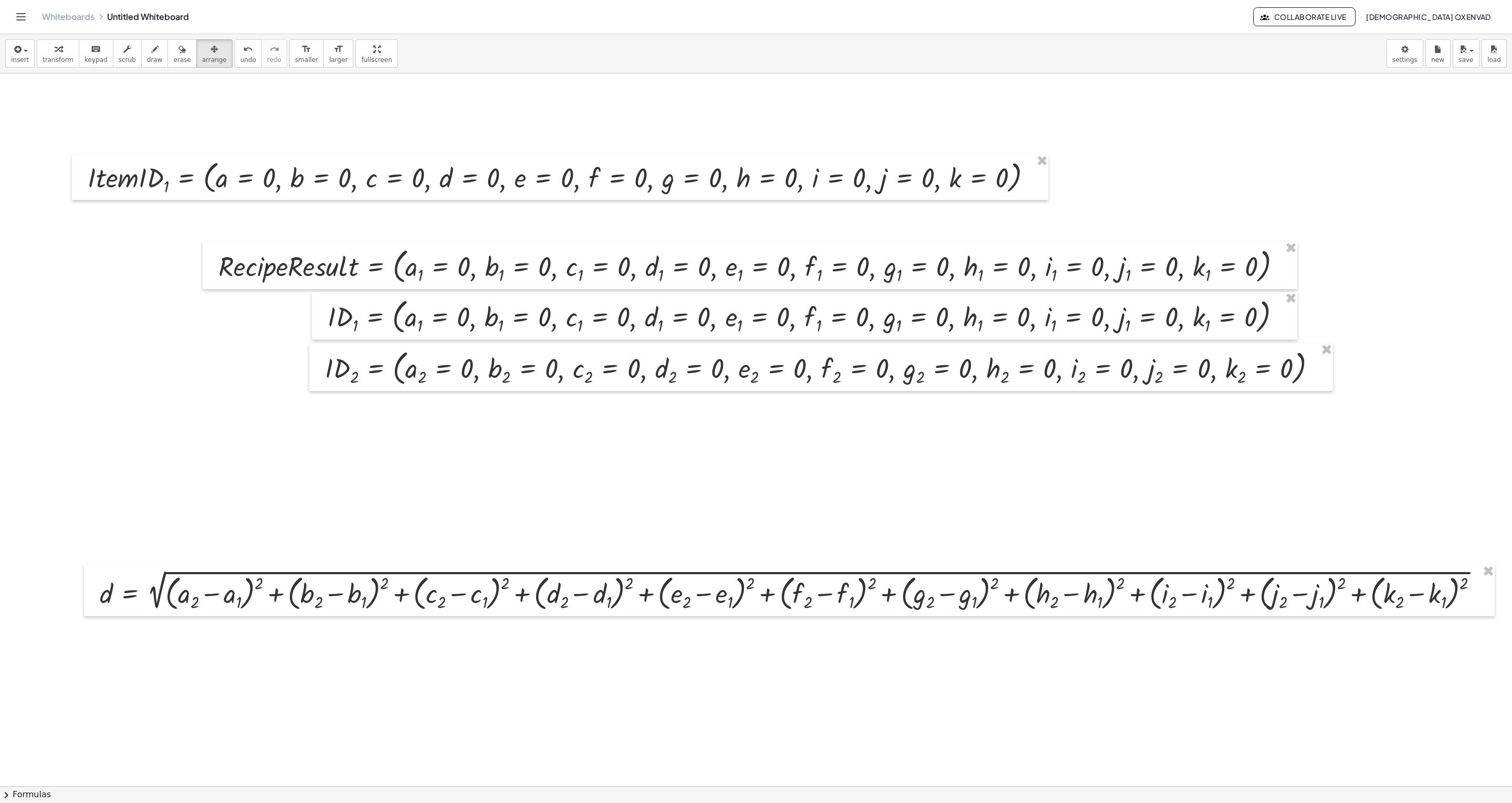
click at [473, 401] on div at bounding box center [756, 785] width 1512 height 1425
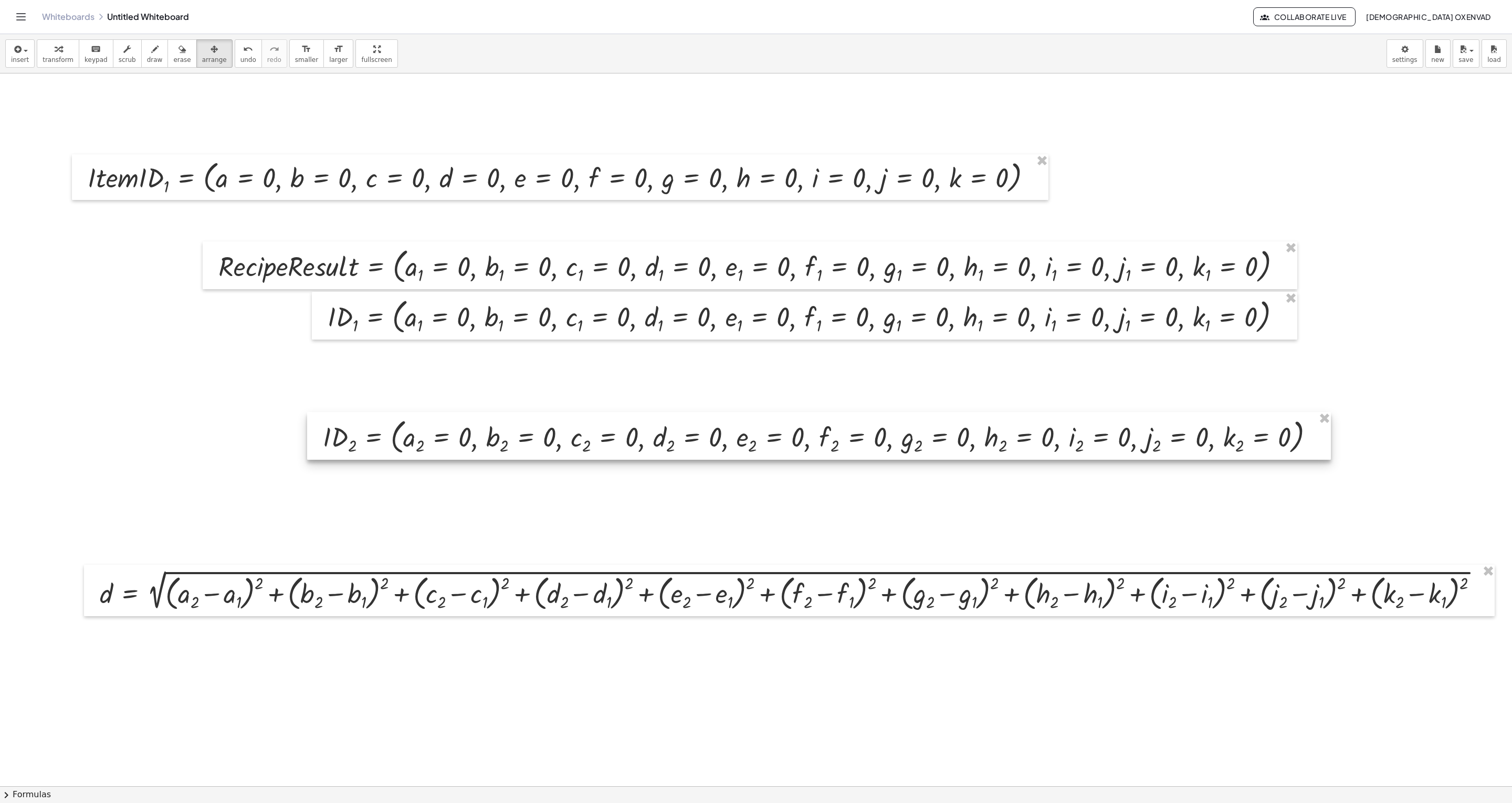
drag, startPoint x: 621, startPoint y: 386, endPoint x: 619, endPoint y: 458, distance: 72.0
click at [619, 401] on div at bounding box center [818, 435] width 1024 height 48
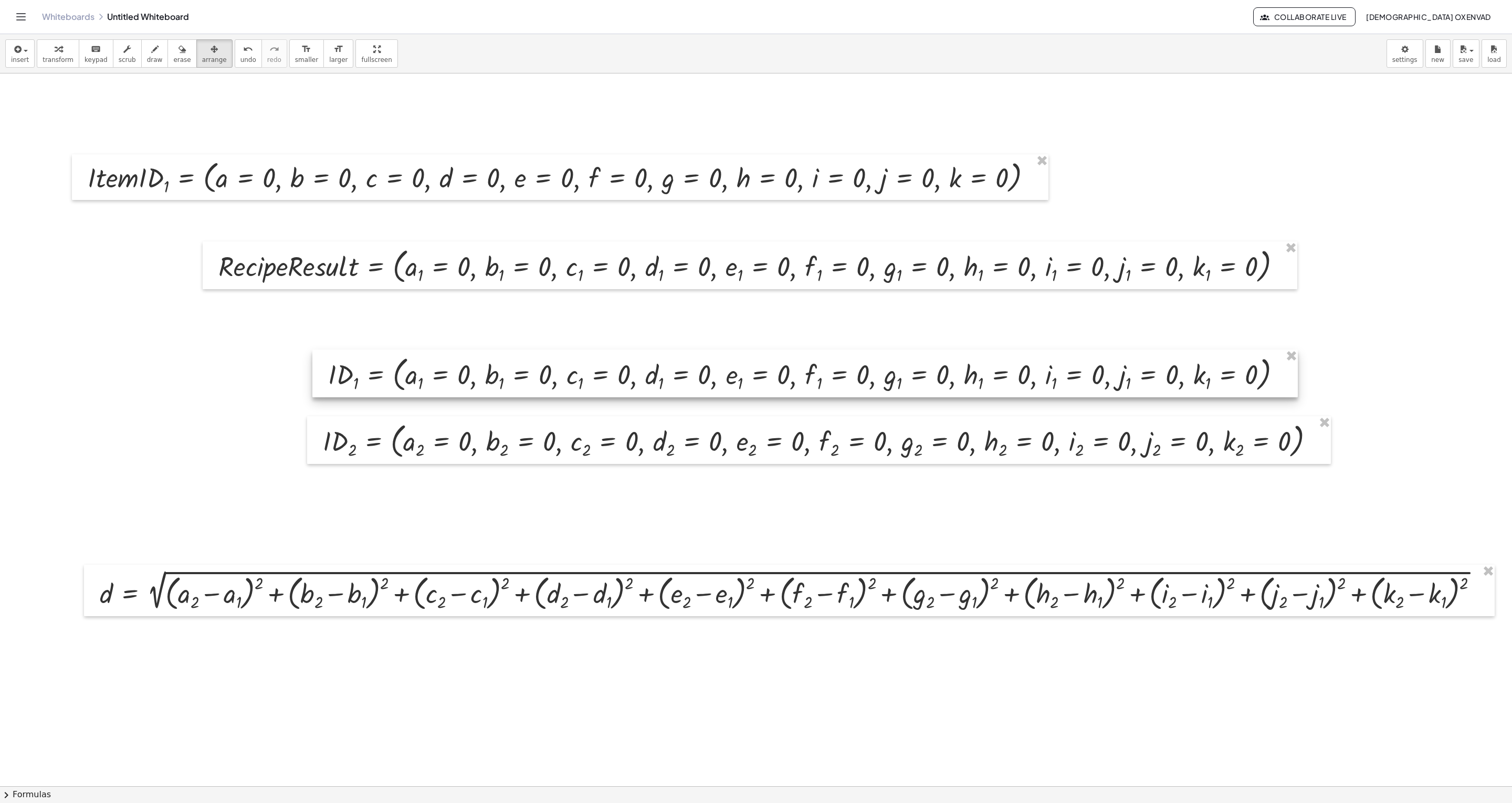
drag, startPoint x: 619, startPoint y: 320, endPoint x: 620, endPoint y: 378, distance: 58.0
click at [620, 378] on div at bounding box center [805, 373] width 986 height 48
click at [55, 48] on icon "button" at bounding box center [58, 49] width 7 height 13
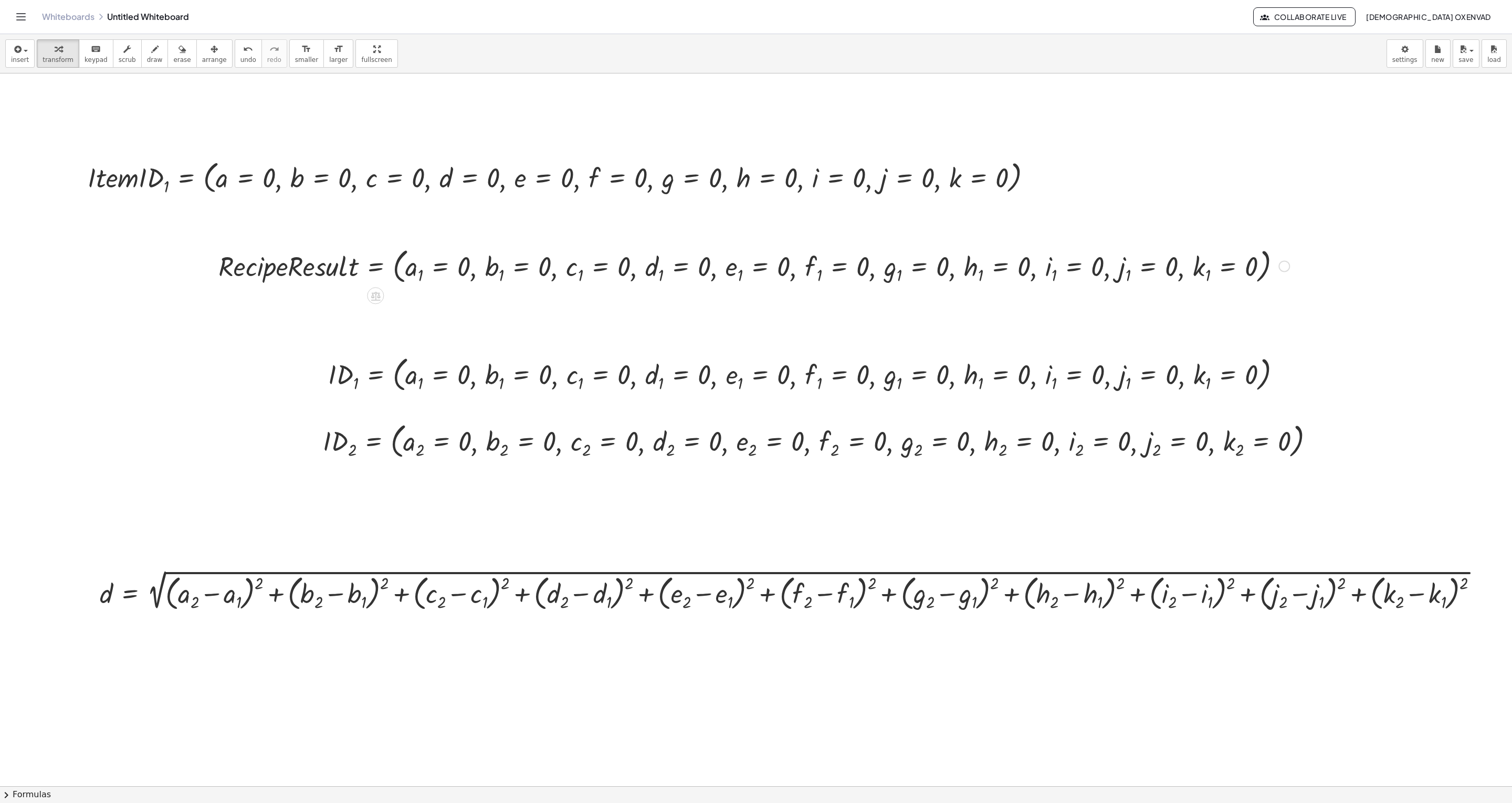
click at [755, 265] on div at bounding box center [1284, 265] width 12 height 12
click at [755, 239] on li "Fix a mistake" at bounding box center [1348, 234] width 89 height 16
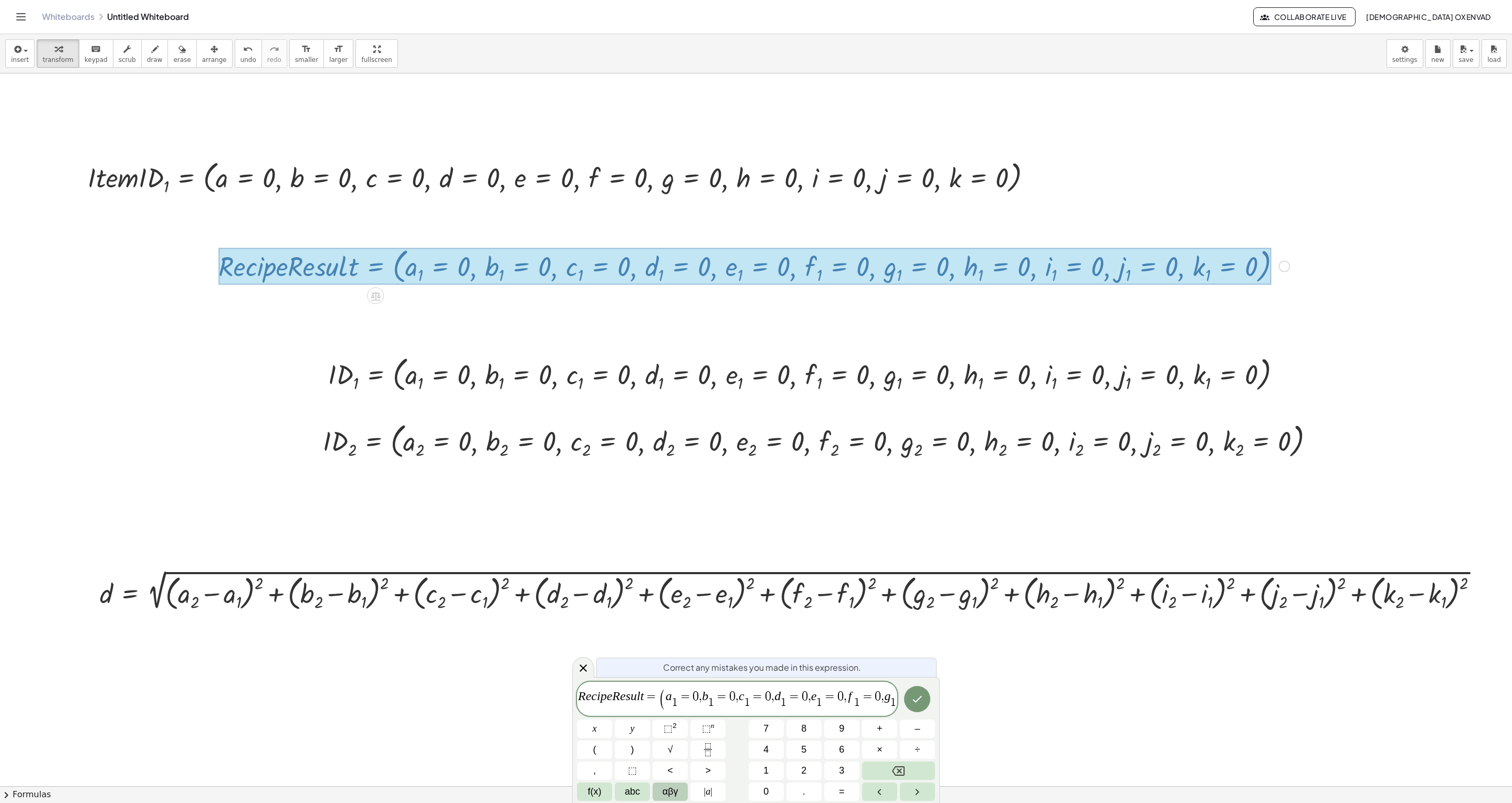
click at [661, 401] on button "αβγ" at bounding box center [670, 791] width 35 height 18
click at [587, 401] on span "123" at bounding box center [590, 791] width 16 height 14
click at [625, 401] on span "abc" at bounding box center [632, 791] width 15 height 14
click at [597, 401] on span "123" at bounding box center [590, 791] width 16 height 14
click at [599, 401] on span "f(x)" at bounding box center [595, 791] width 14 height 14
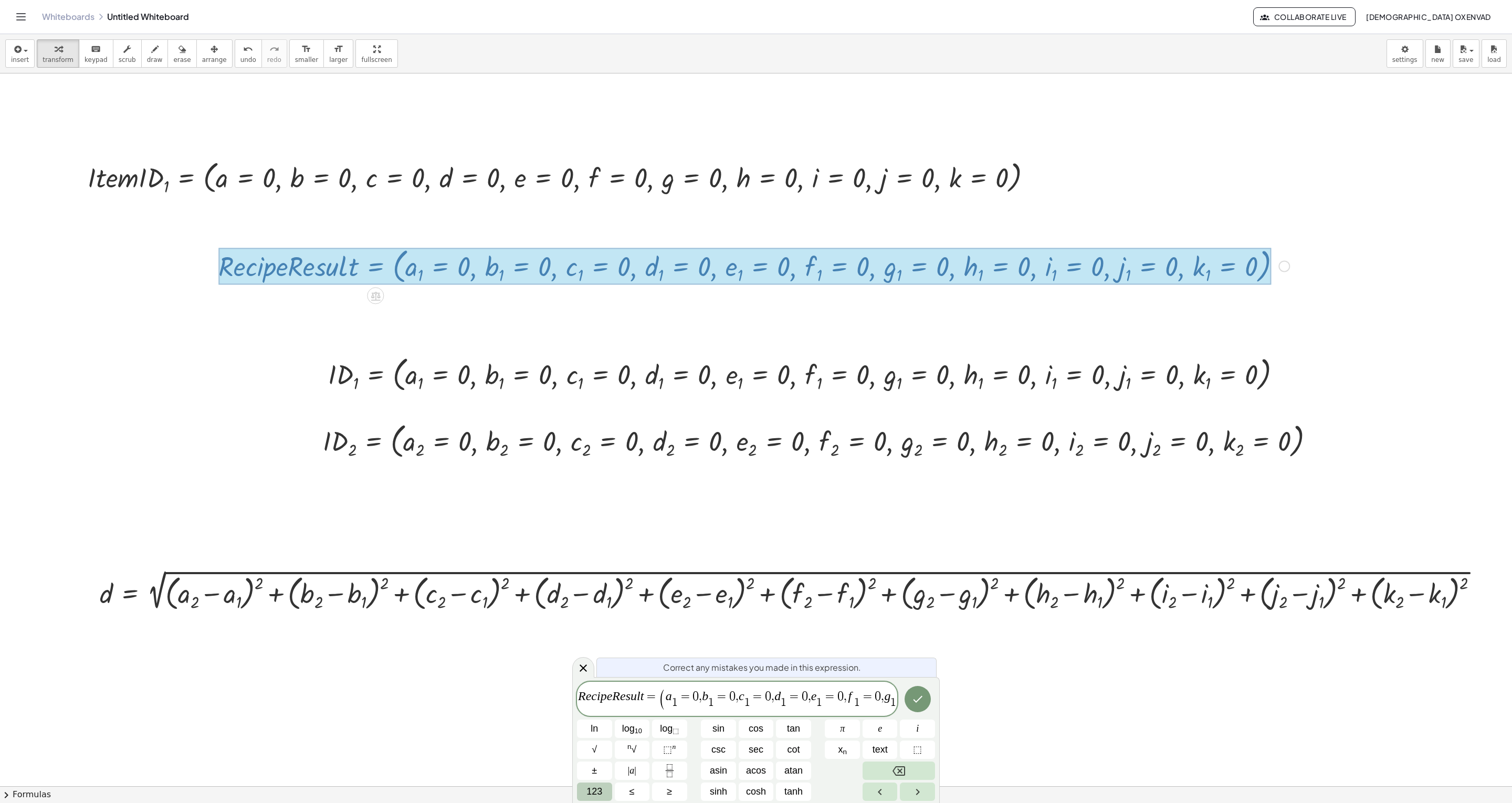
click at [594, 401] on div "R e c i p e R e s u l t = ( a 1 ​ = 0 , b 1 ​ = 0 , c 1 ​ = 0 , d 1 ​ = 0 , e 1…" at bounding box center [756, 741] width 358 height 119
click at [600, 401] on span "123" at bounding box center [594, 791] width 16 height 14
click at [728, 401] on span "a 1 ​ = 0 , b 1 ​ = ​ 0 , c 1 ​ = 0 , d 1 ​ = 0 , e 1 ​ = 0 , f 1 ​ = 0 , g 1 ​…" at bounding box center [862, 699] width 392 height 18
click at [755, 401] on icon "Done" at bounding box center [917, 699] width 13 height 13
click at [697, 401] on span "0" at bounding box center [695, 696] width 6 height 13
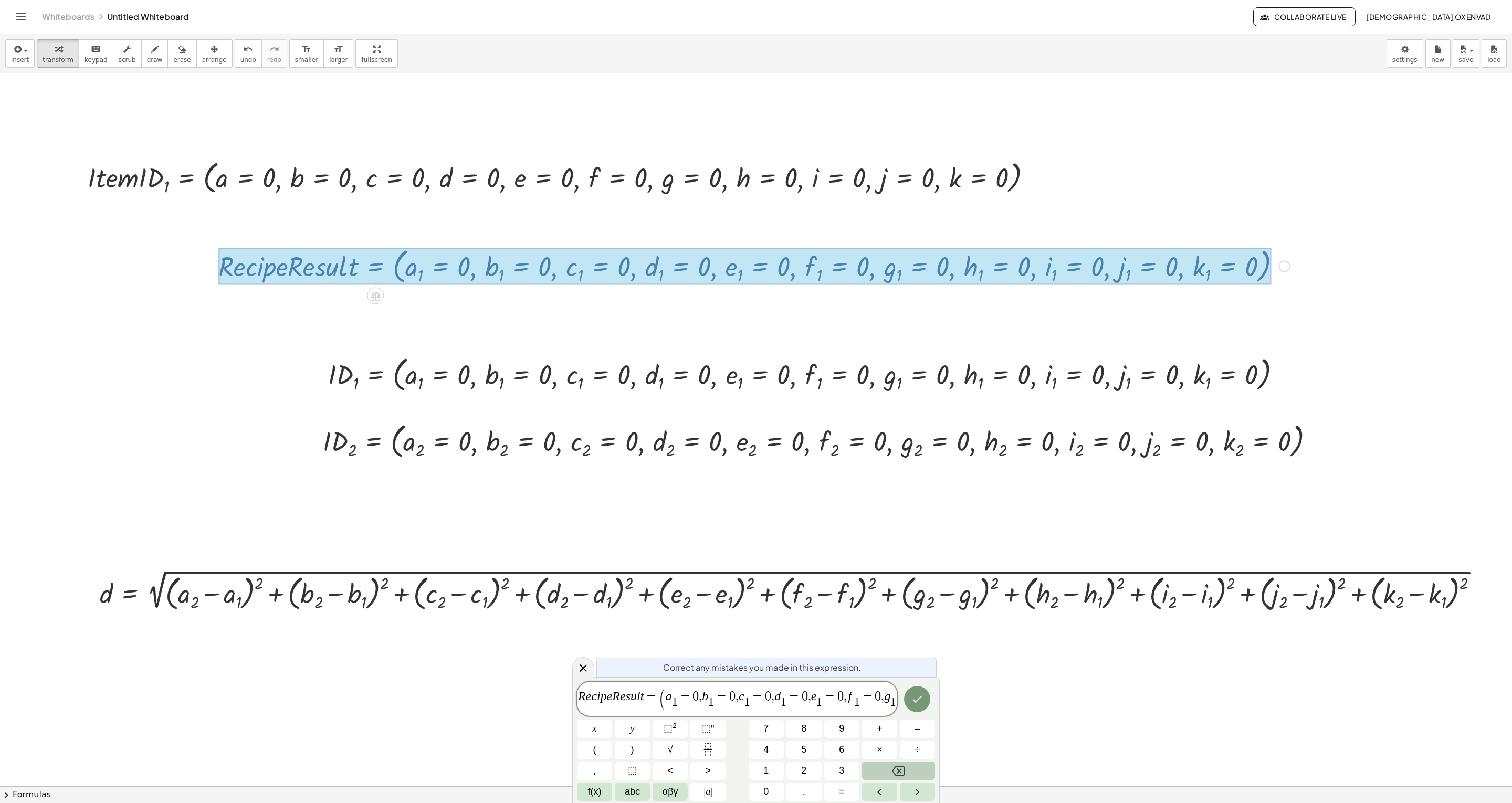
click at [675, 401] on span "1" at bounding box center [675, 702] width 6 height 12
click at [714, 401] on span "( a 0 ​ ​ = 0 , b 1 ​ = 0 , c 1 ​ = 0 , d 1 ​ = 0 , e 1 ​ = 0 , f 1 ​ = 0 , g 1…" at bounding box center [862, 699] width 405 height 21
click at [696, 401] on span "0" at bounding box center [695, 696] width 6 height 13
drag, startPoint x: 694, startPoint y: 697, endPoint x: 782, endPoint y: 699, distance: 88.0
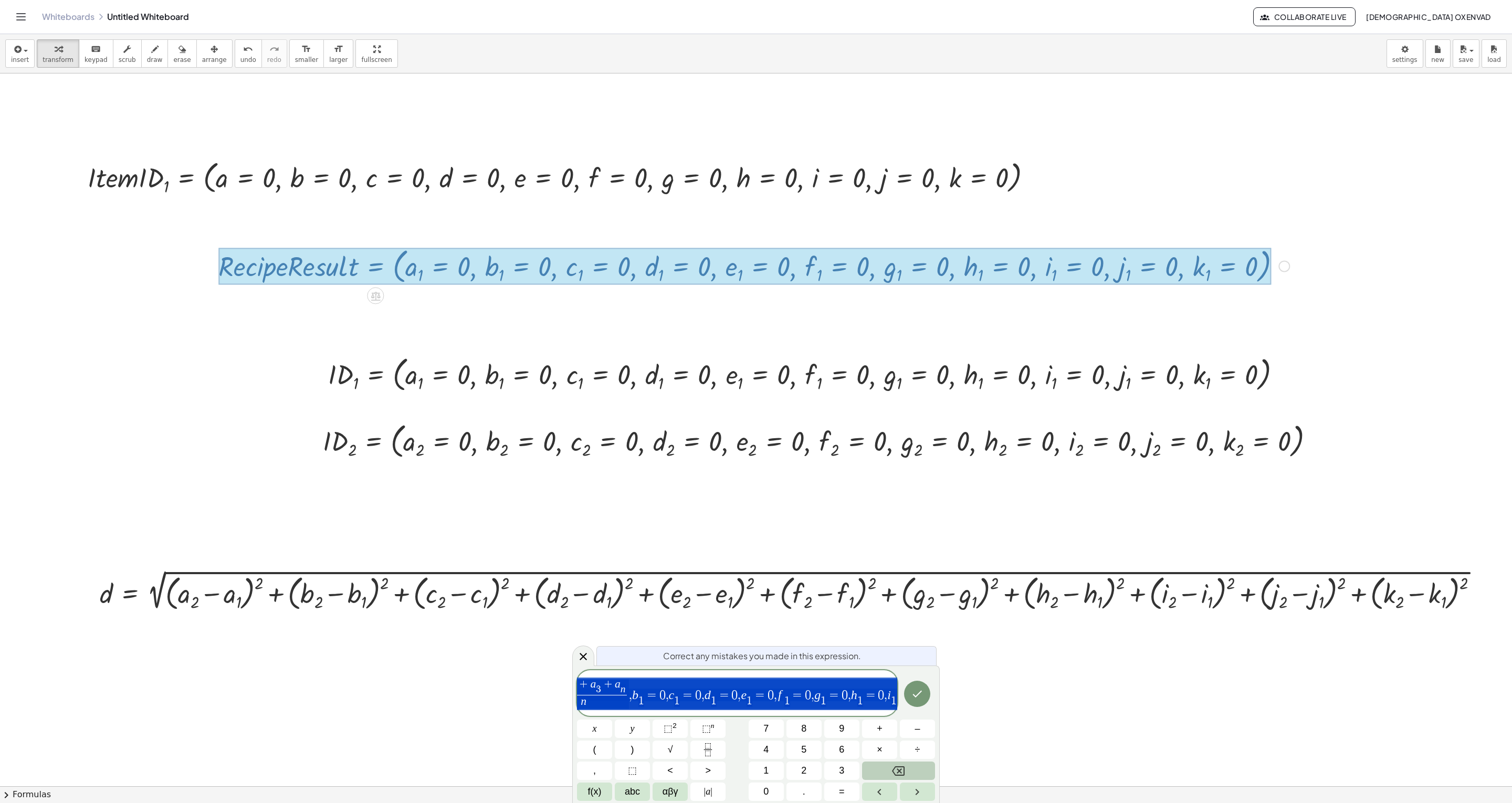
scroll to position [0, 251]
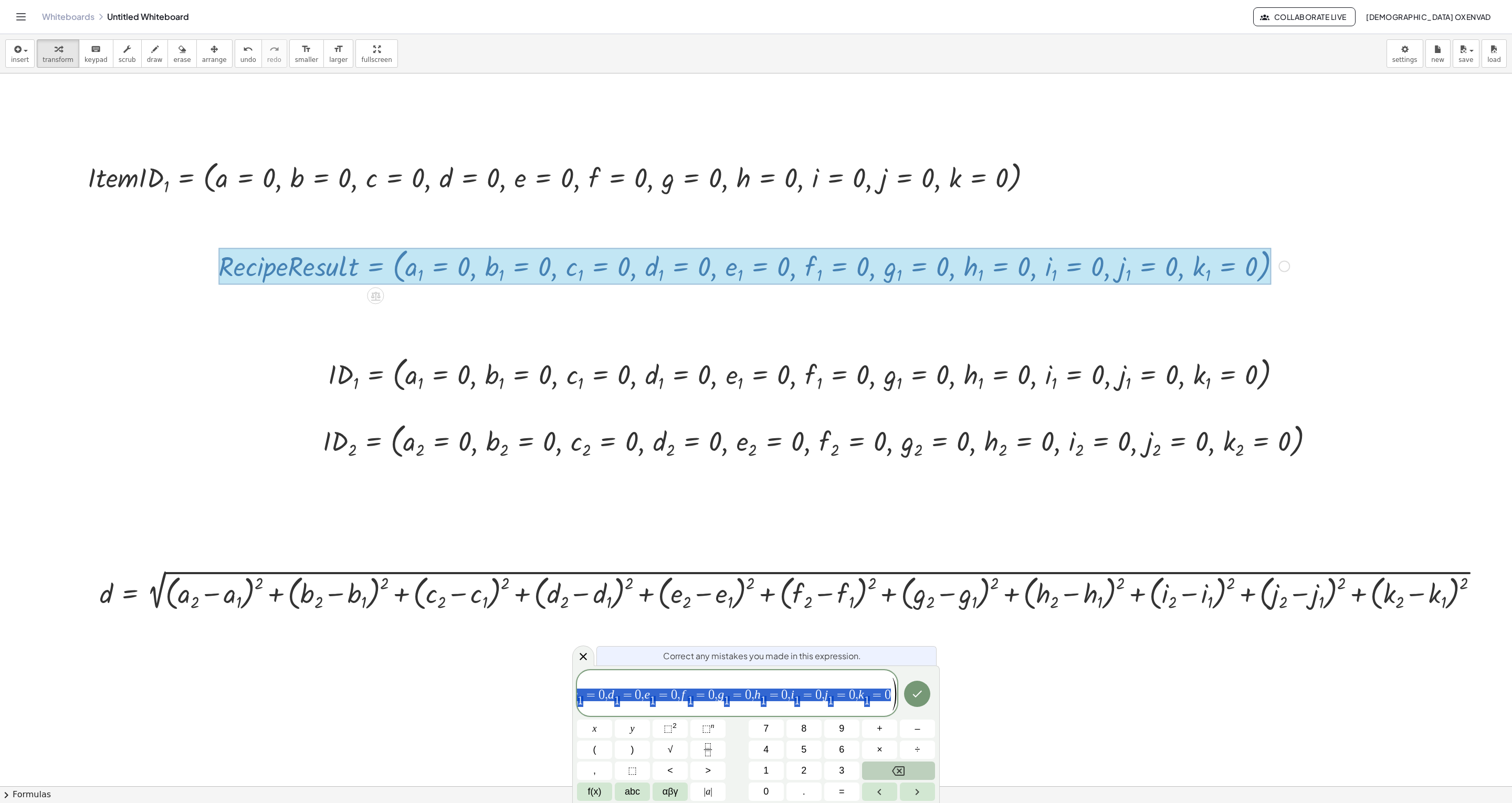
drag, startPoint x: 787, startPoint y: 692, endPoint x: 888, endPoint y: 693, distance: 101.0
click at [755, 401] on span at bounding box center [851, 701] width 86 height 14
click at [755, 401] on icon "Done" at bounding box center [917, 693] width 13 height 13
